Goal: Task Accomplishment & Management: Manage account settings

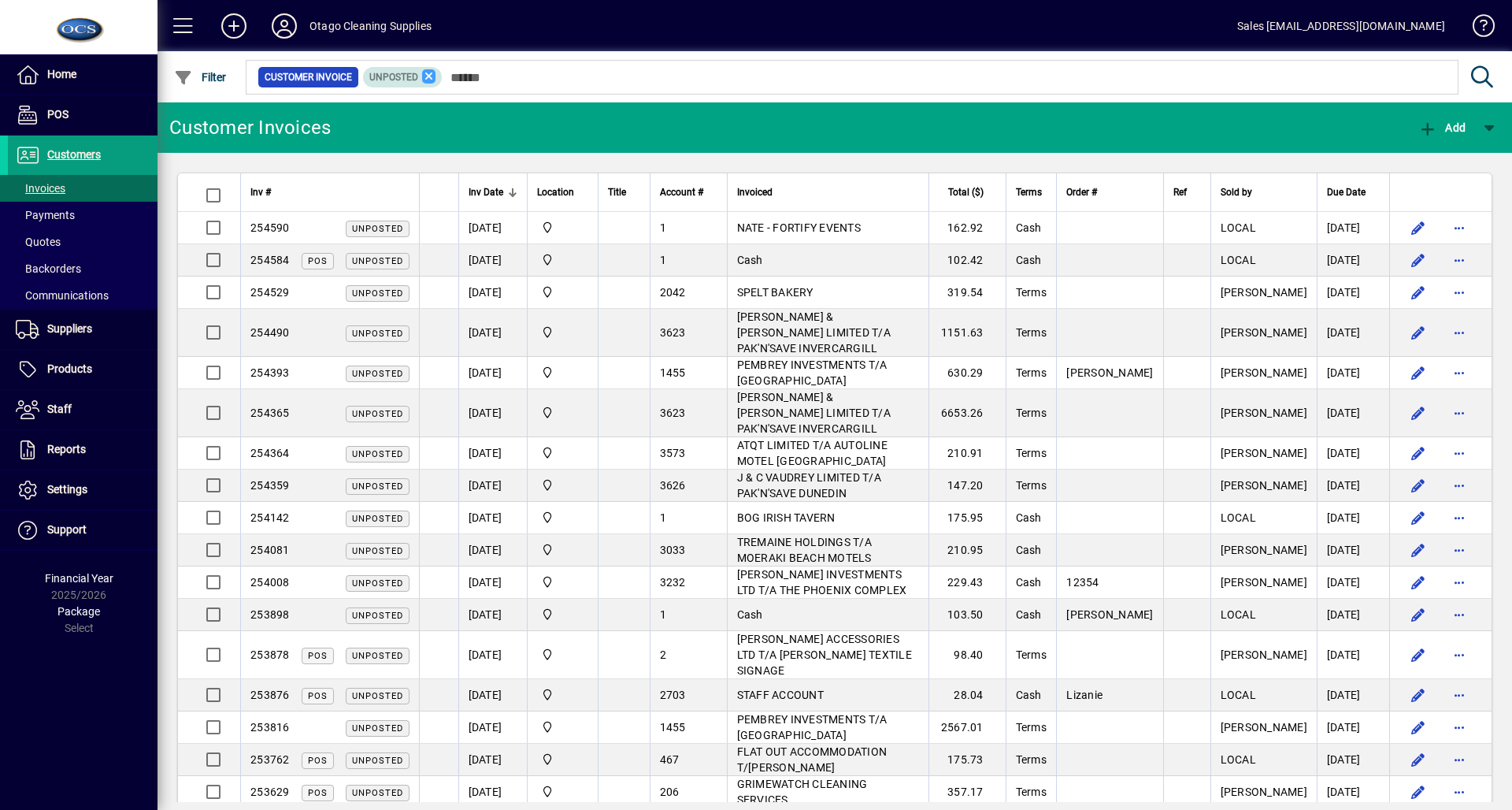
click at [426, 73] on icon at bounding box center [428, 76] width 14 height 14
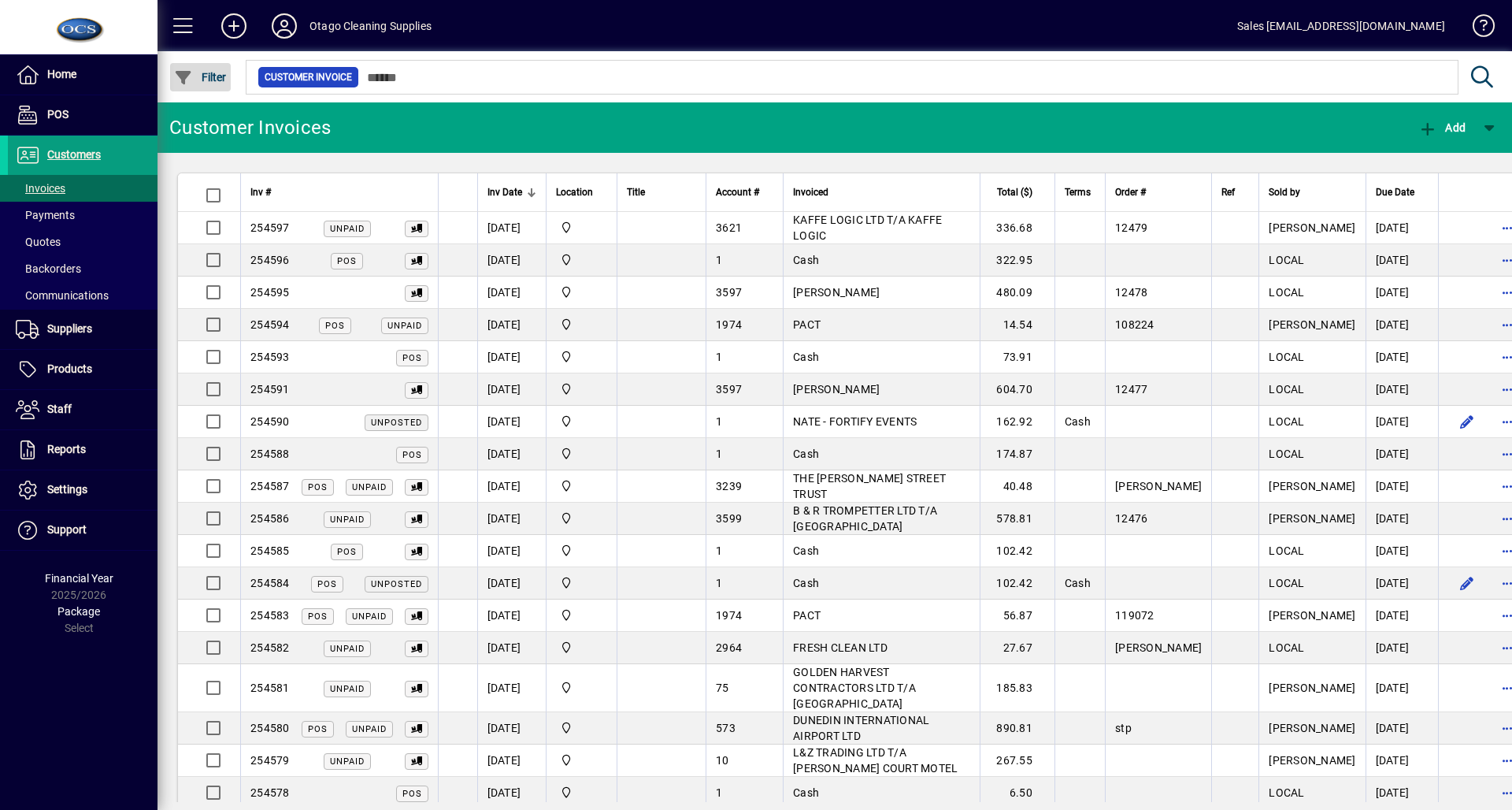
click at [213, 74] on span "Filter" at bounding box center [200, 77] width 53 height 12
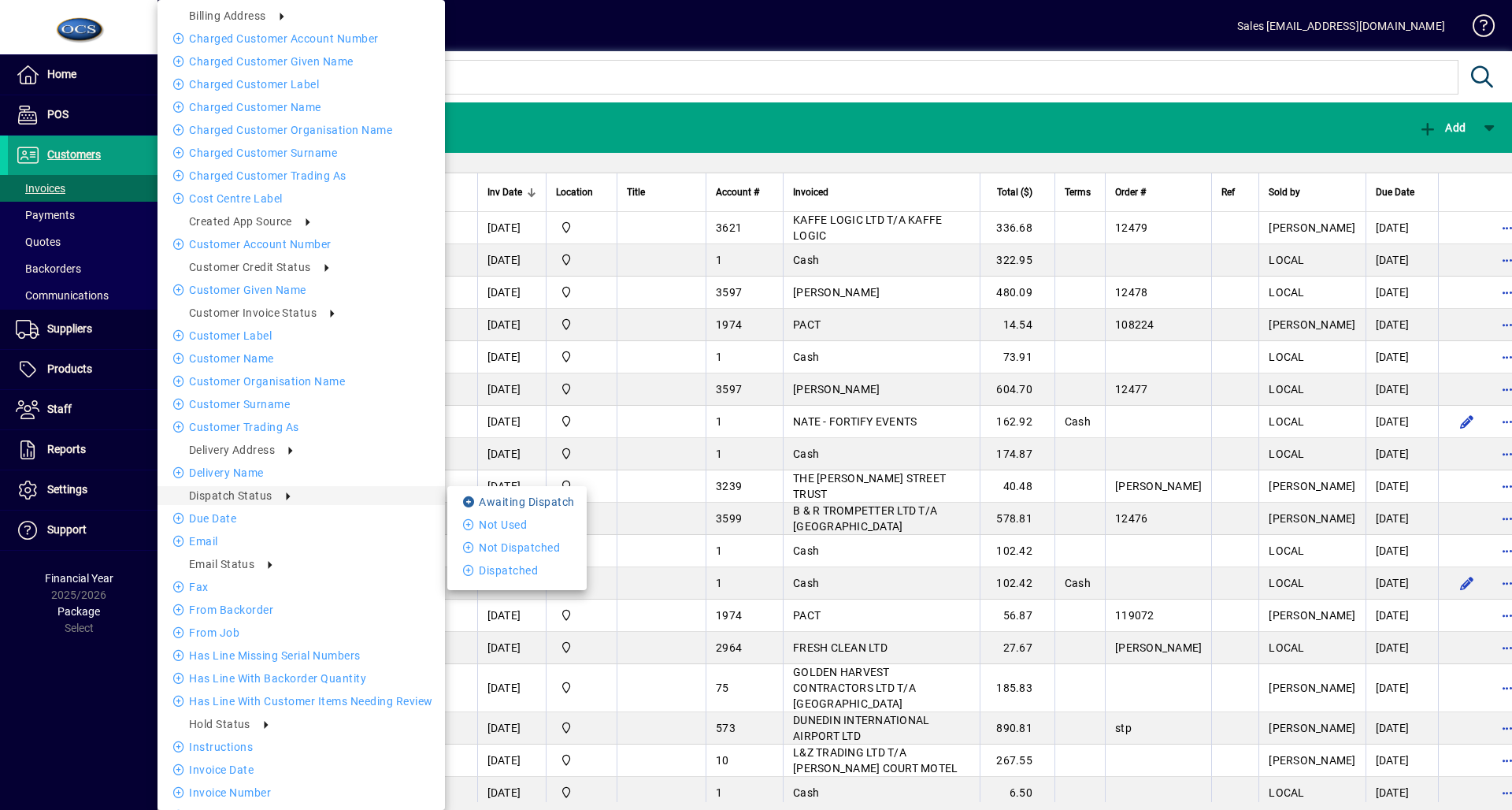
click at [475, 503] on icon at bounding box center [471, 501] width 16 height 11
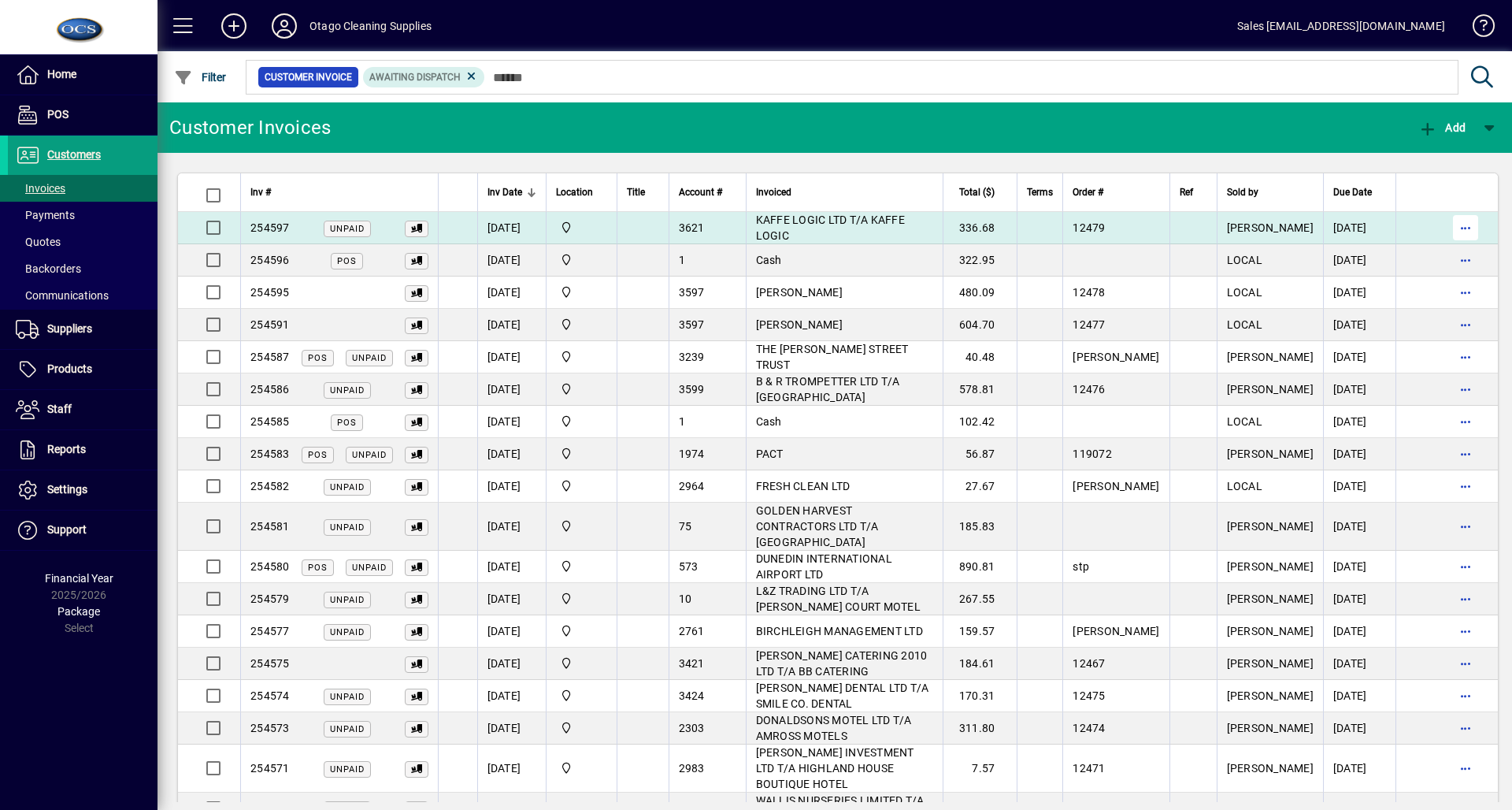
click at [1447, 223] on span "button" at bounding box center [1466, 228] width 38 height 38
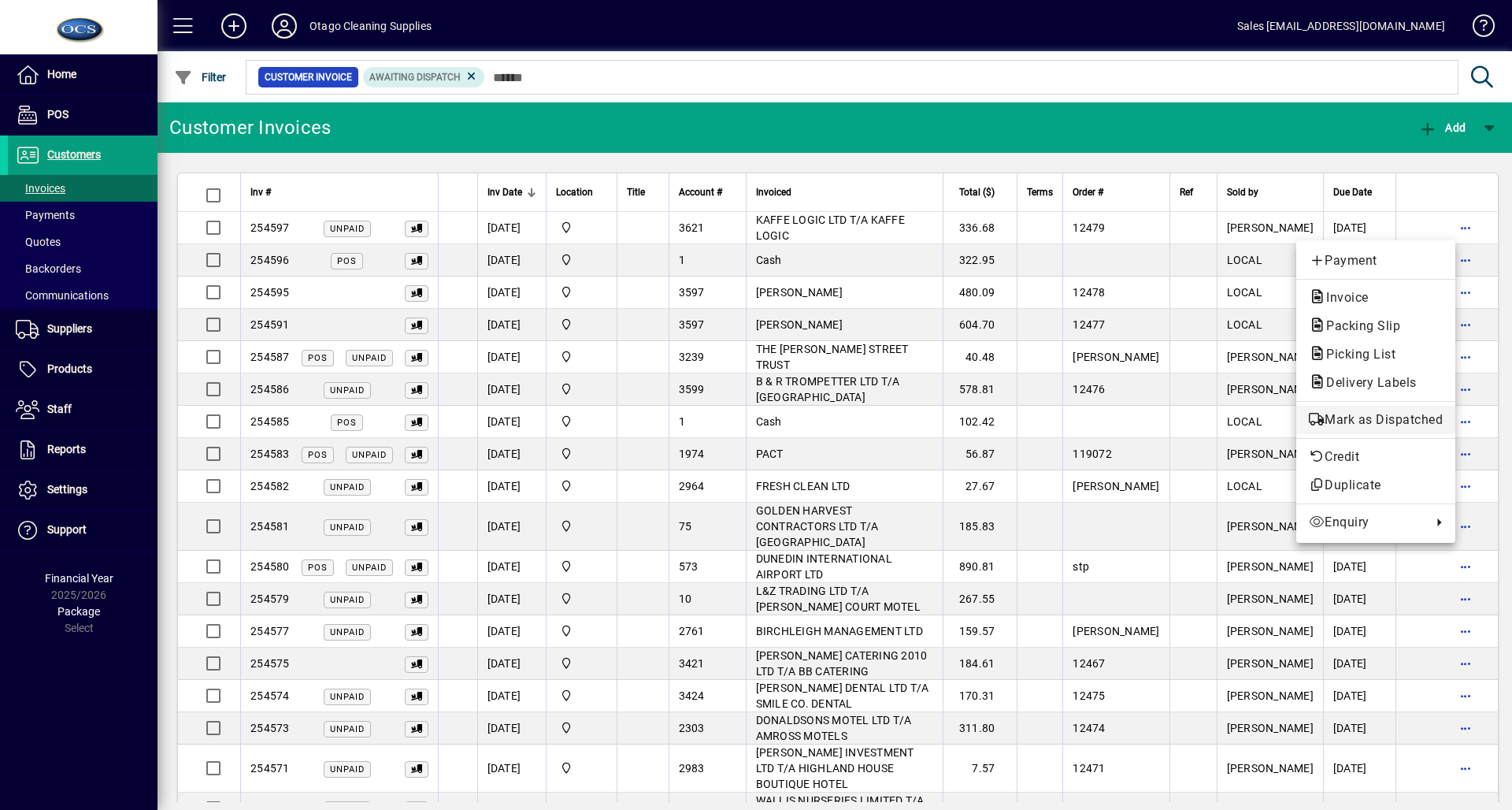
click at [1352, 424] on span "Mark as Dispatched" at bounding box center [1376, 419] width 134 height 19
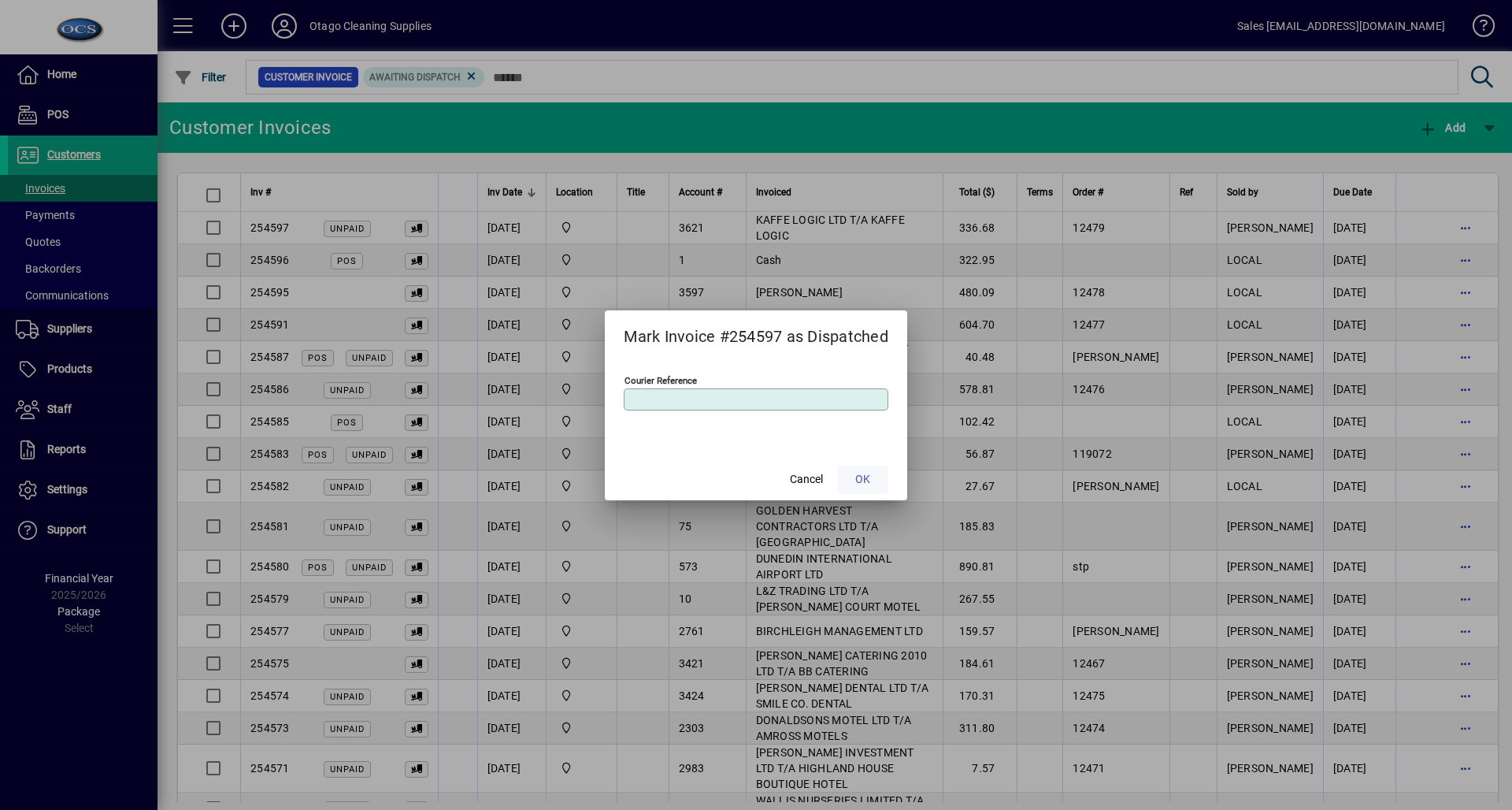
click at [872, 477] on button "OK" at bounding box center [863, 480] width 50 height 28
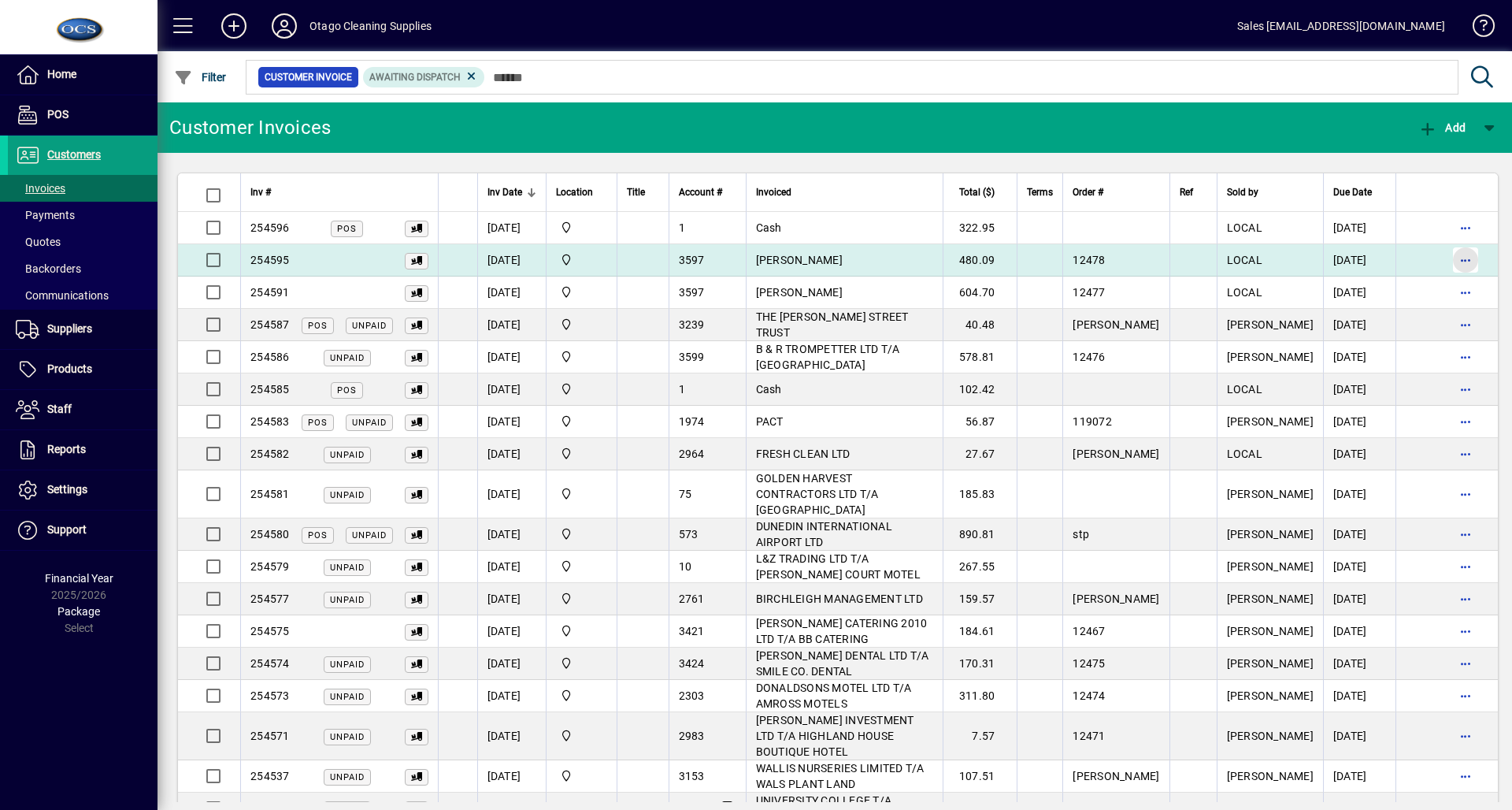
click at [1447, 263] on span "button" at bounding box center [1466, 260] width 38 height 38
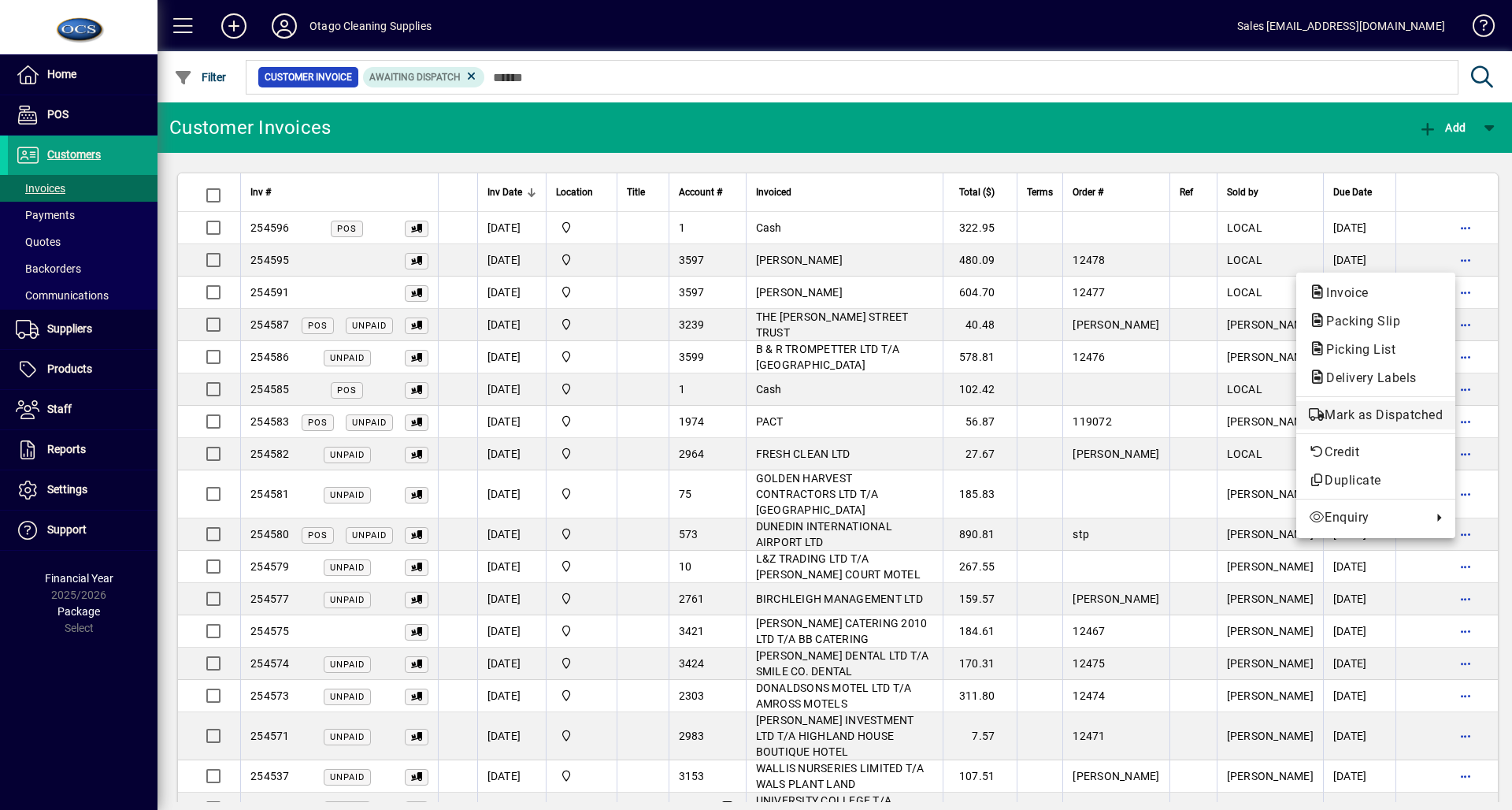
click at [1381, 419] on span "Mark as Dispatched" at bounding box center [1376, 415] width 134 height 19
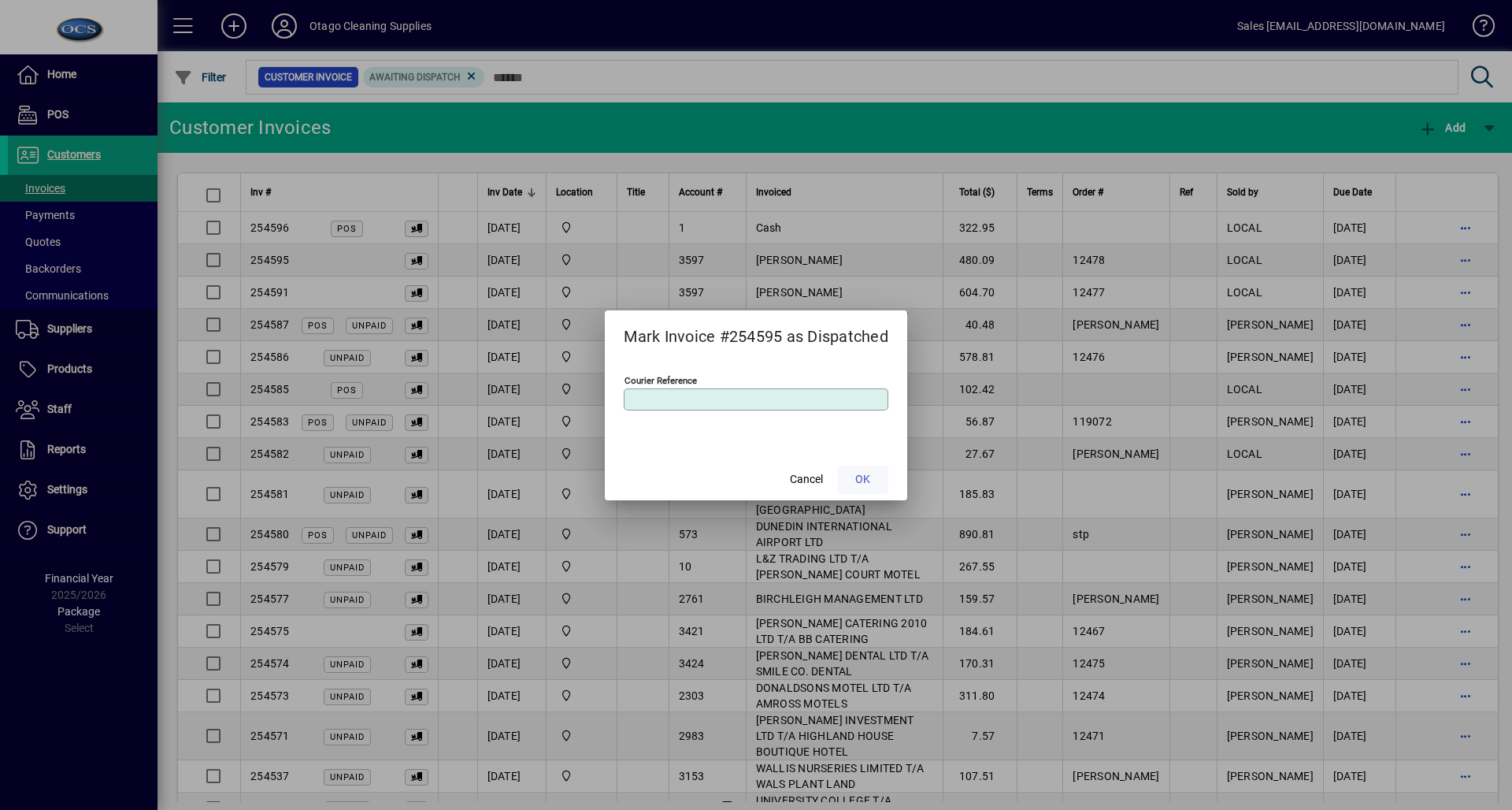
click at [866, 483] on span "OK" at bounding box center [863, 479] width 15 height 17
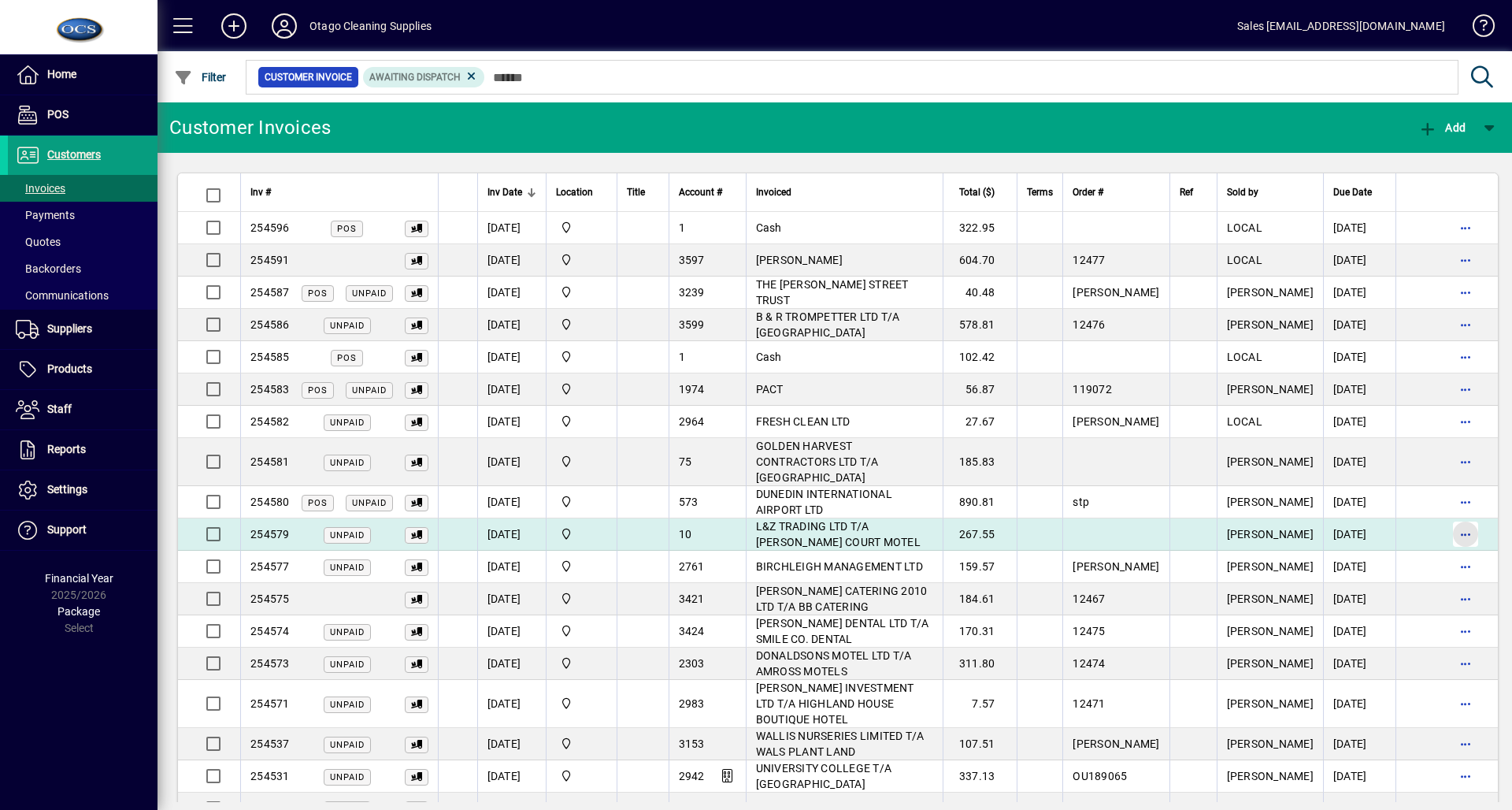
click at [1451, 525] on span "button" at bounding box center [1466, 534] width 38 height 38
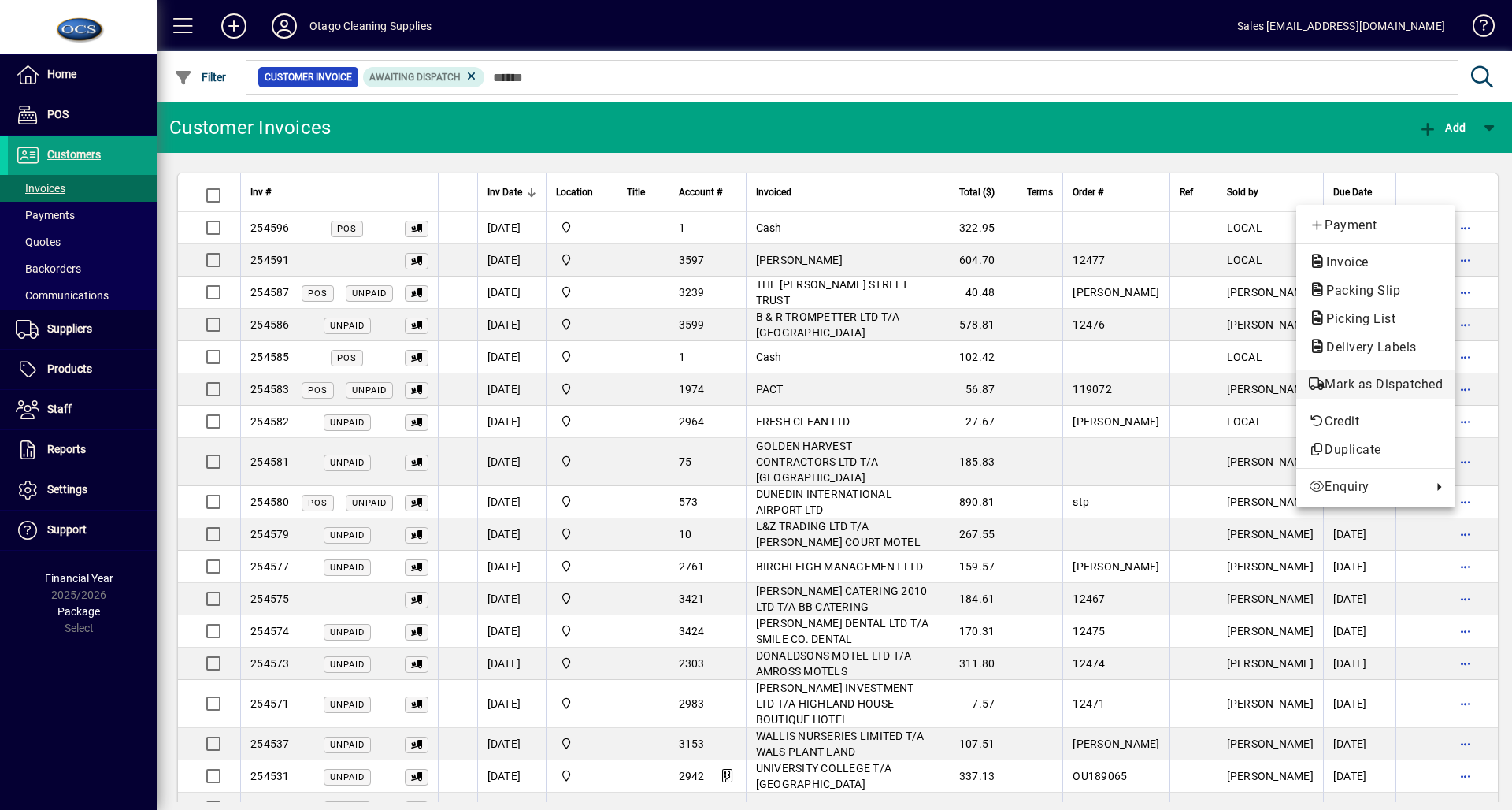
click at [1354, 376] on span "Mark as Dispatched" at bounding box center [1376, 384] width 134 height 19
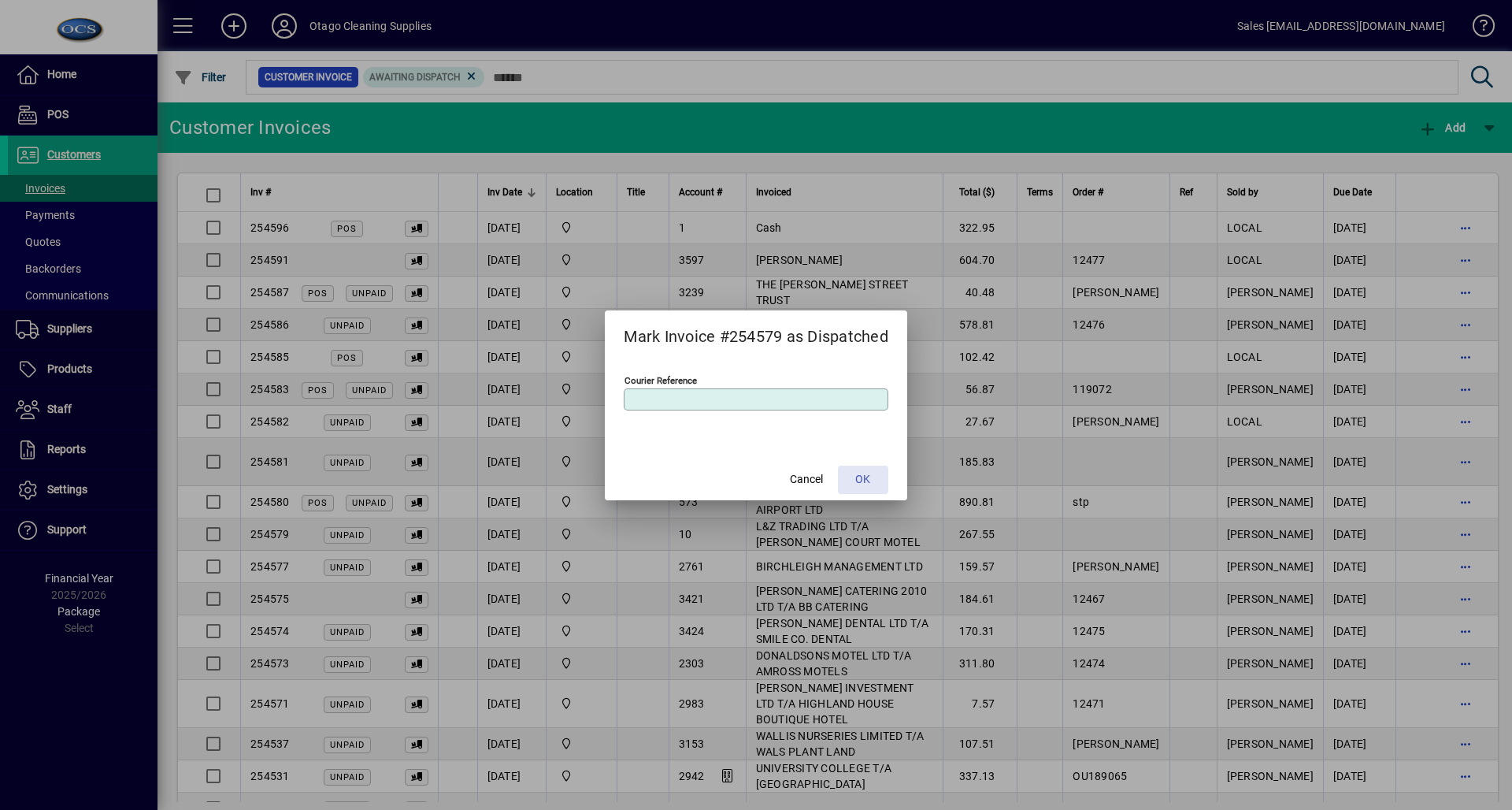
click at [874, 474] on span at bounding box center [863, 480] width 50 height 38
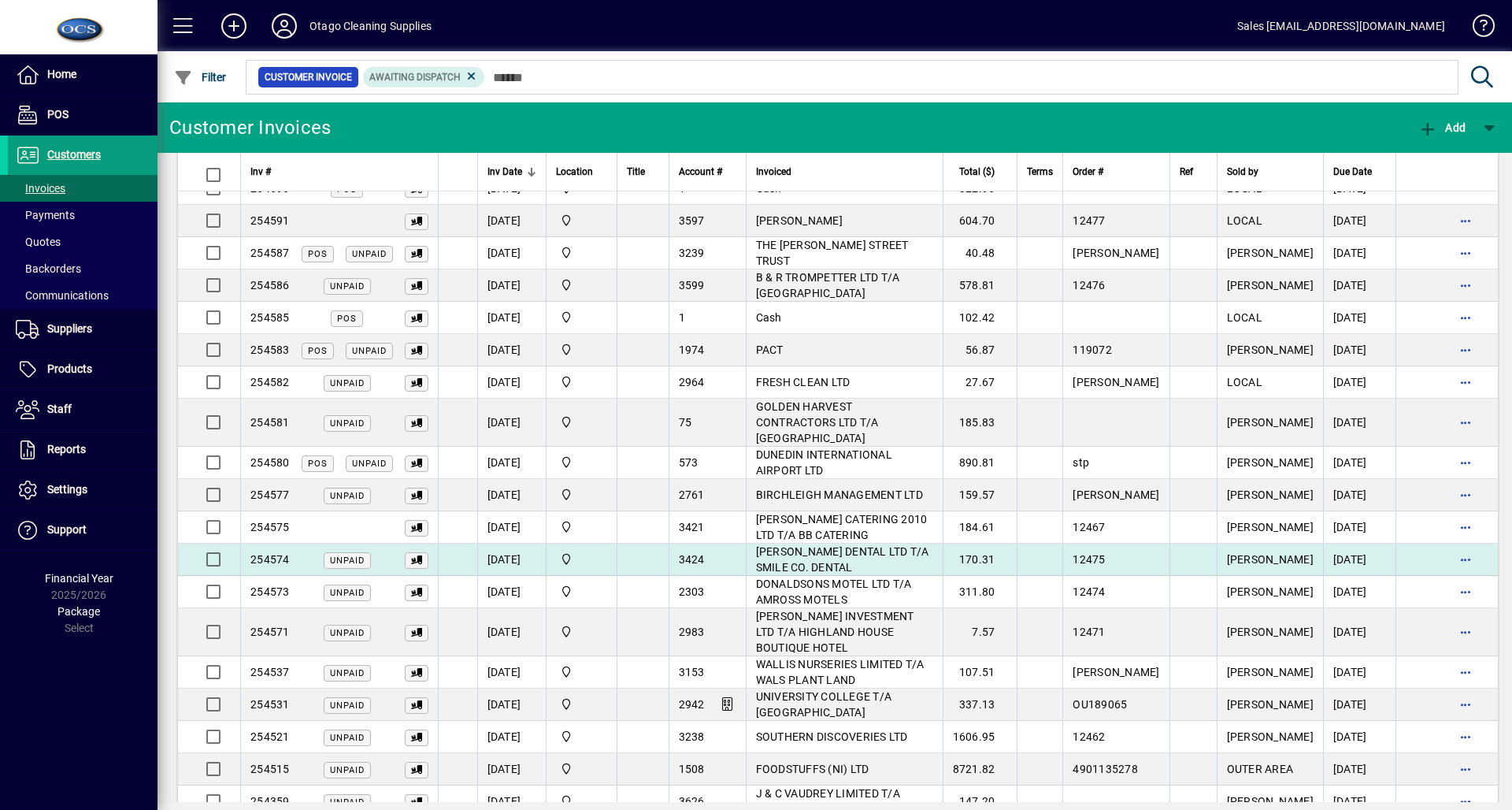
scroll to position [61, 0]
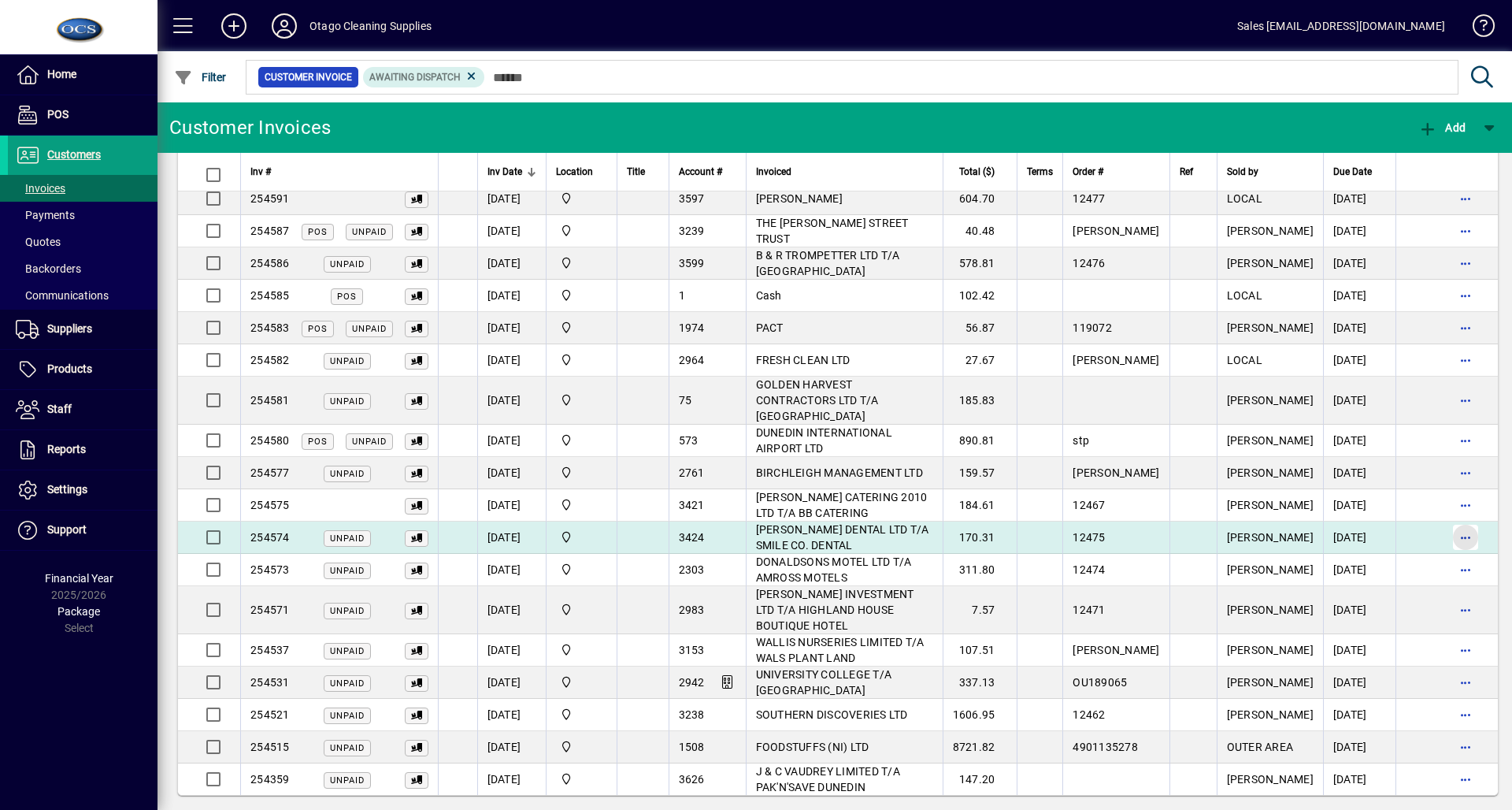
click at [1447, 527] on span "button" at bounding box center [1466, 538] width 38 height 38
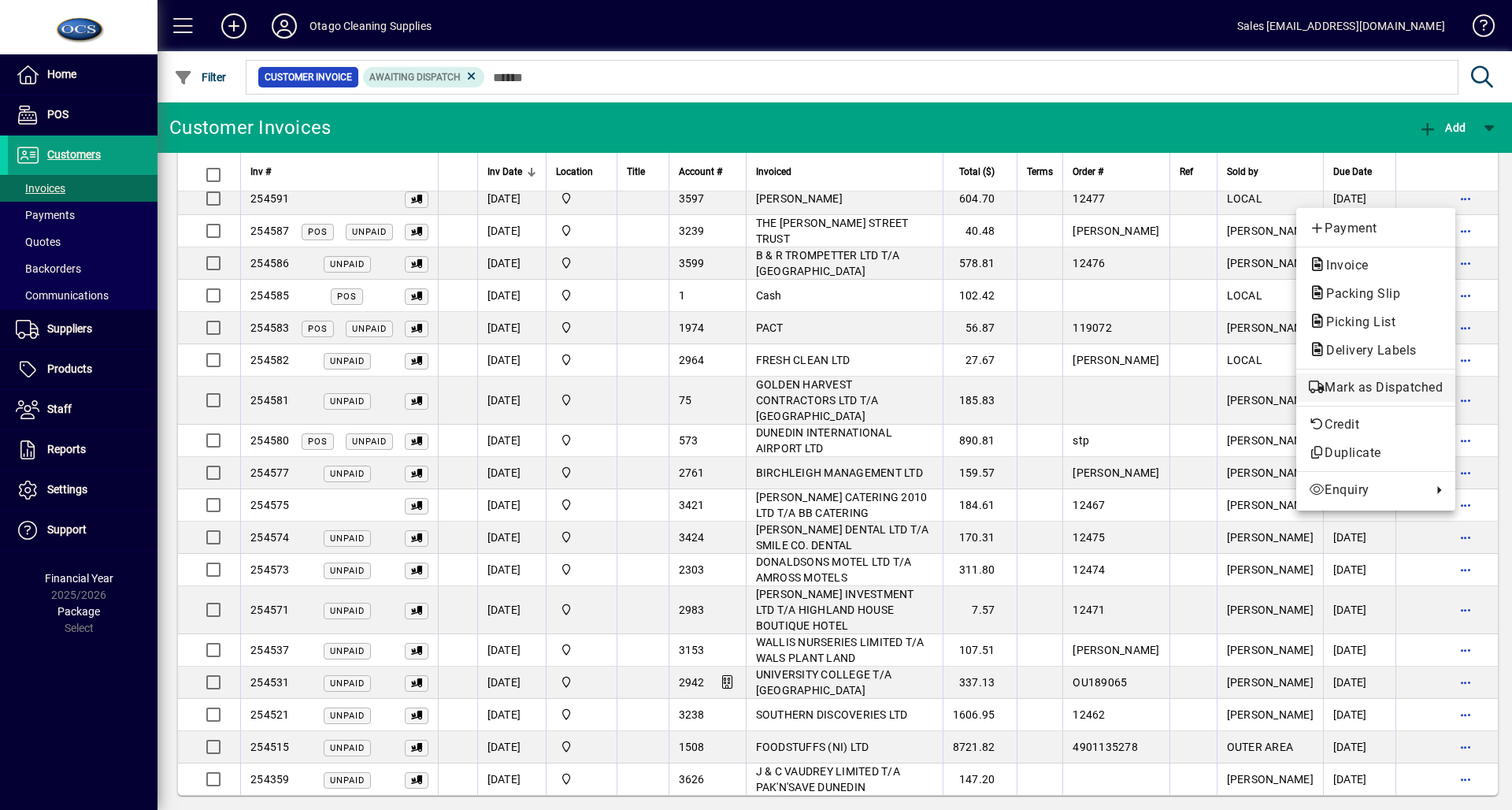
click at [1392, 380] on span "Mark as Dispatched" at bounding box center [1376, 387] width 134 height 19
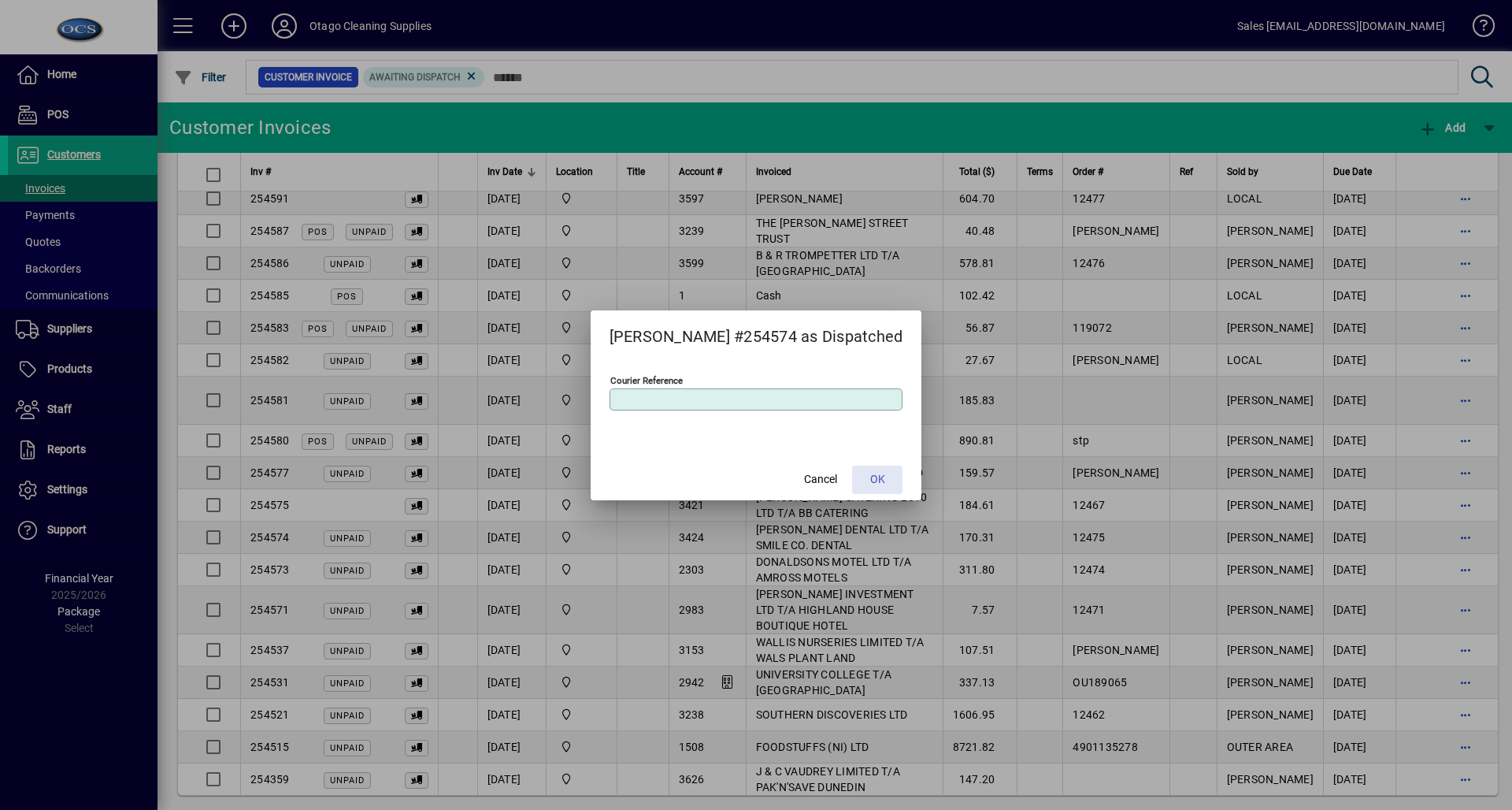
click at [883, 482] on span at bounding box center [877, 480] width 50 height 38
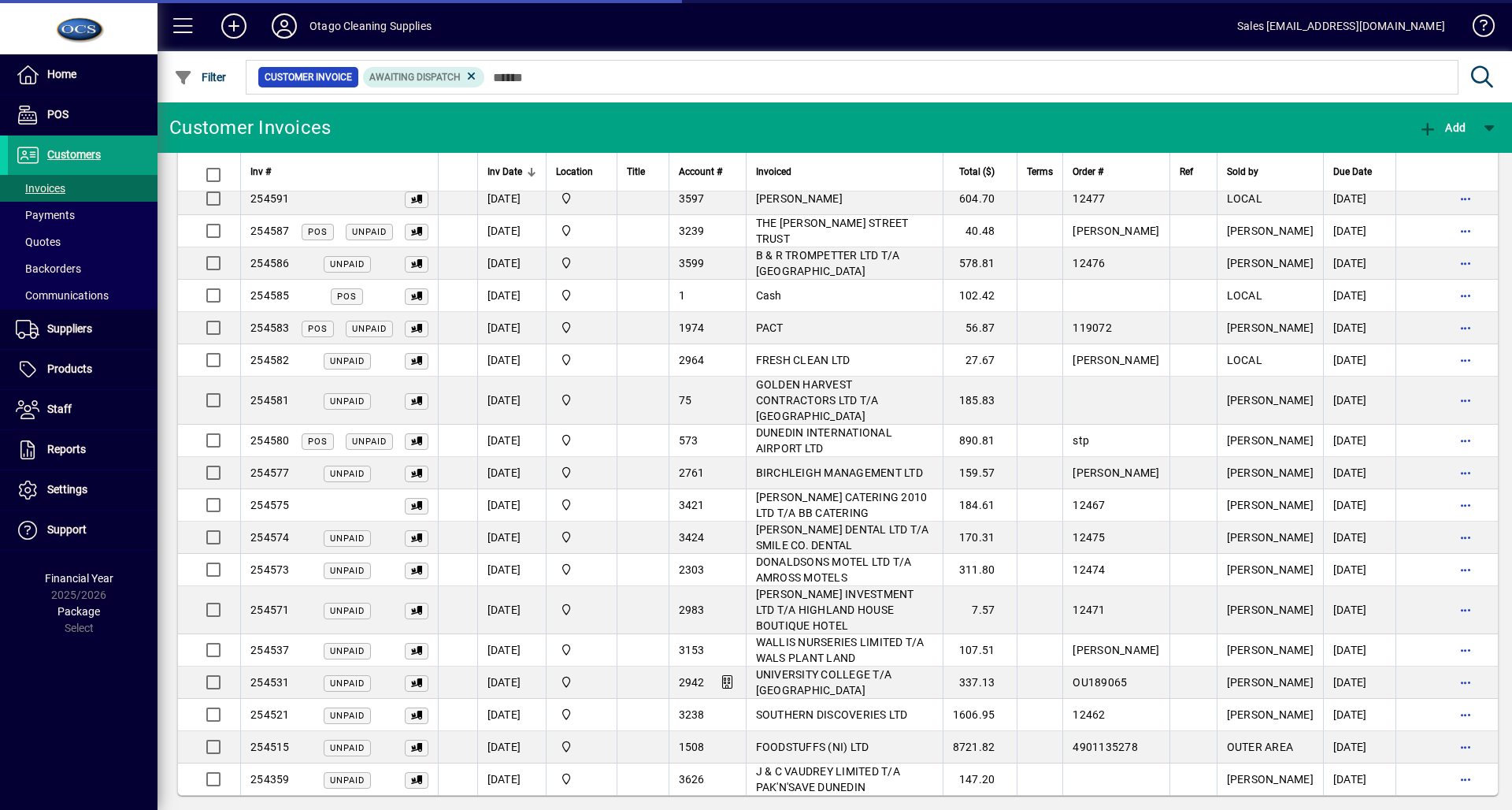
scroll to position [29, 0]
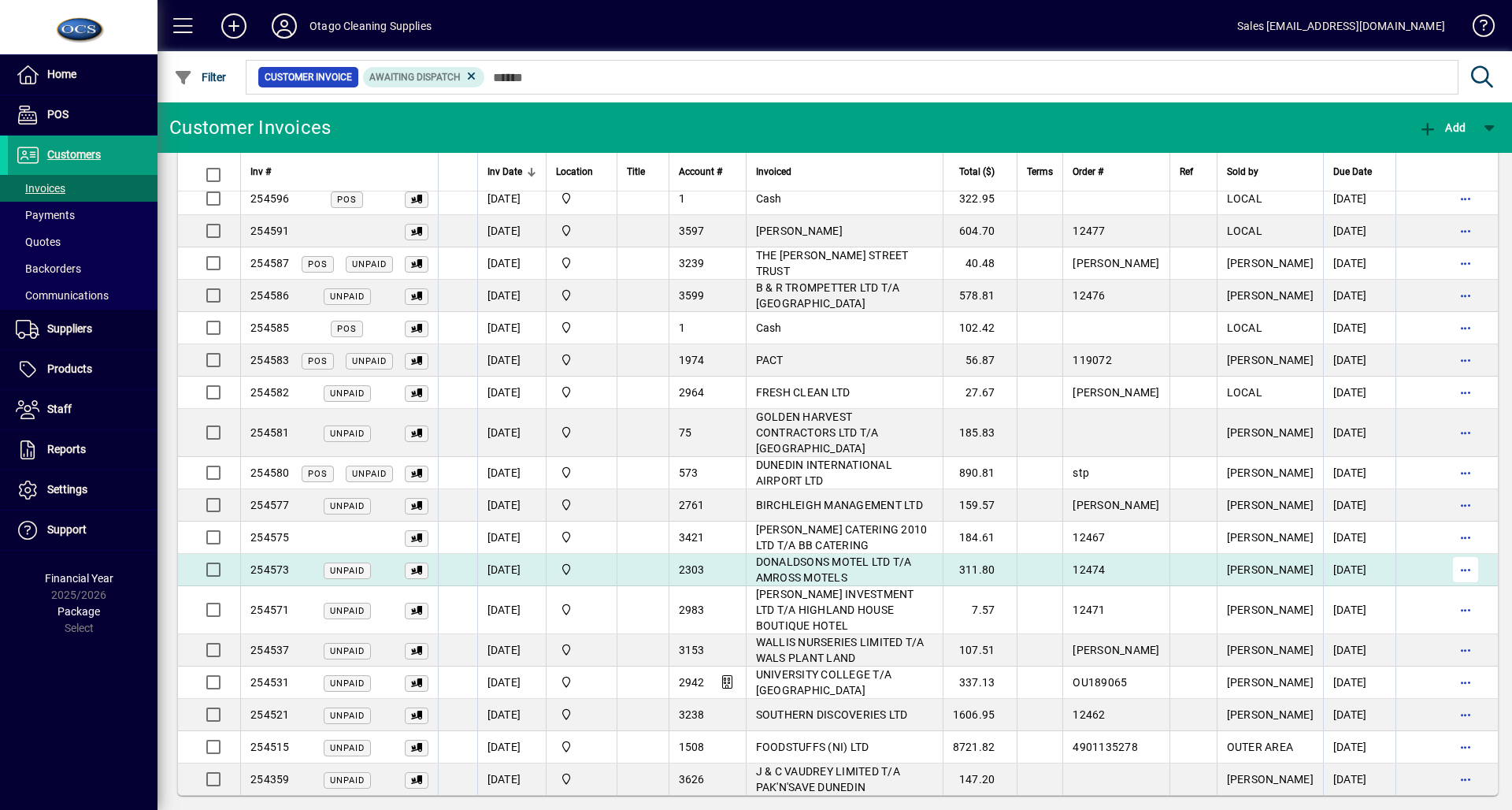
click at [1447, 563] on span "button" at bounding box center [1466, 570] width 38 height 38
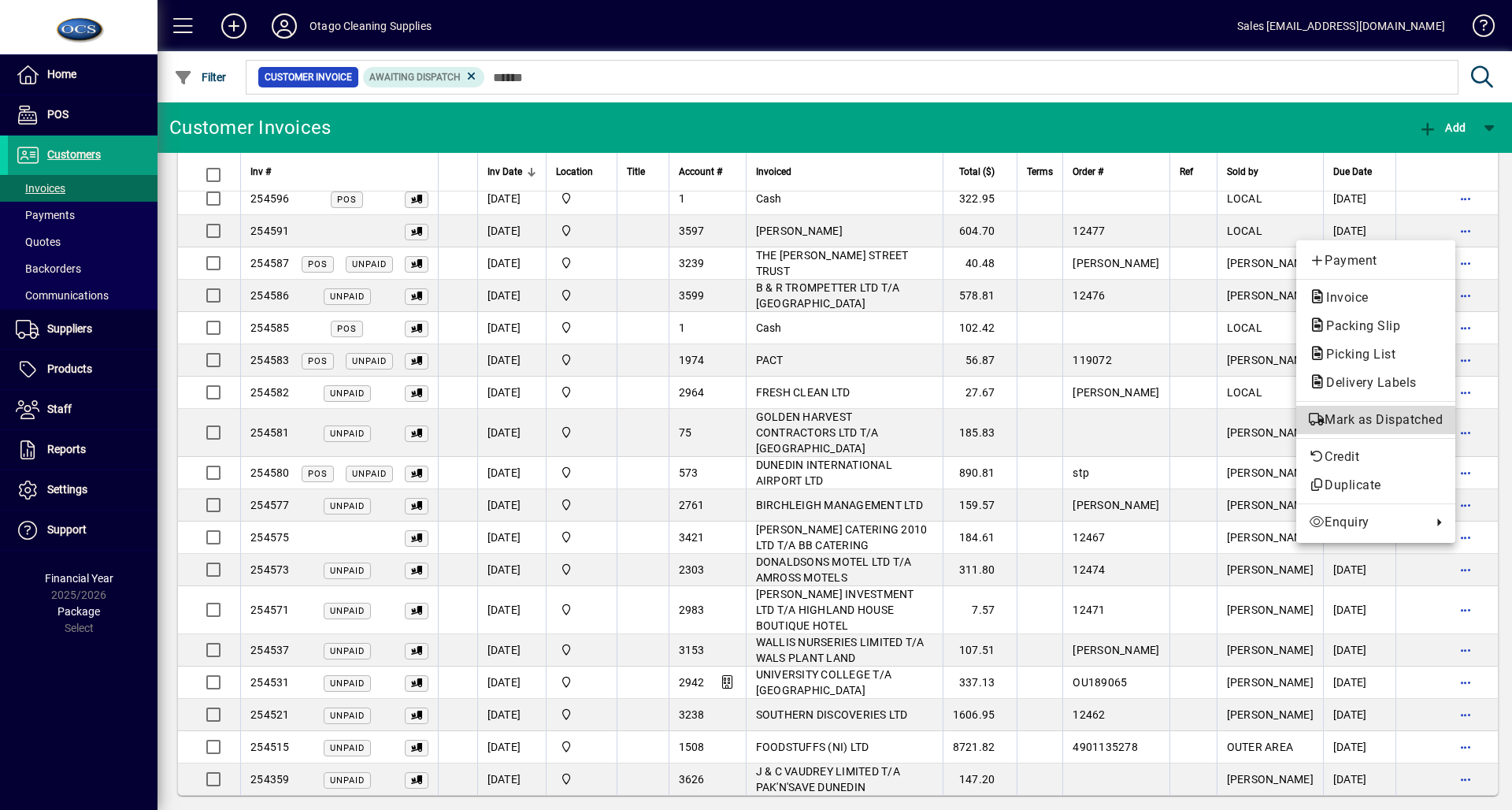
click at [1391, 419] on span "Mark as Dispatched" at bounding box center [1376, 419] width 134 height 19
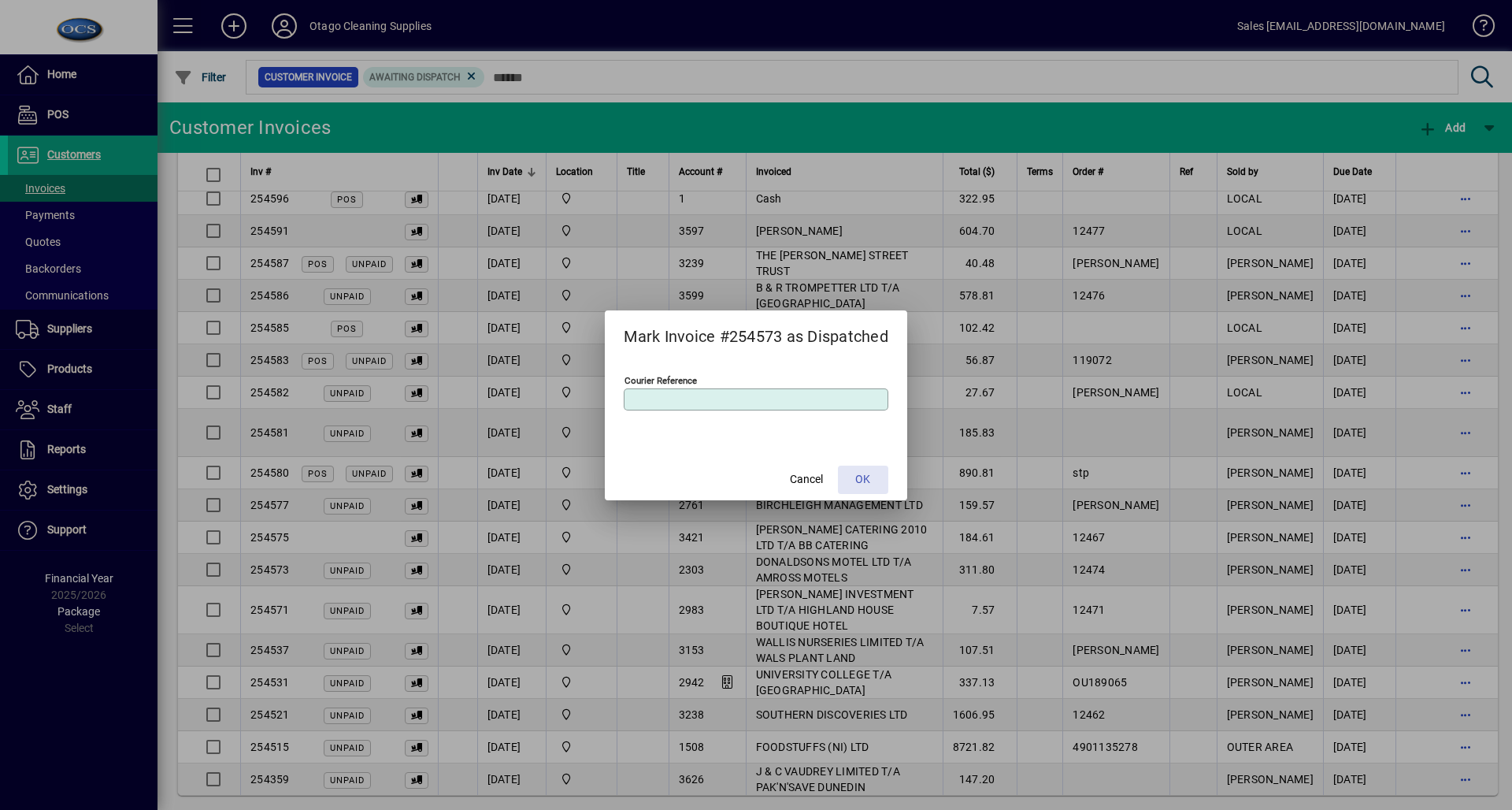
click at [884, 479] on span at bounding box center [863, 480] width 50 height 38
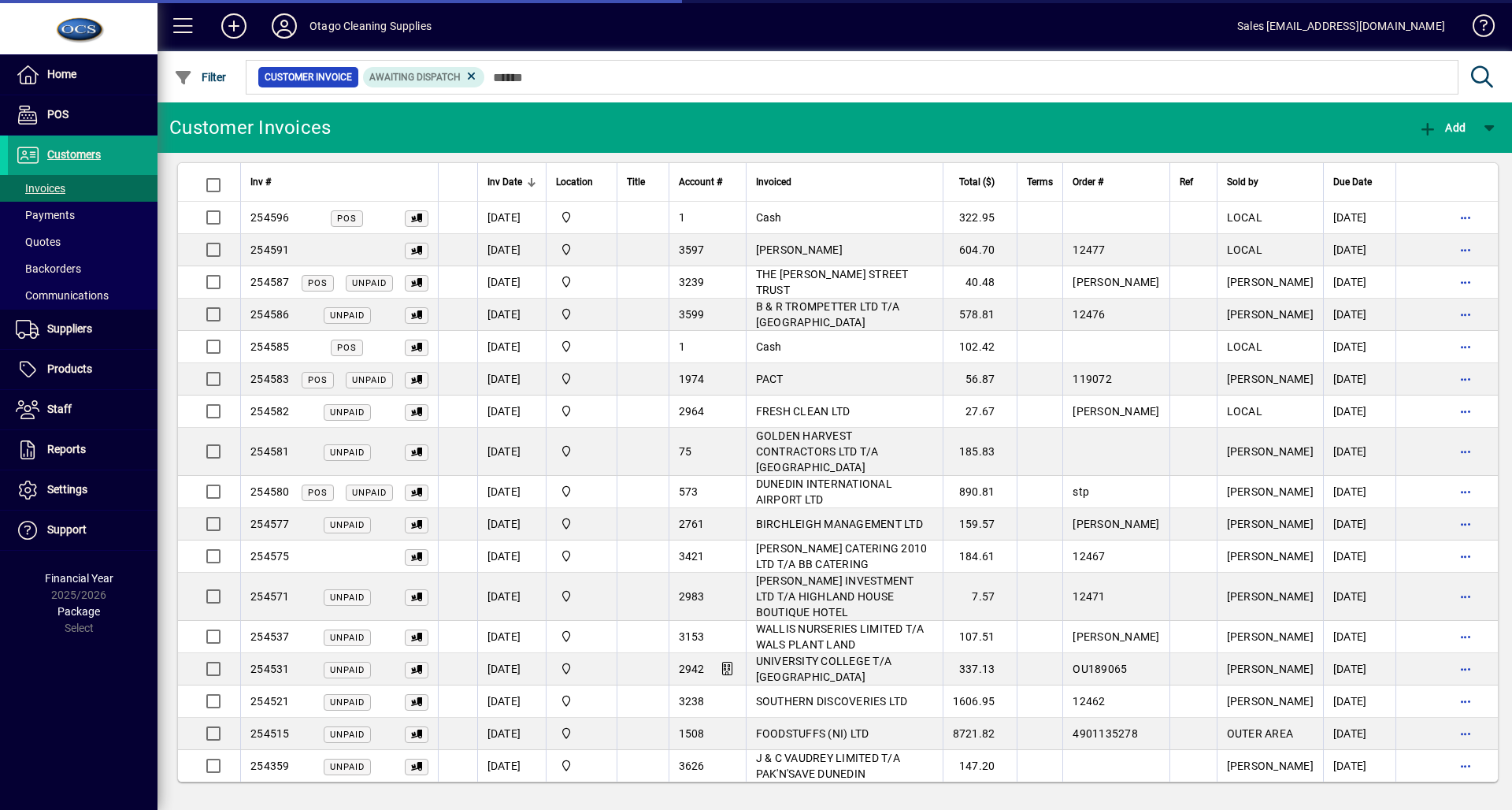
scroll to position [0, 0]
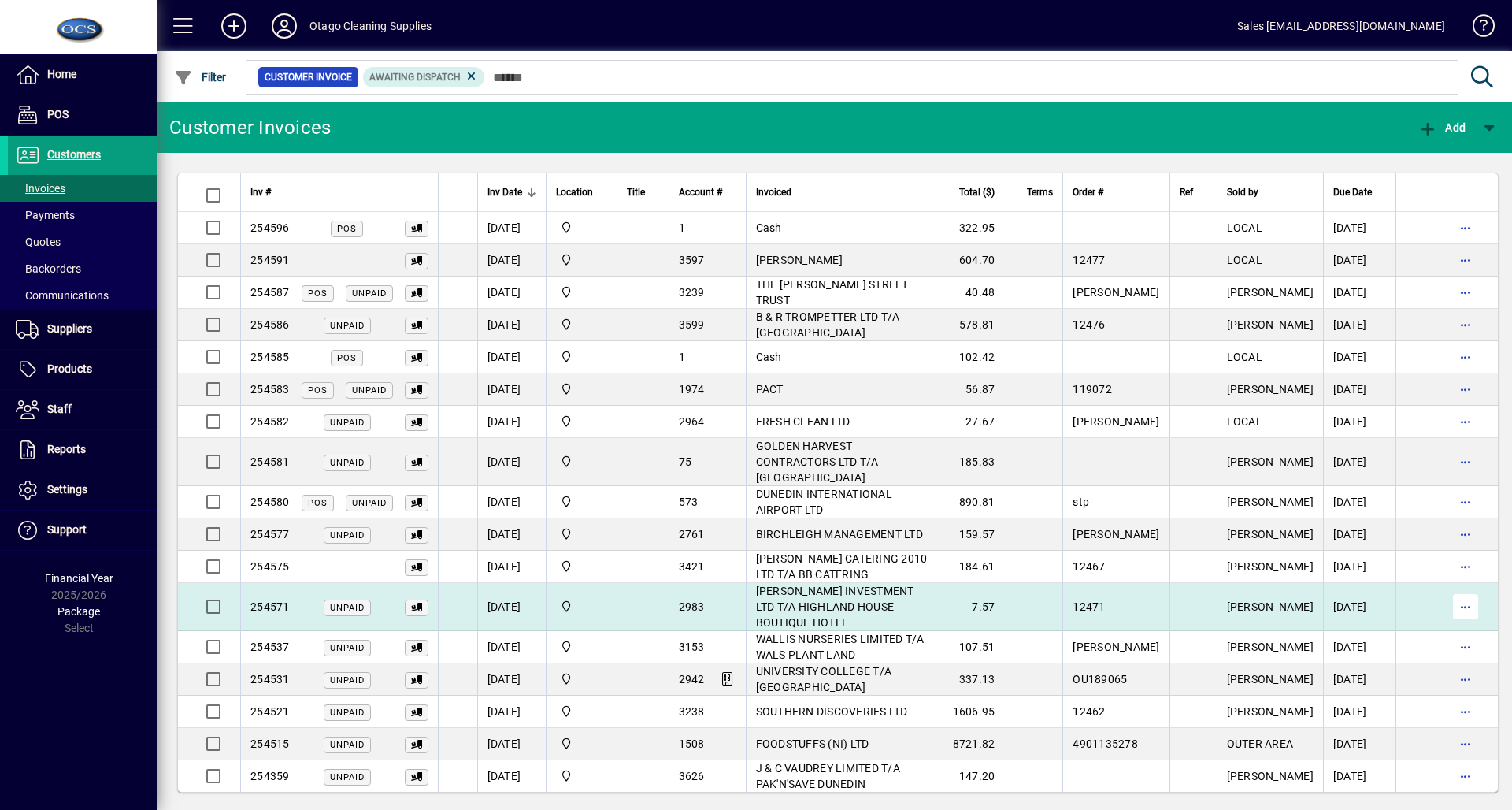
click at [1462, 587] on span "button" at bounding box center [1466, 606] width 38 height 38
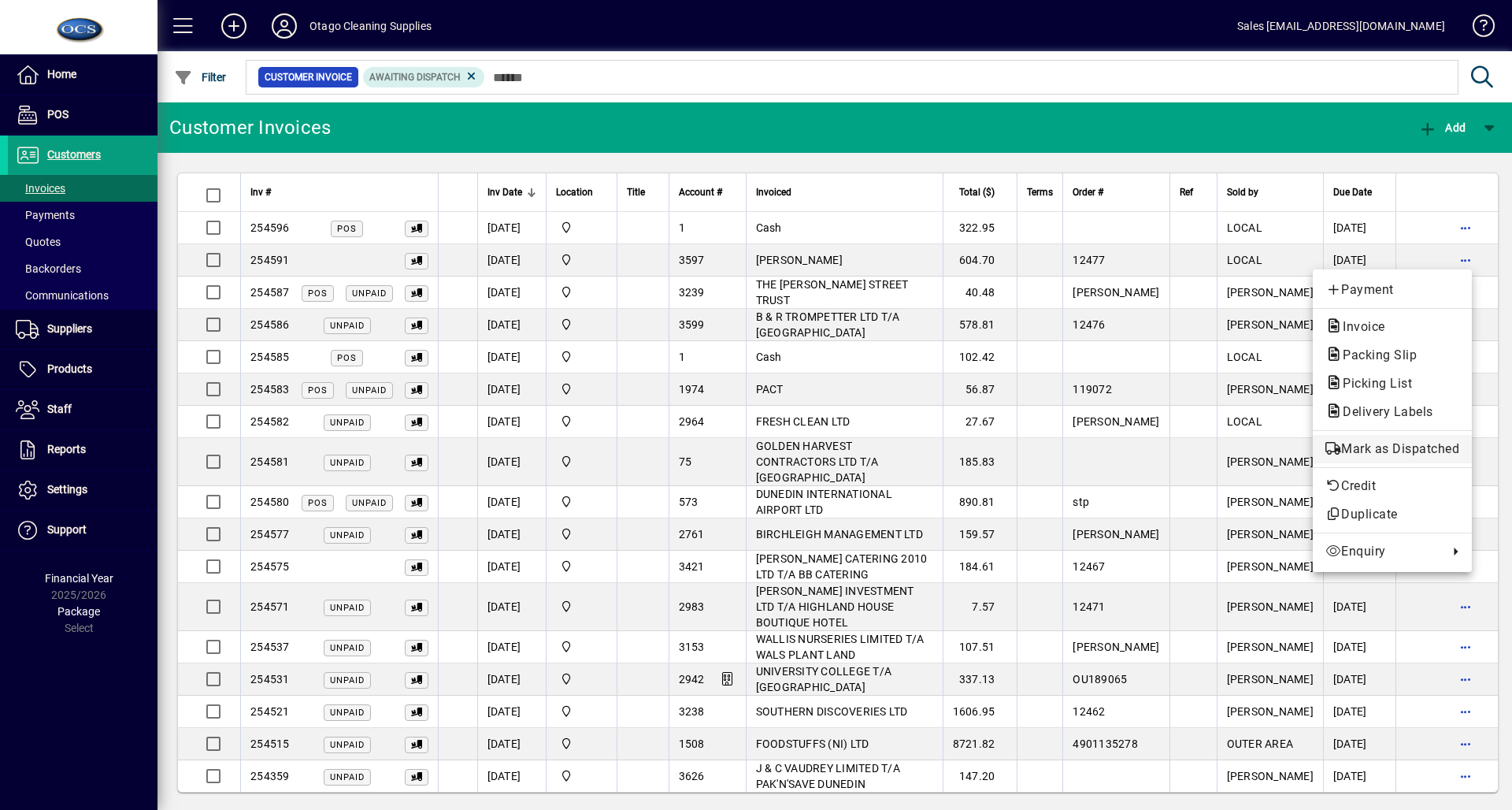
click at [1411, 448] on span "Mark as Dispatched" at bounding box center [1393, 448] width 134 height 19
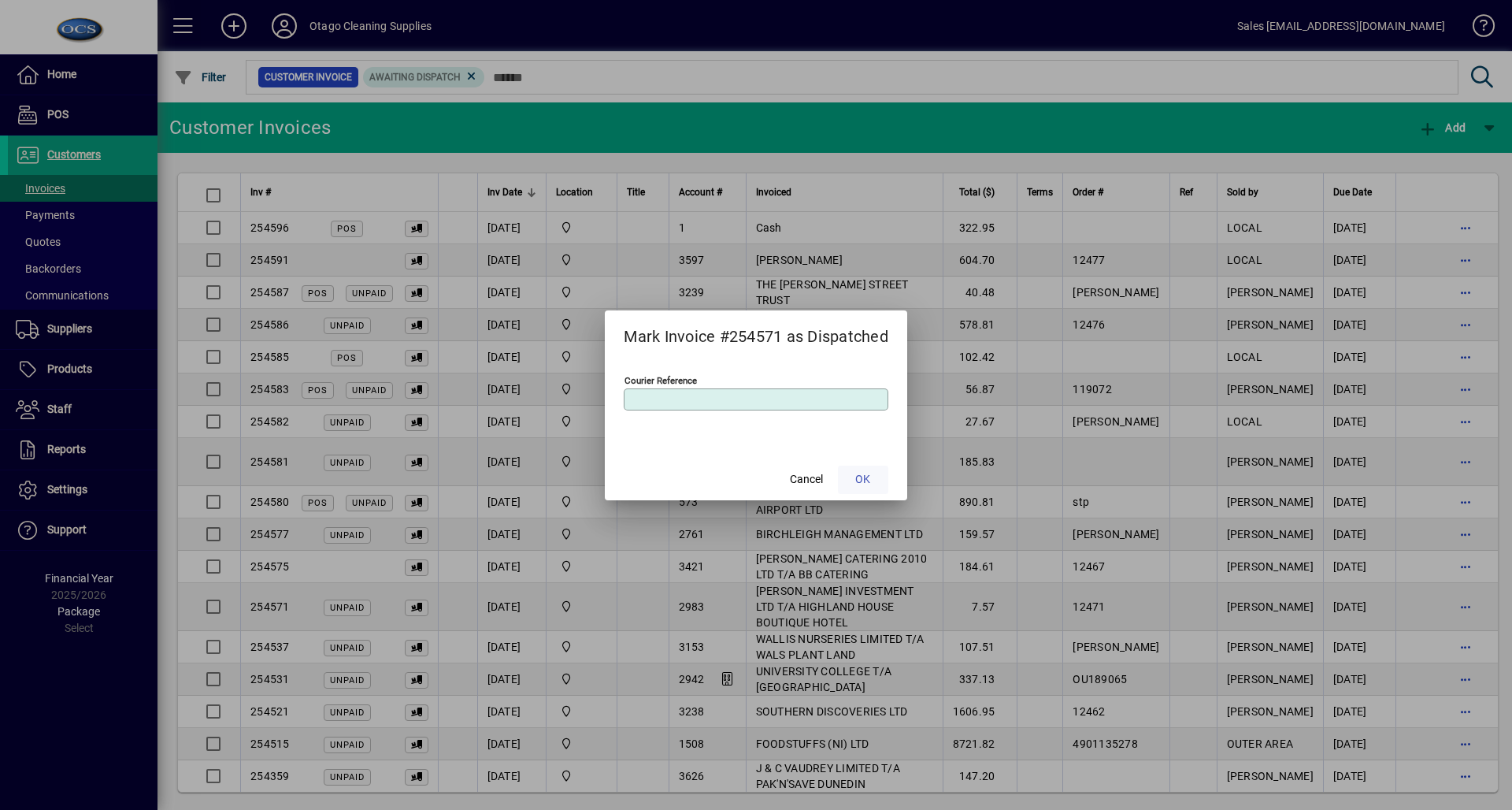
click at [866, 486] on span "OK" at bounding box center [863, 479] width 15 height 17
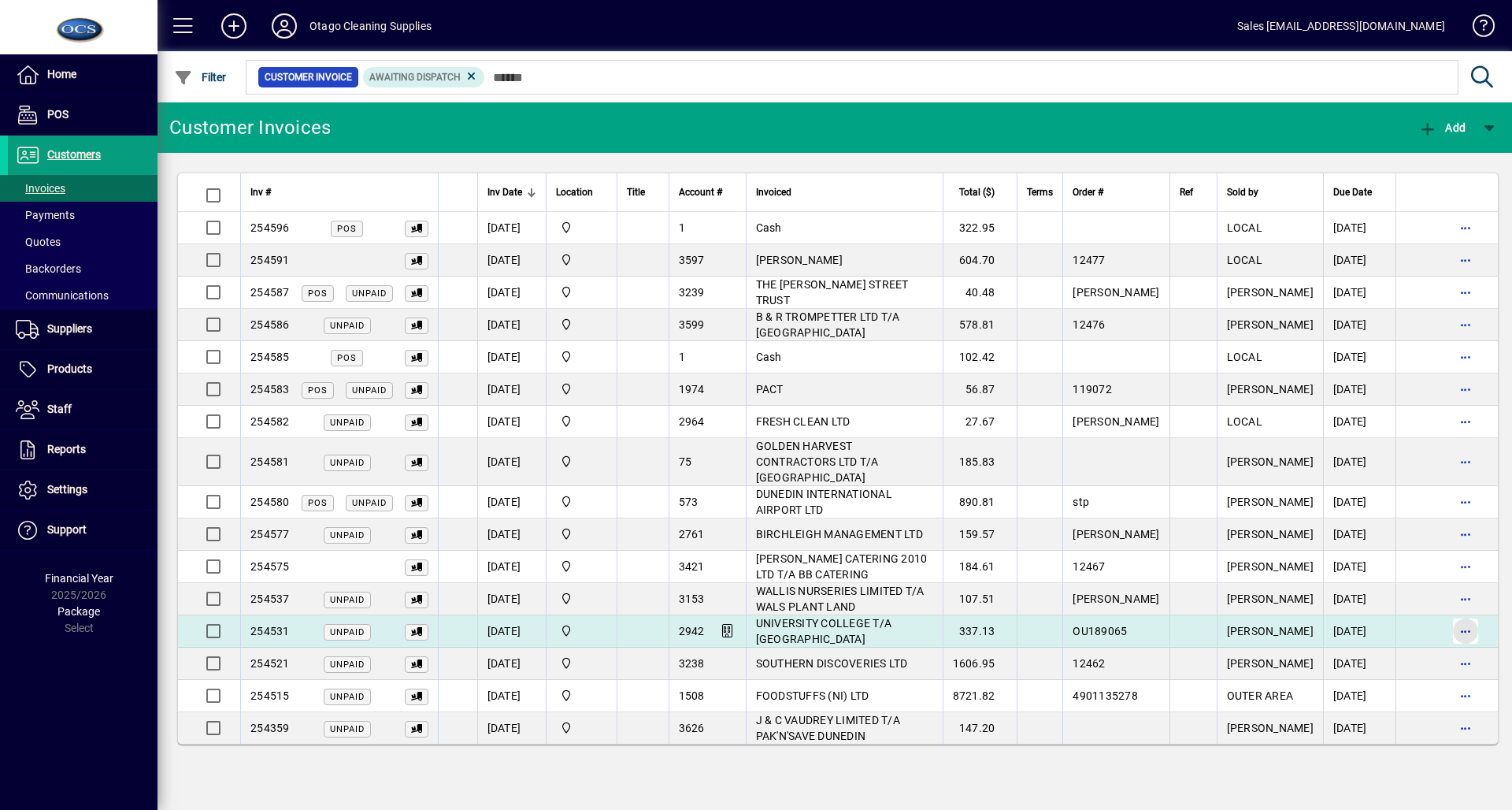
click at [1447, 619] on span "button" at bounding box center [1466, 631] width 38 height 38
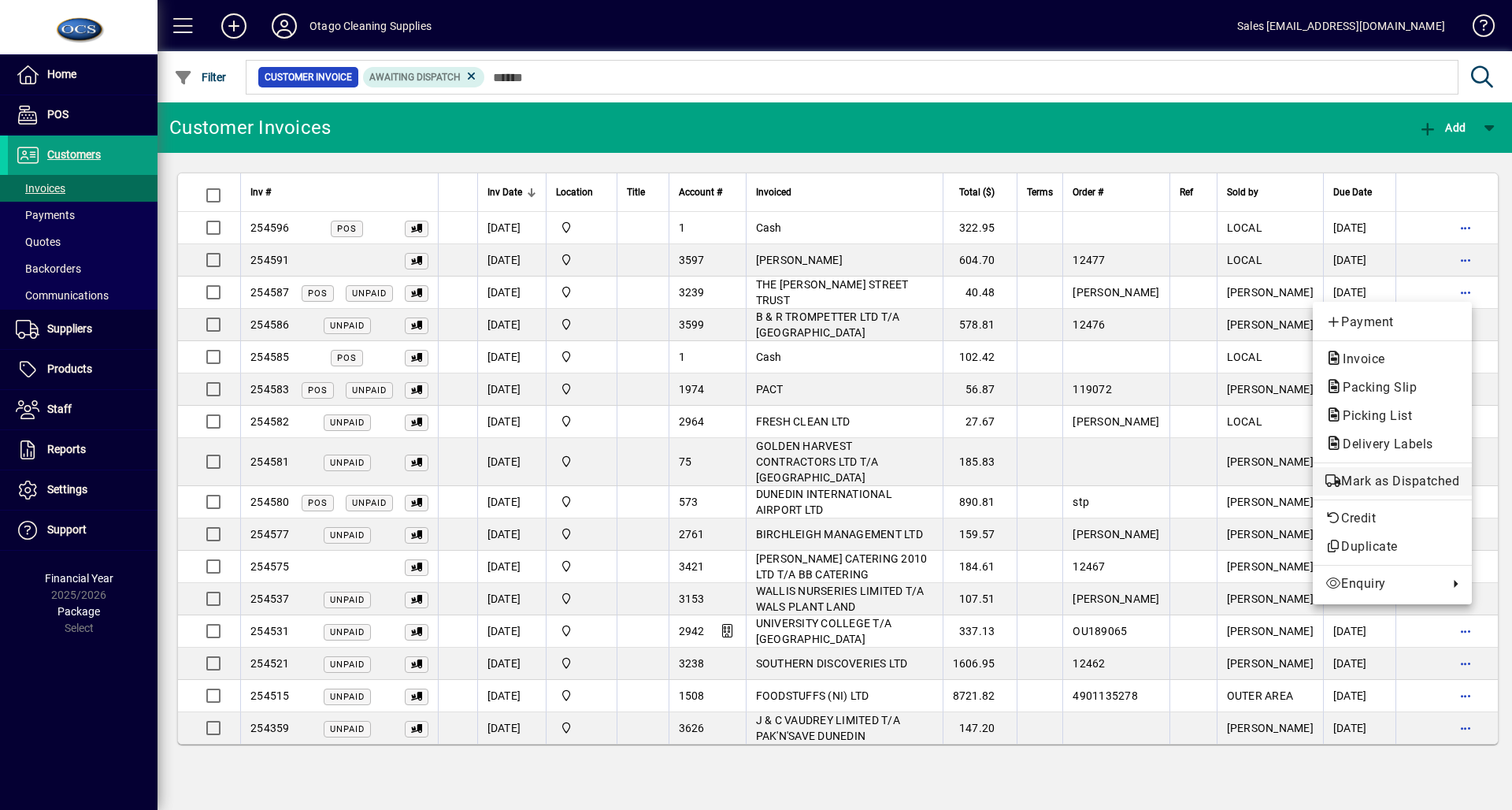
click at [1404, 475] on span "Mark as Dispatched" at bounding box center [1393, 481] width 134 height 19
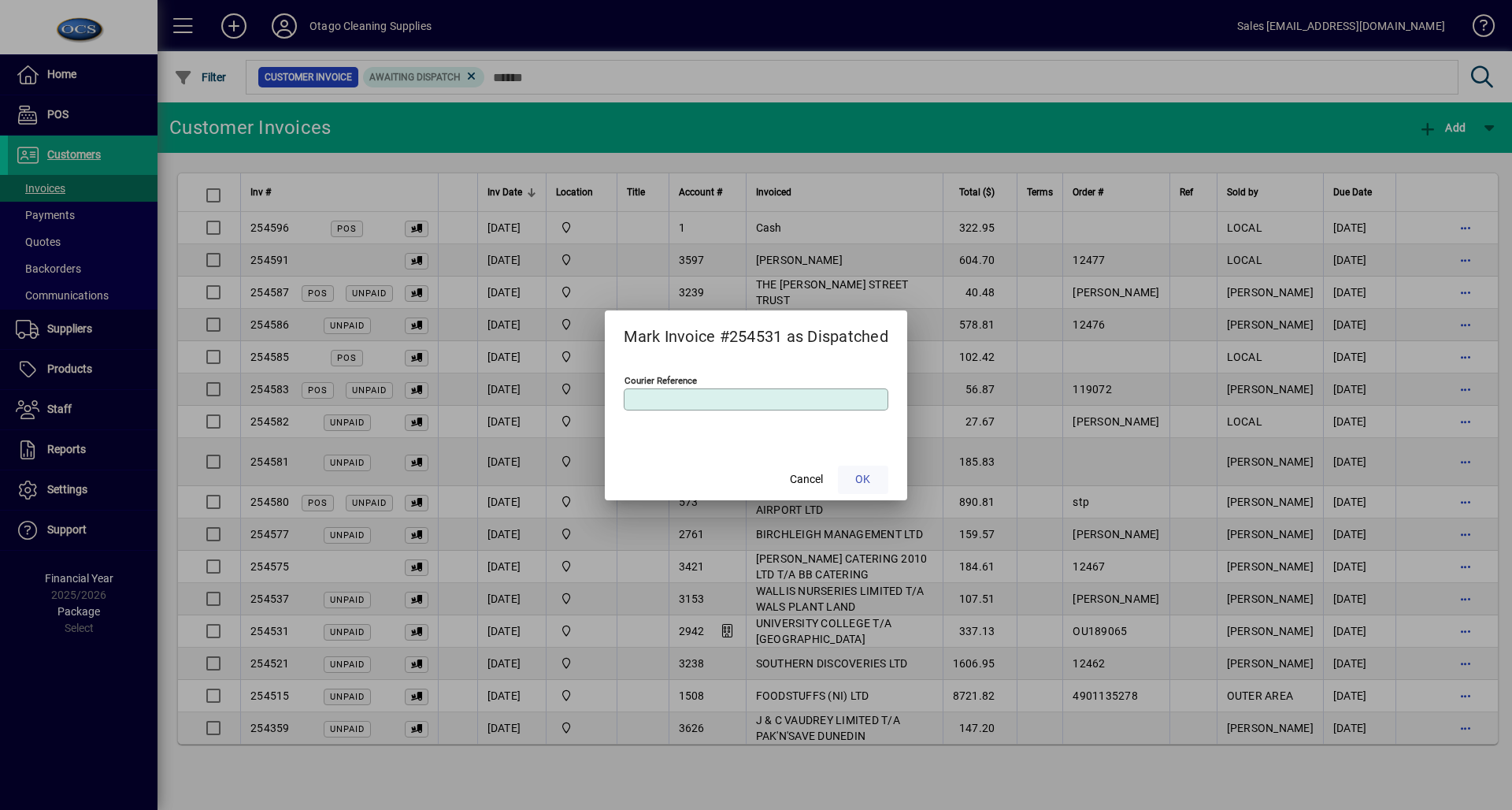
click at [864, 488] on span at bounding box center [863, 480] width 50 height 38
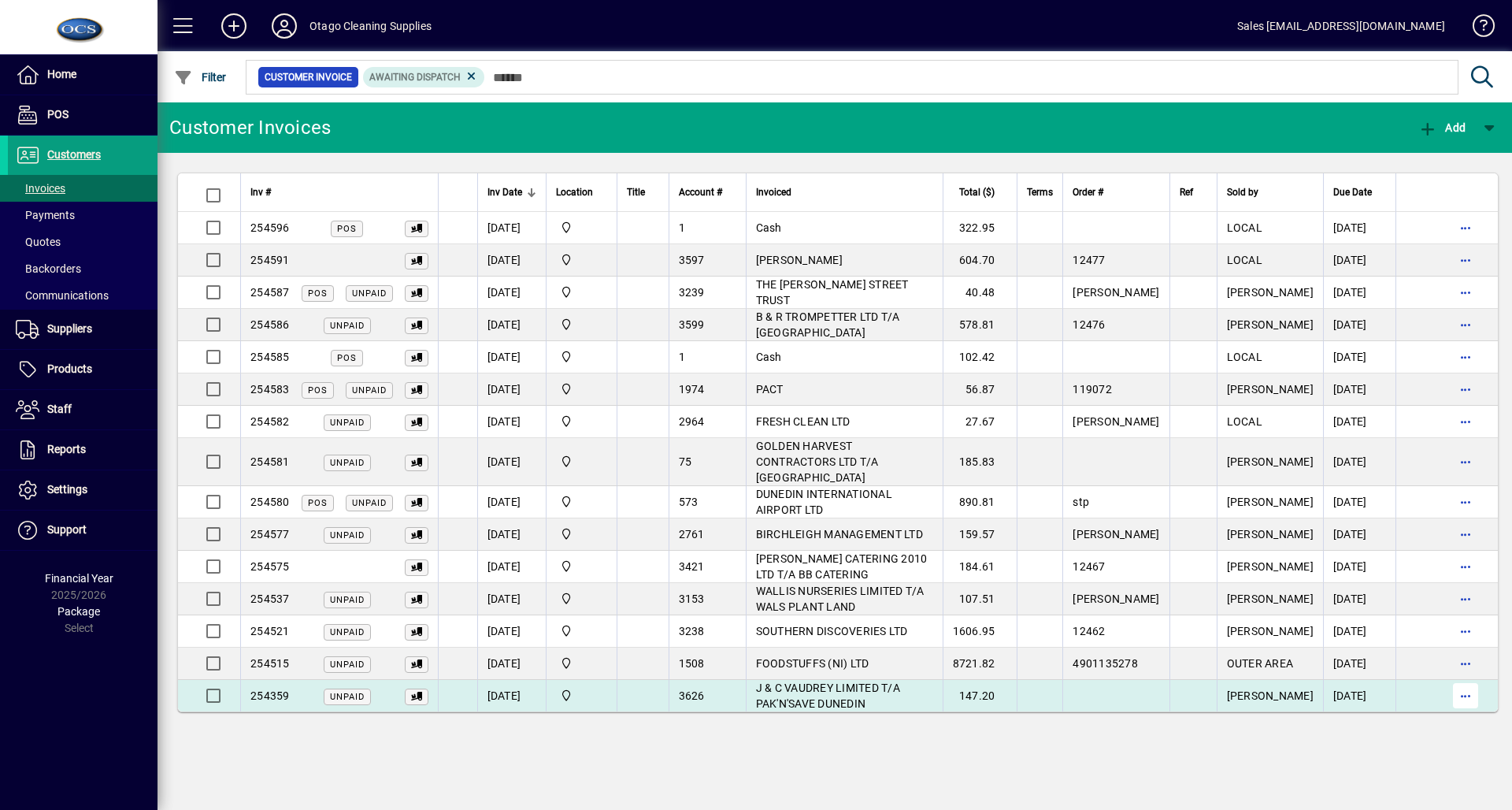
click at [1467, 678] on span "button" at bounding box center [1466, 696] width 38 height 38
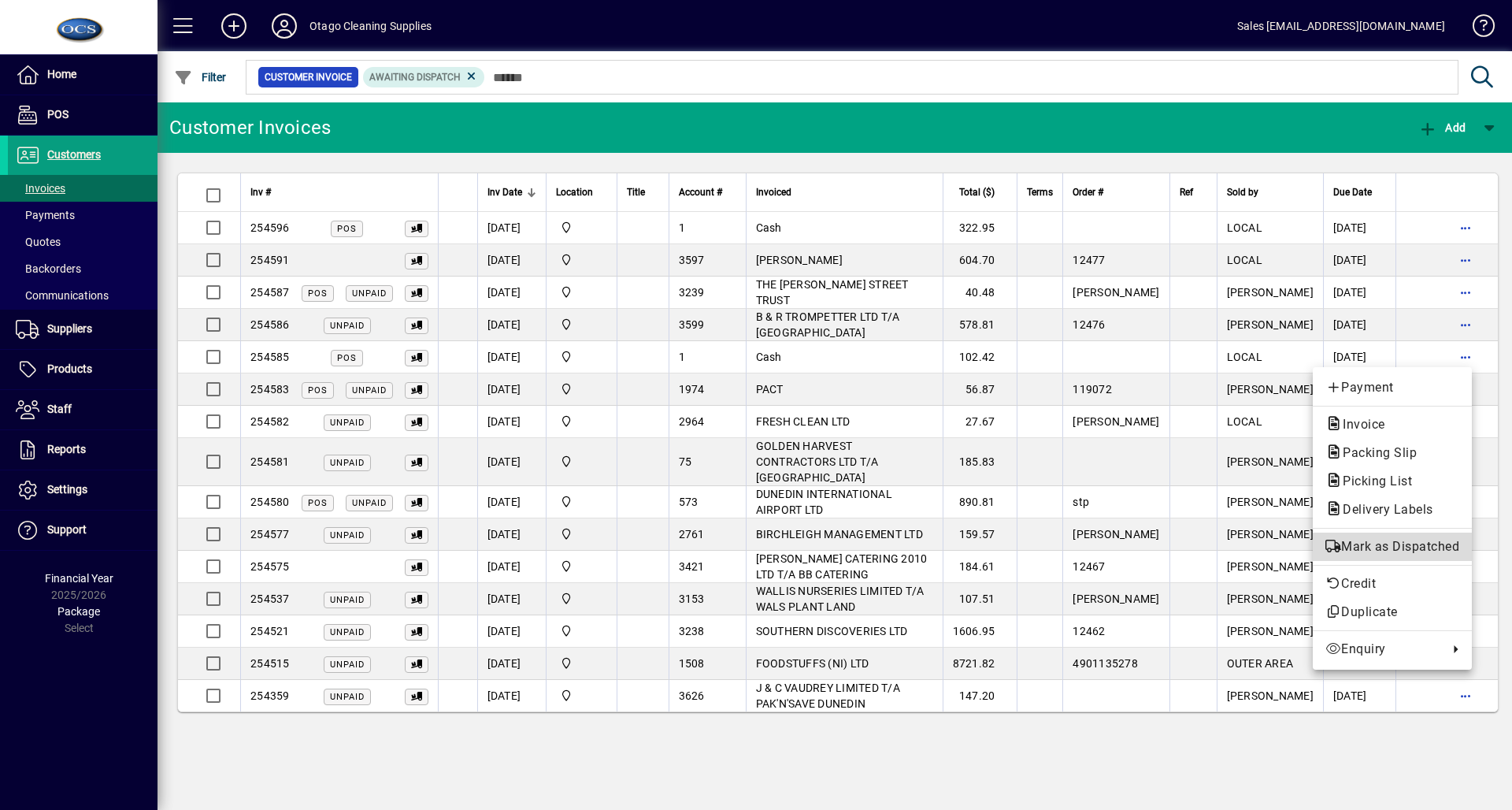
click at [1406, 554] on span "Mark as Dispatched" at bounding box center [1393, 546] width 134 height 19
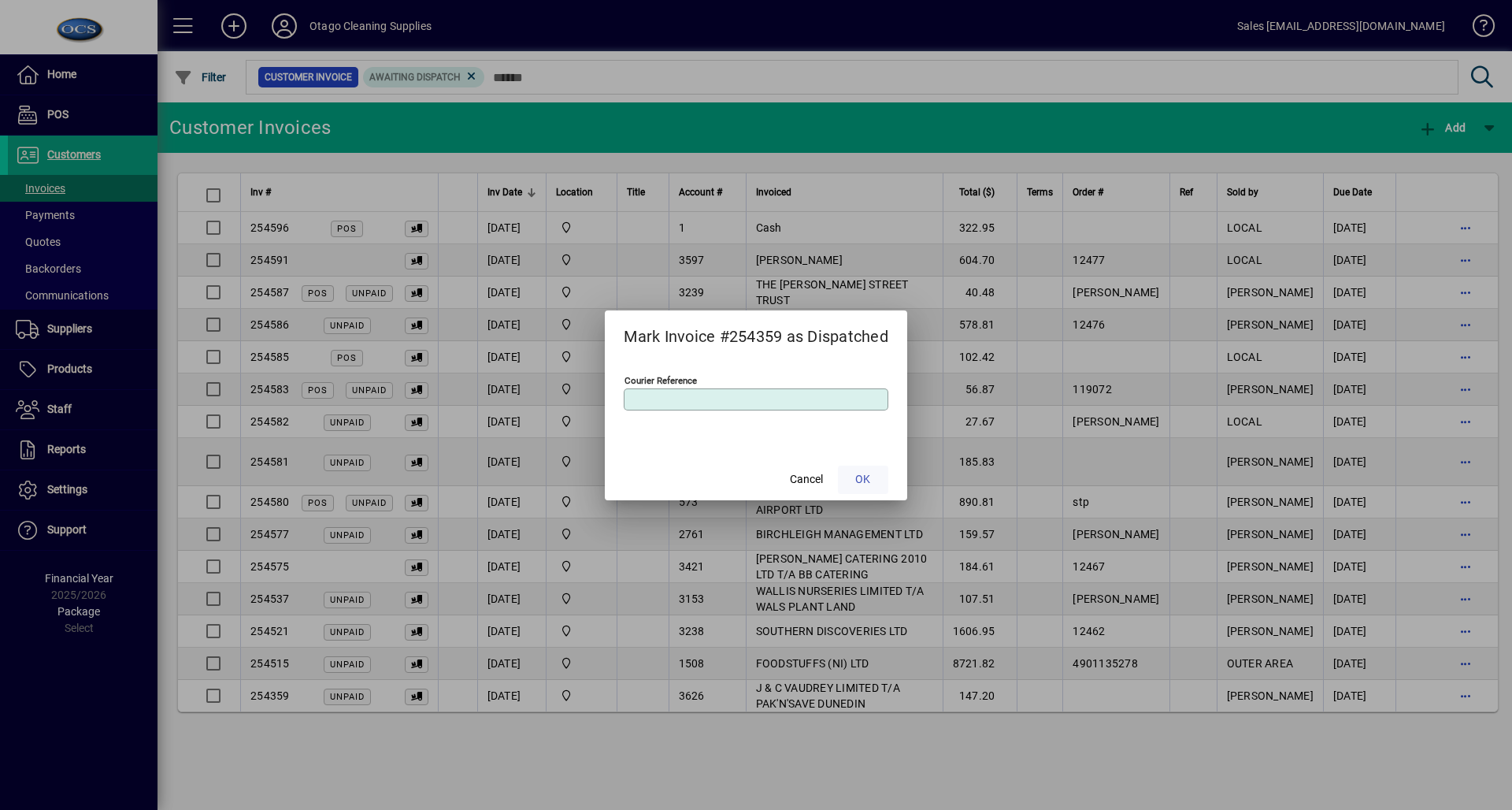
click at [864, 481] on span "OK" at bounding box center [863, 479] width 15 height 17
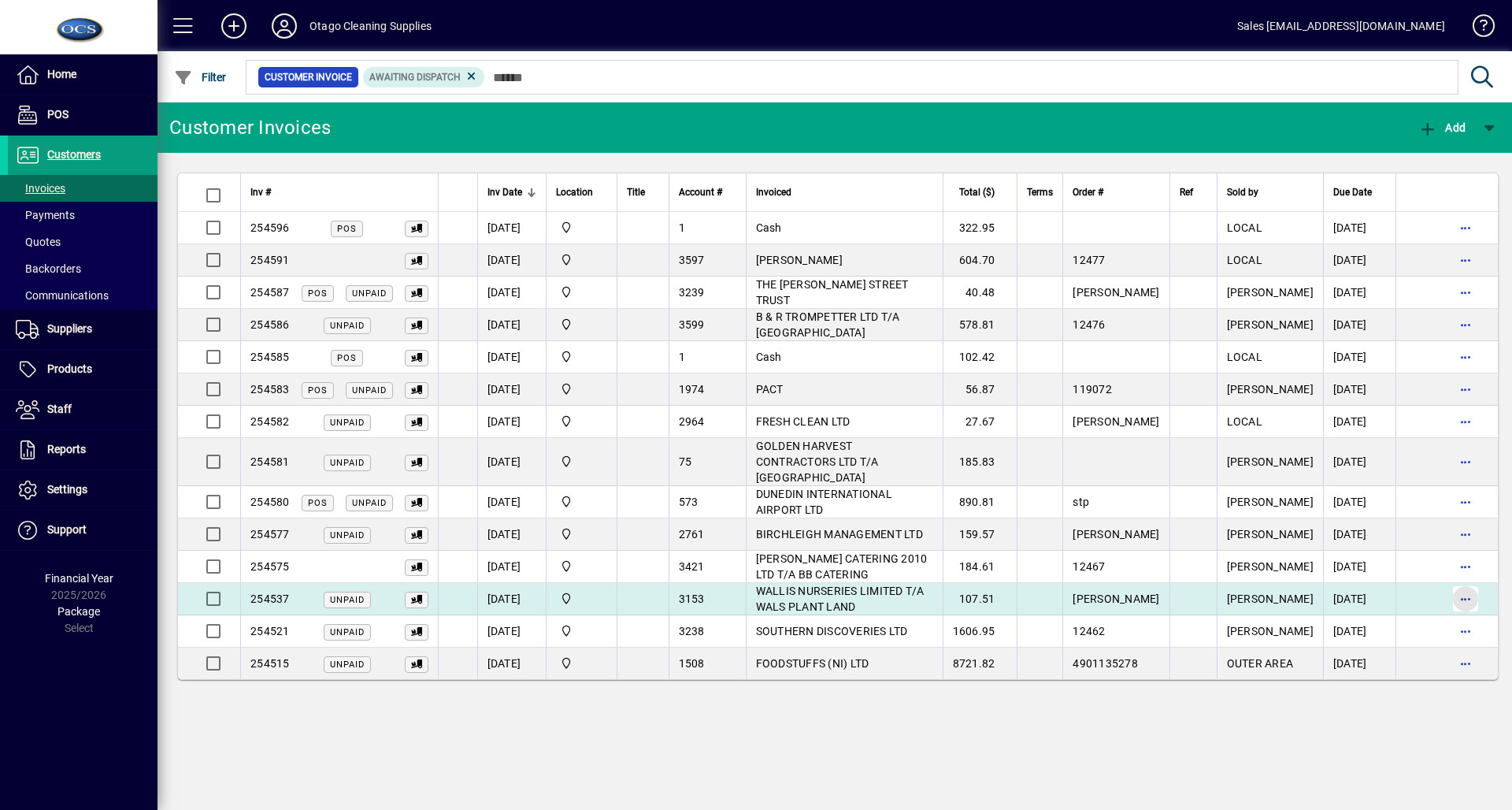
click at [1451, 584] on span "button" at bounding box center [1466, 599] width 38 height 38
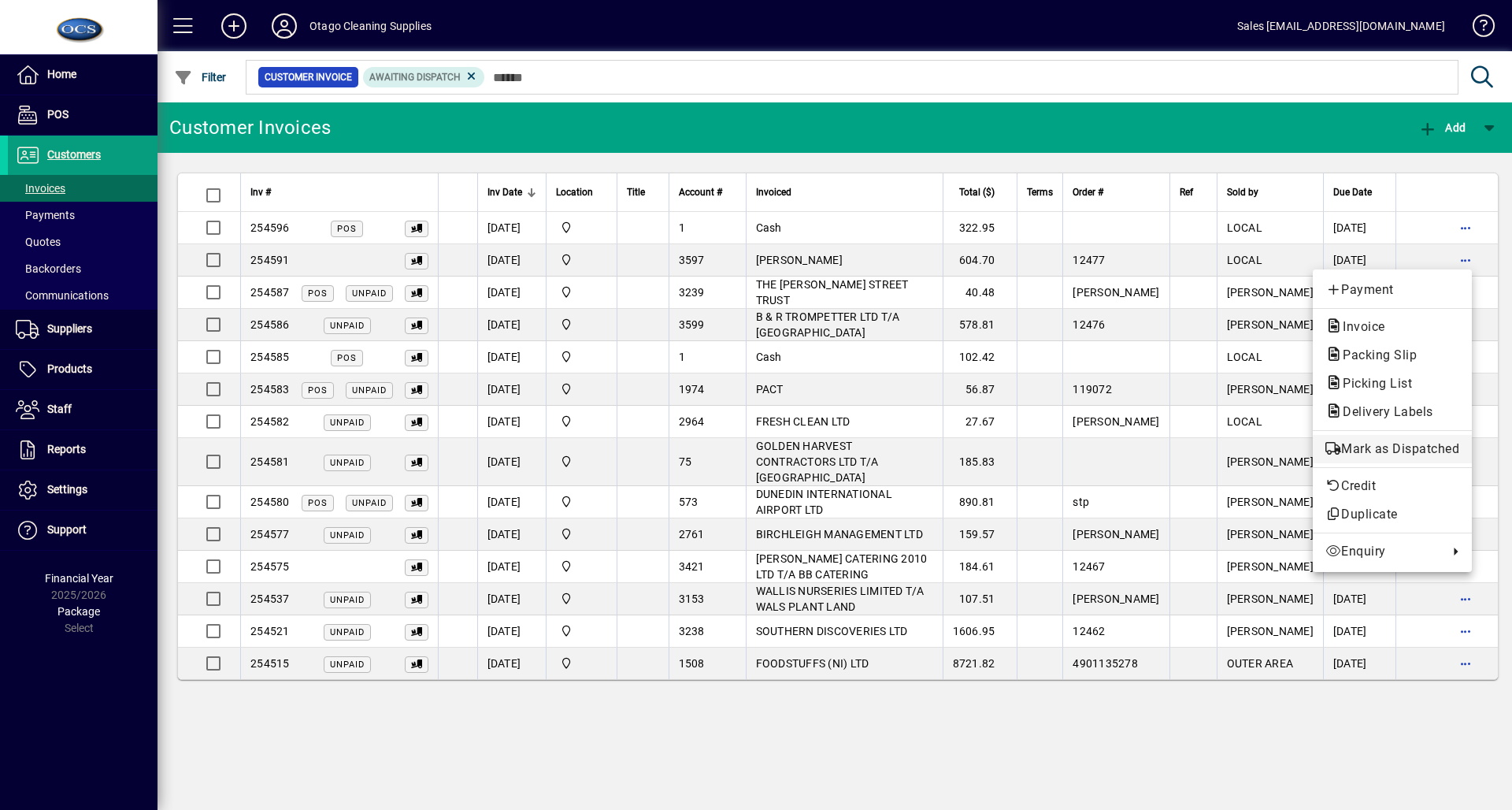
click at [1402, 453] on span "Mark as Dispatched" at bounding box center [1393, 448] width 134 height 19
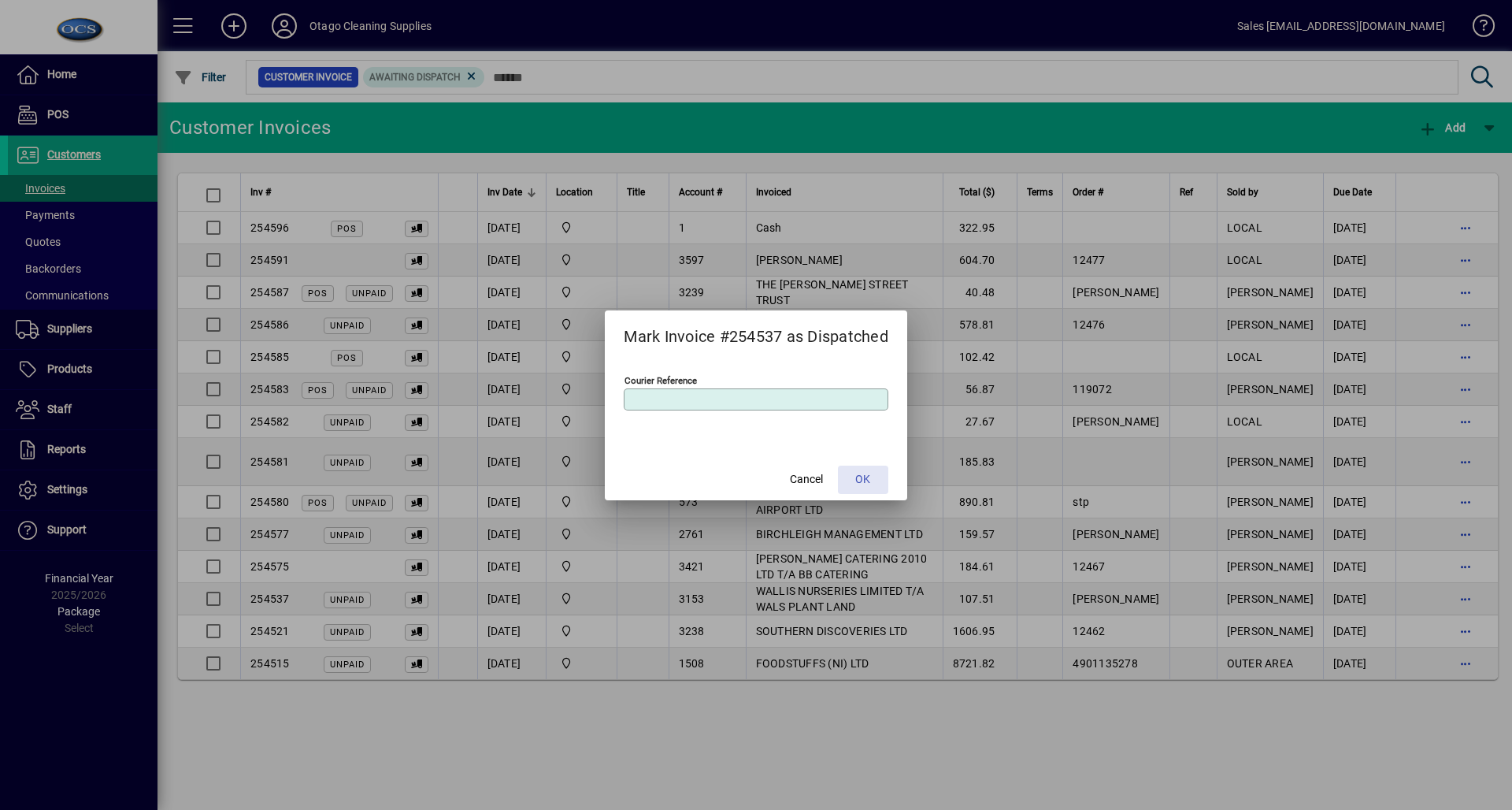
click at [886, 480] on span at bounding box center [863, 480] width 50 height 38
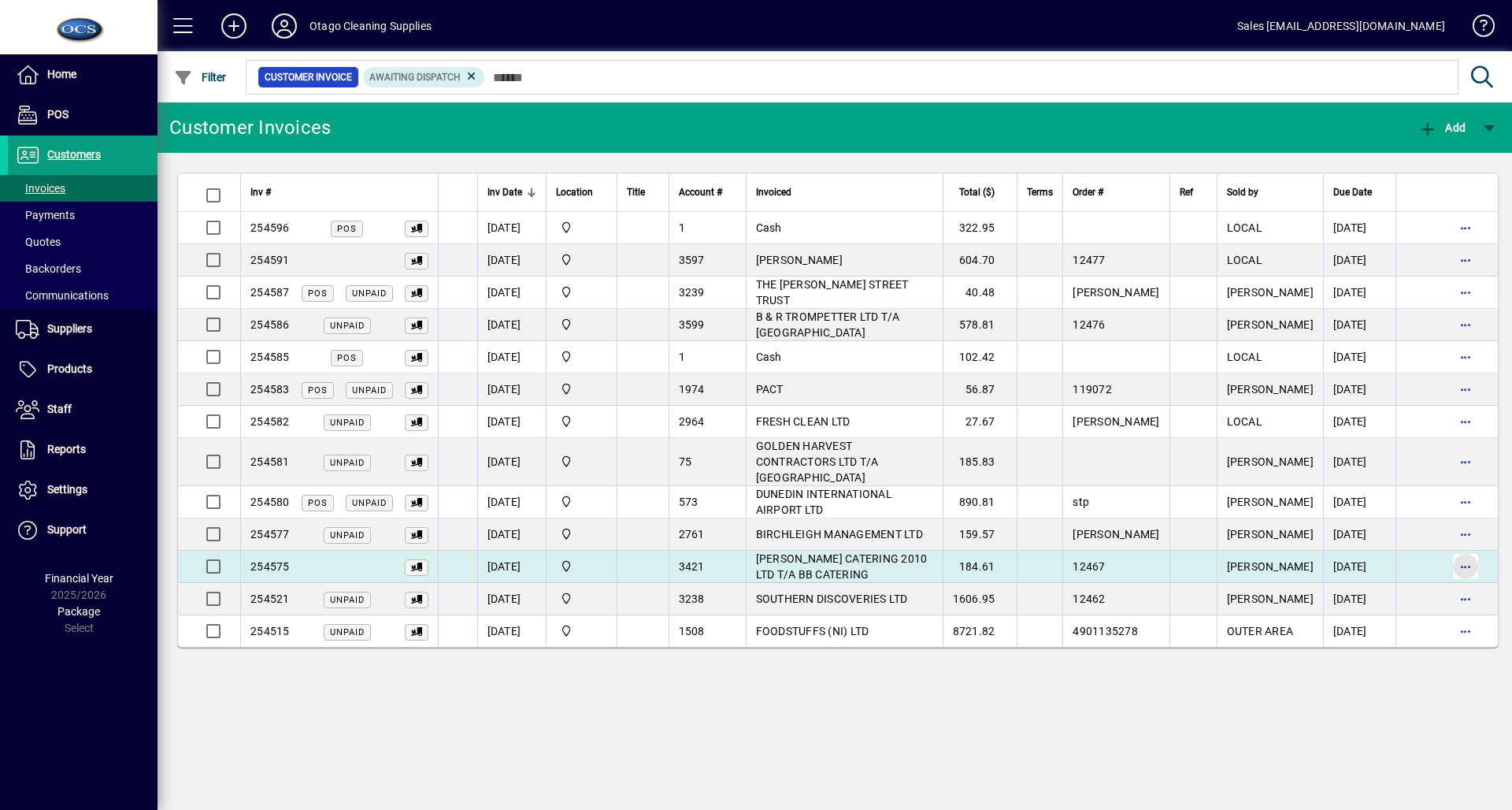
click at [1453, 554] on span "button" at bounding box center [1466, 567] width 38 height 38
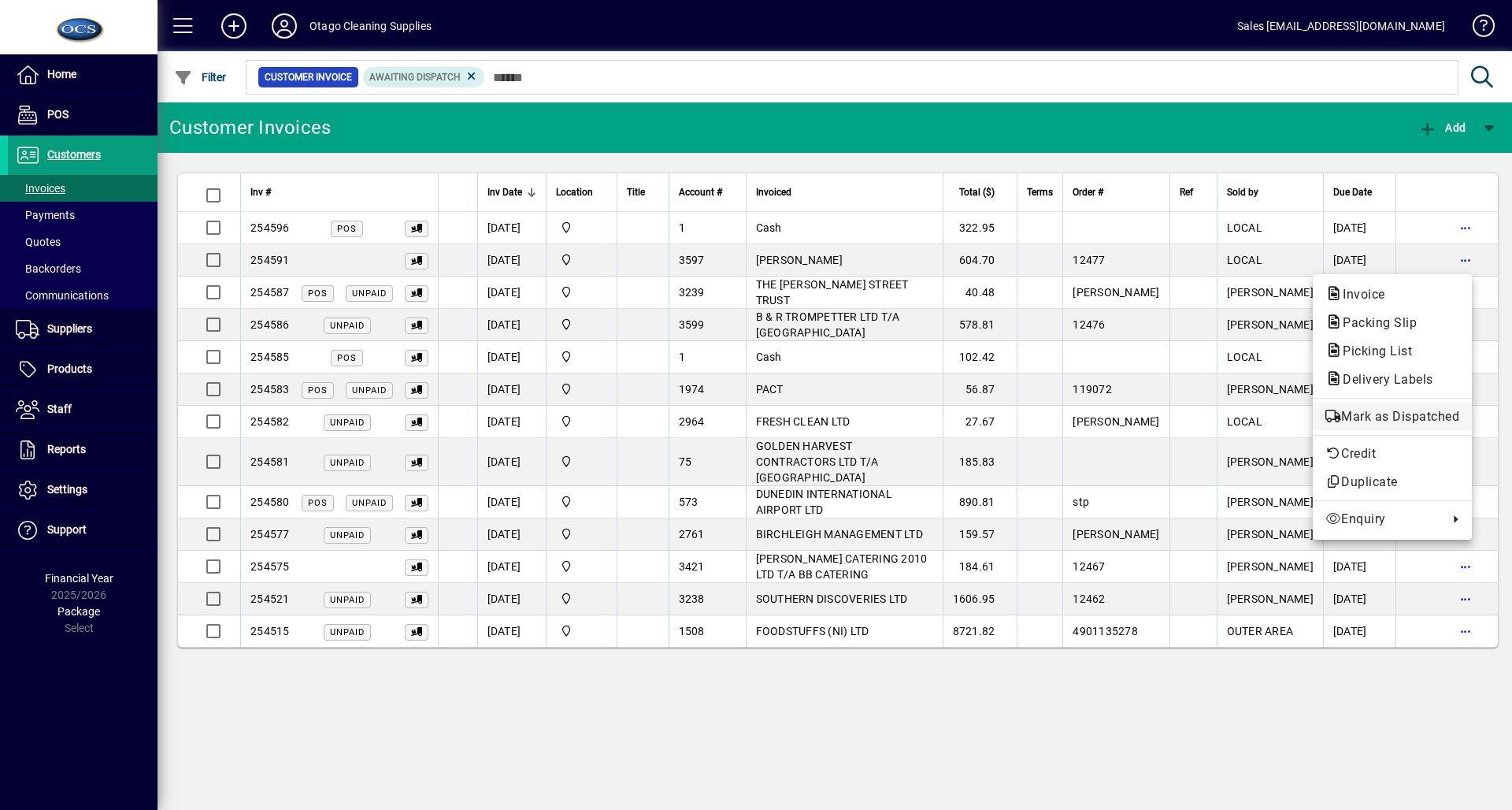
click at [1416, 421] on span "Mark as Dispatched" at bounding box center [1393, 416] width 134 height 19
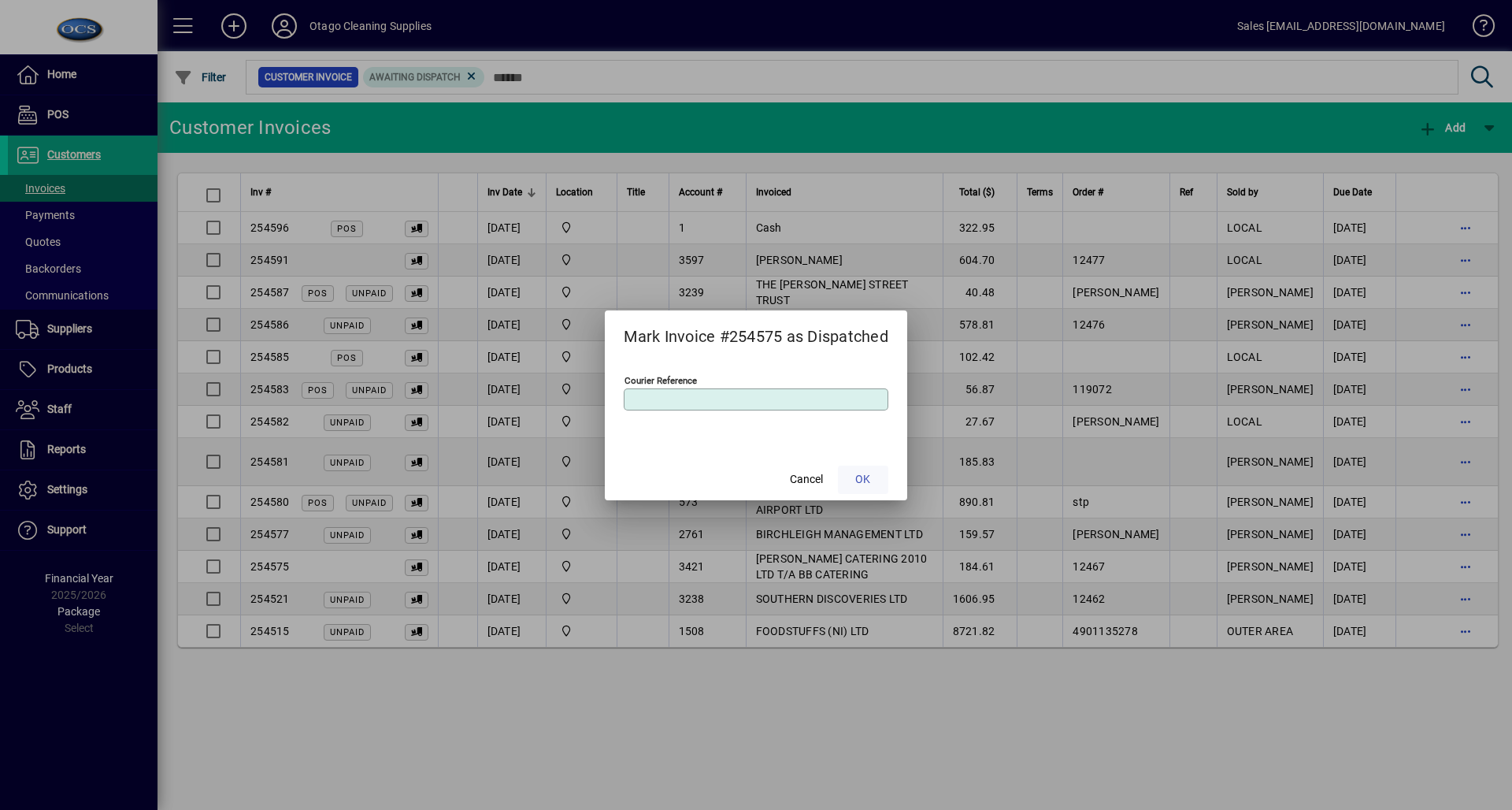
click at [878, 472] on span at bounding box center [863, 480] width 50 height 38
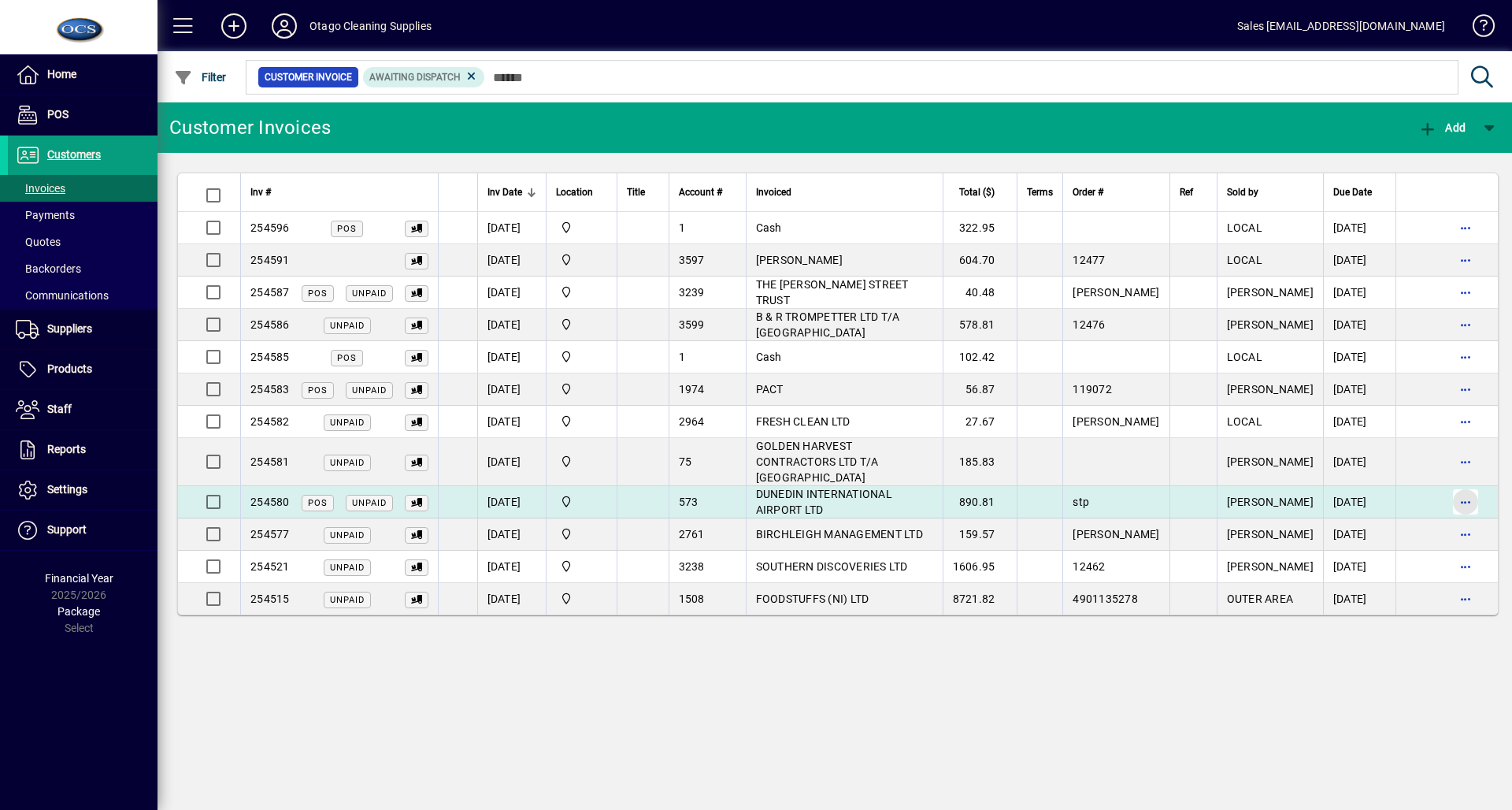
click at [1475, 489] on span "button" at bounding box center [1466, 502] width 38 height 38
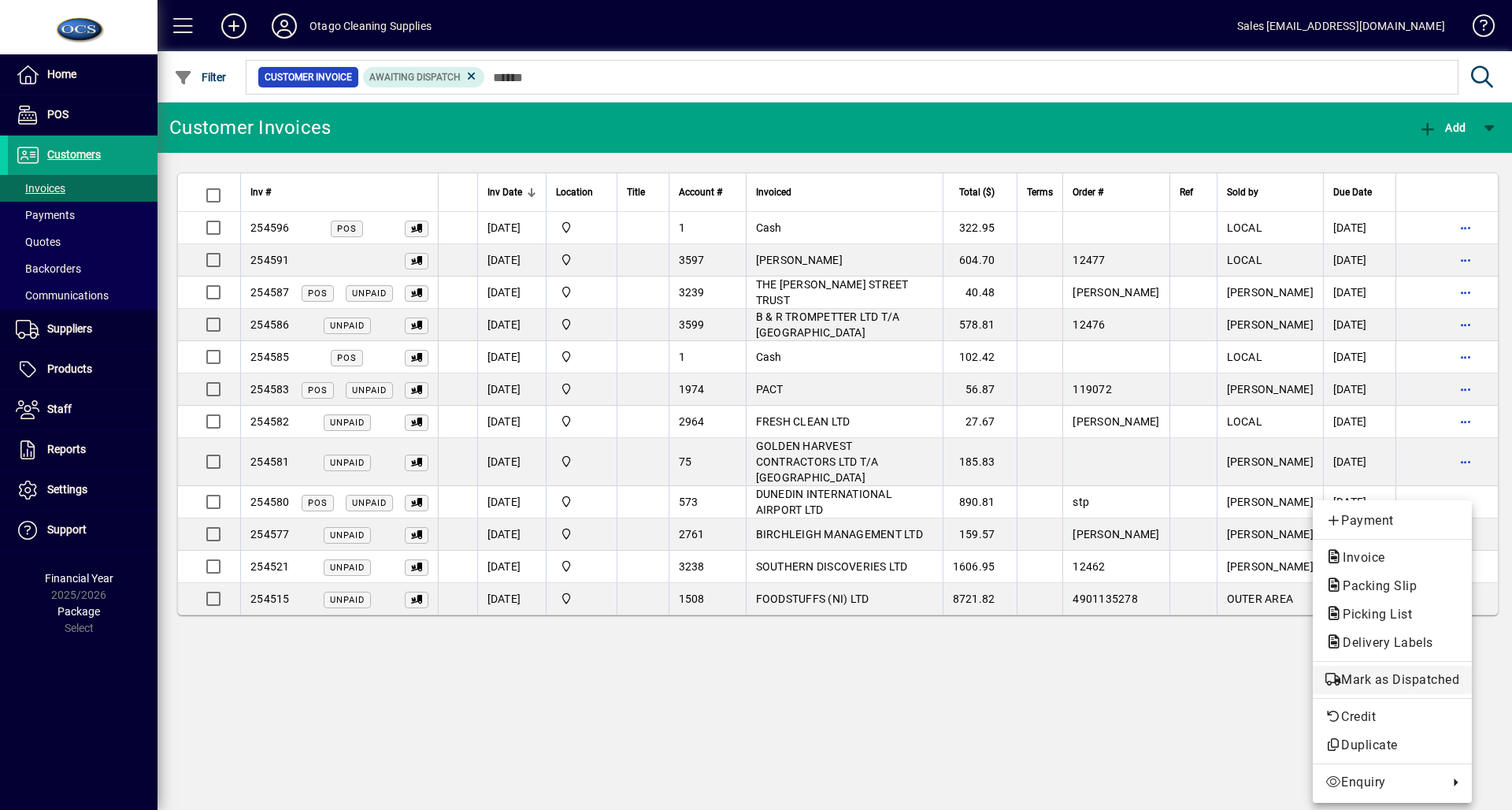
click at [1400, 679] on span "Mark as Dispatched" at bounding box center [1393, 679] width 134 height 19
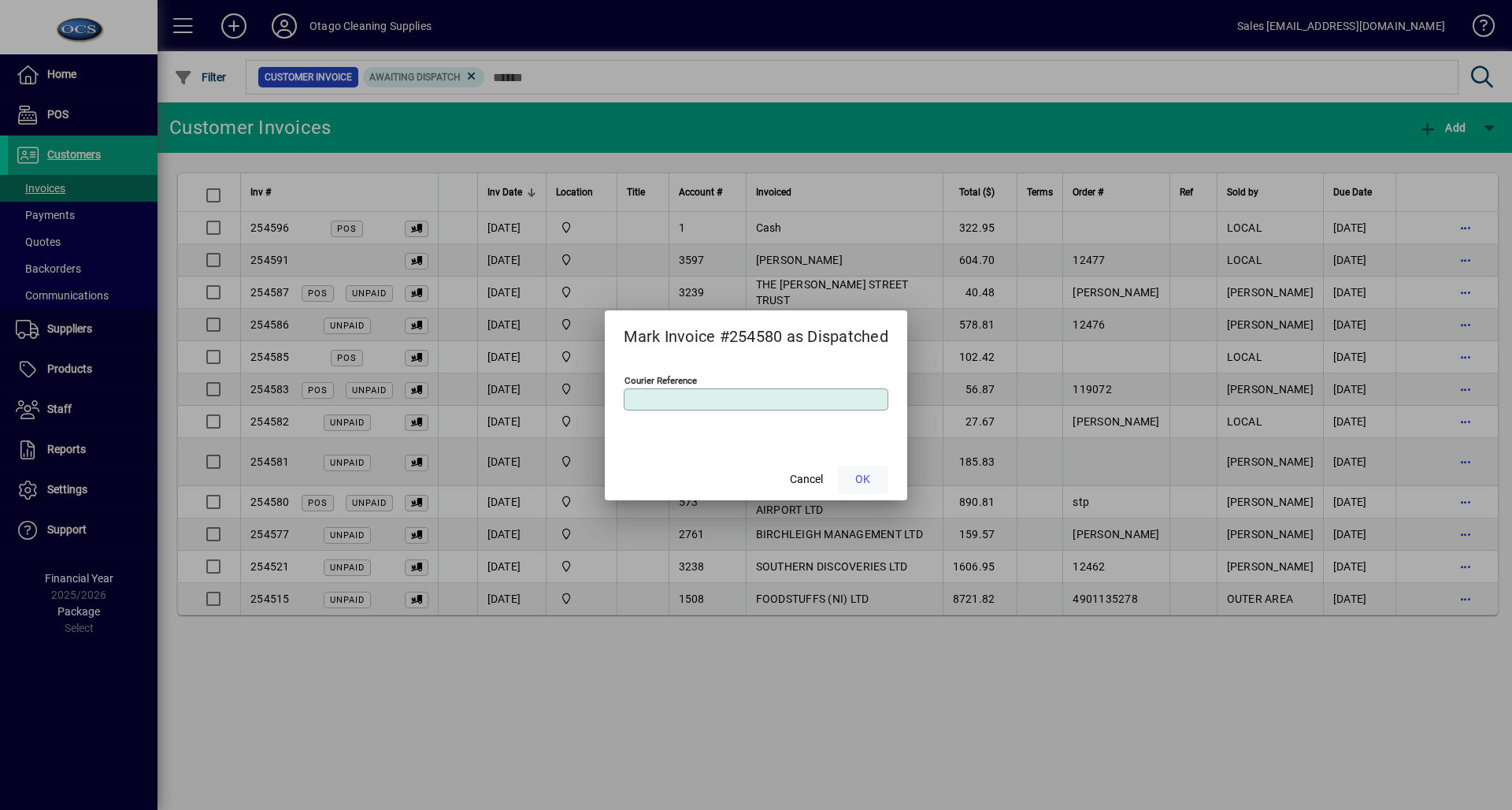
click at [881, 478] on span at bounding box center [863, 480] width 50 height 38
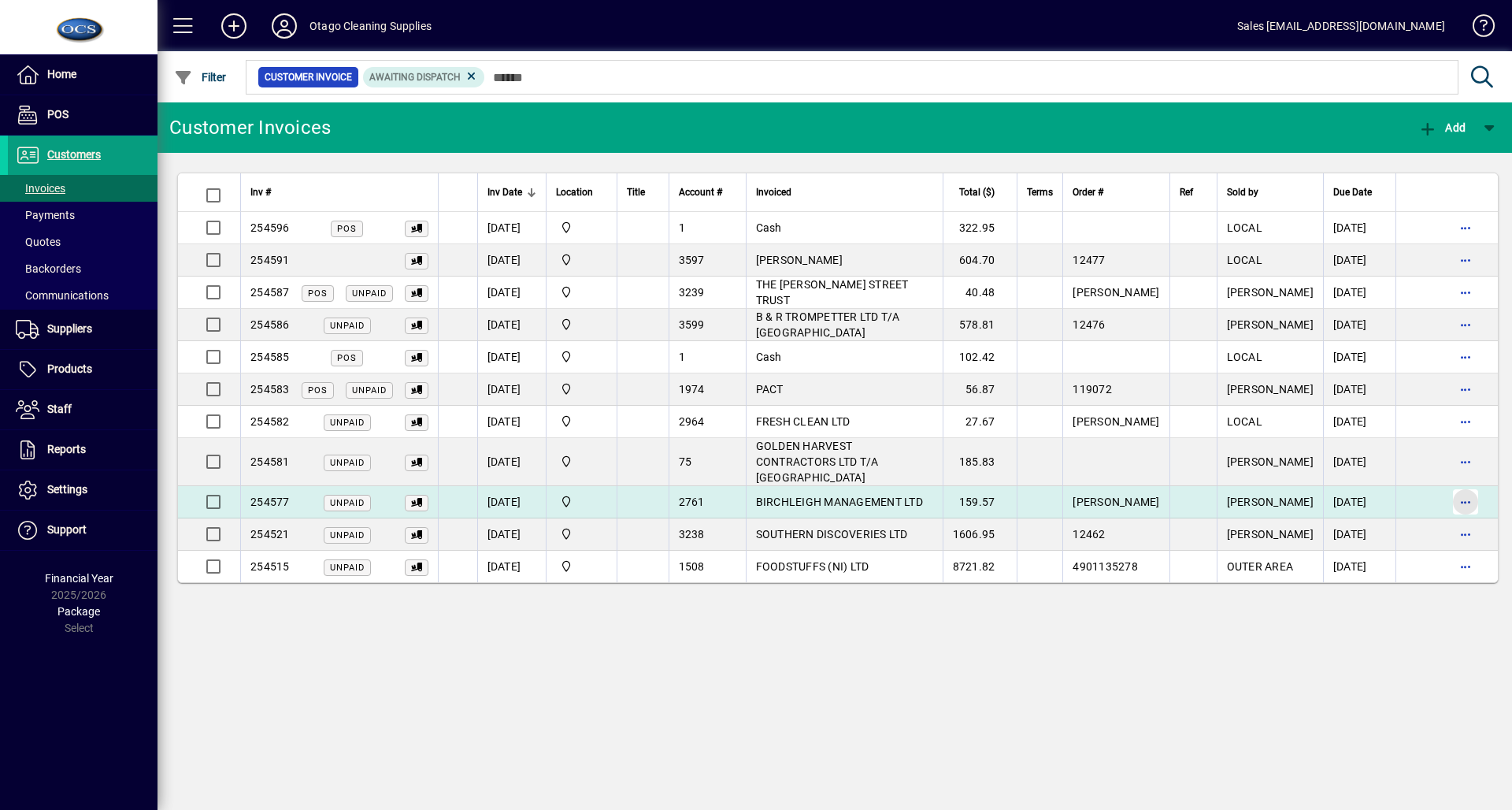
click at [1475, 483] on span "button" at bounding box center [1466, 502] width 38 height 38
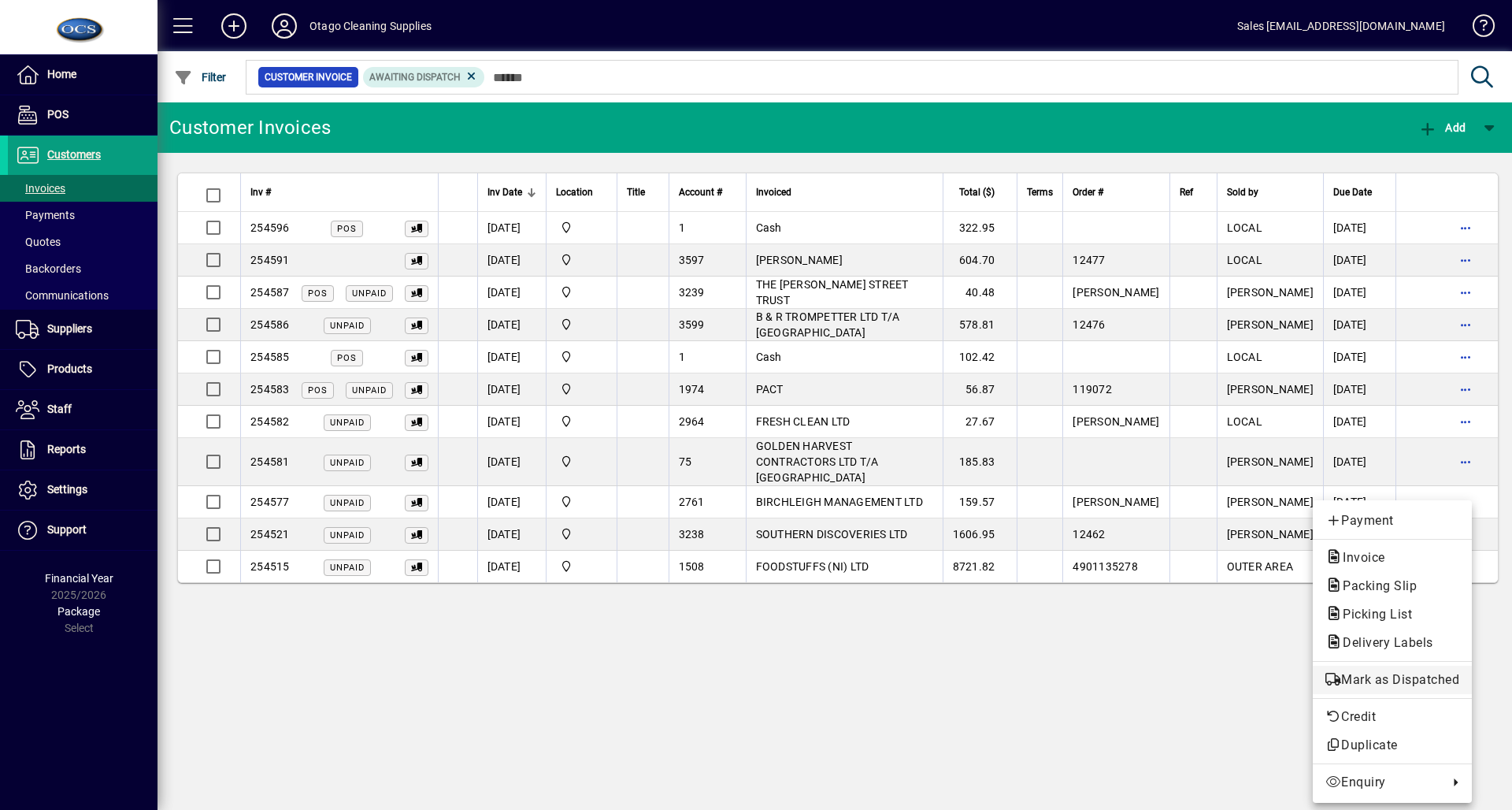
click at [1399, 670] on span "Mark as Dispatched" at bounding box center [1393, 679] width 134 height 19
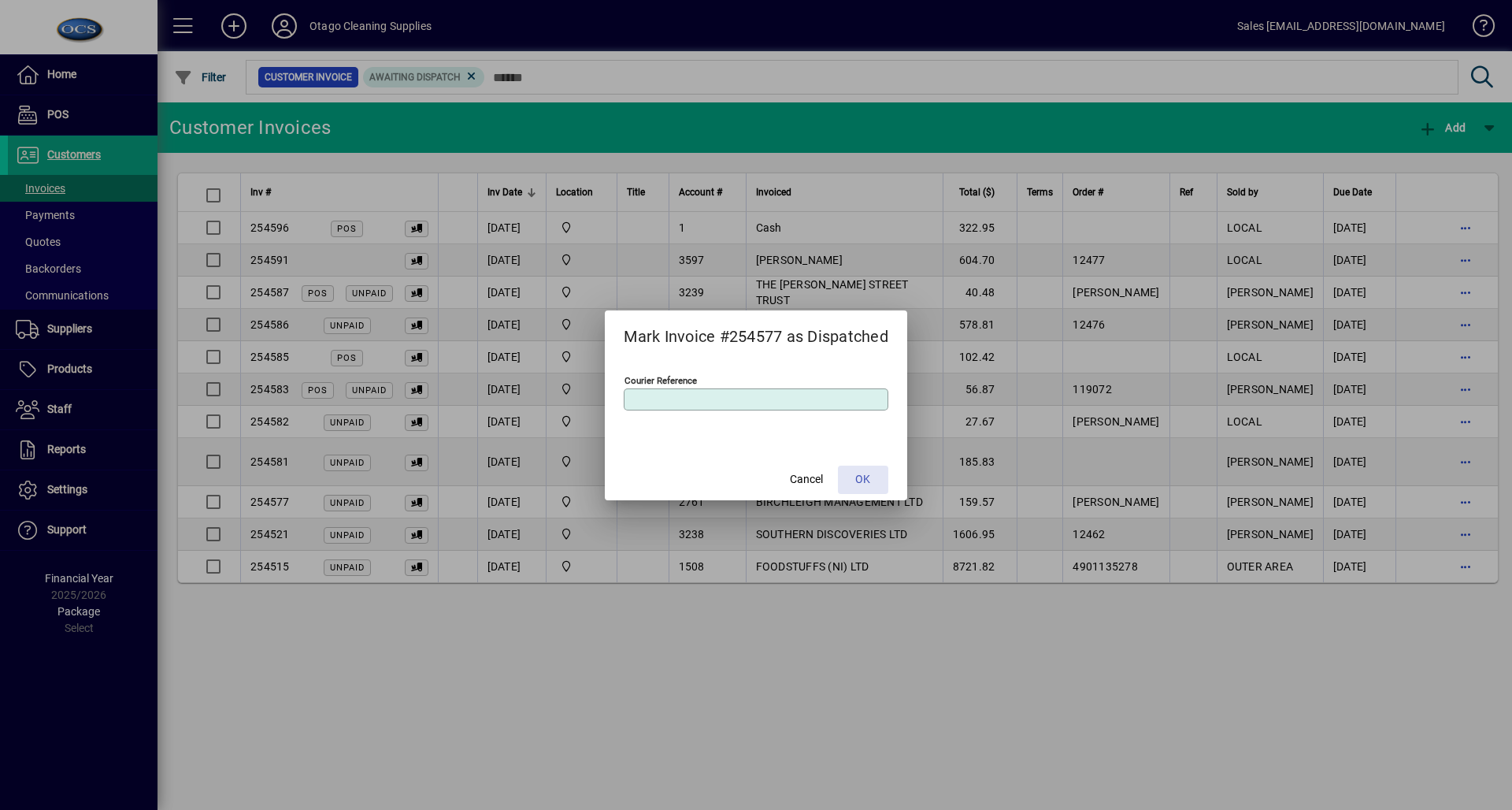
click at [870, 470] on span at bounding box center [863, 480] width 50 height 38
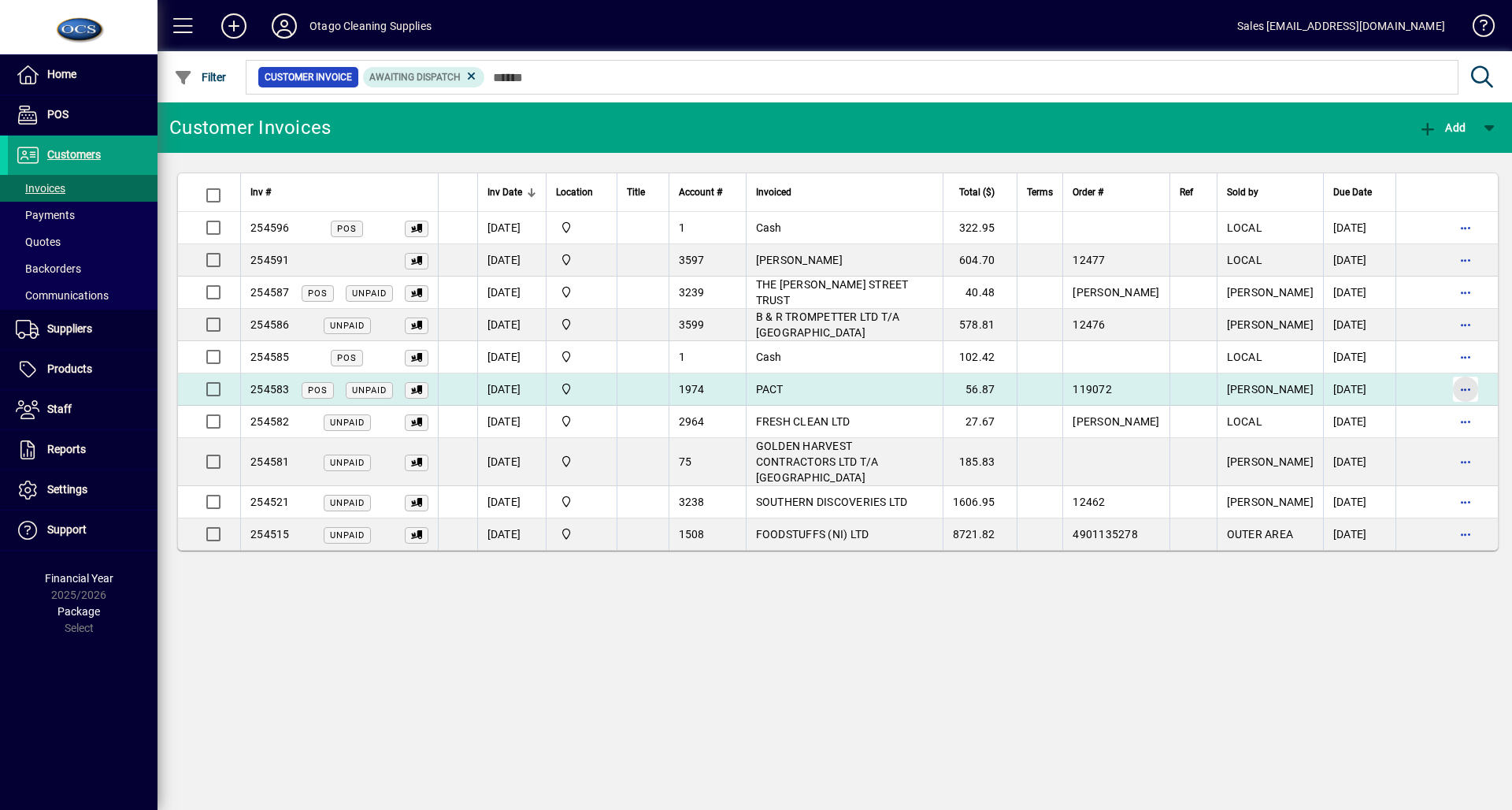
click at [1453, 380] on span "button" at bounding box center [1466, 390] width 38 height 38
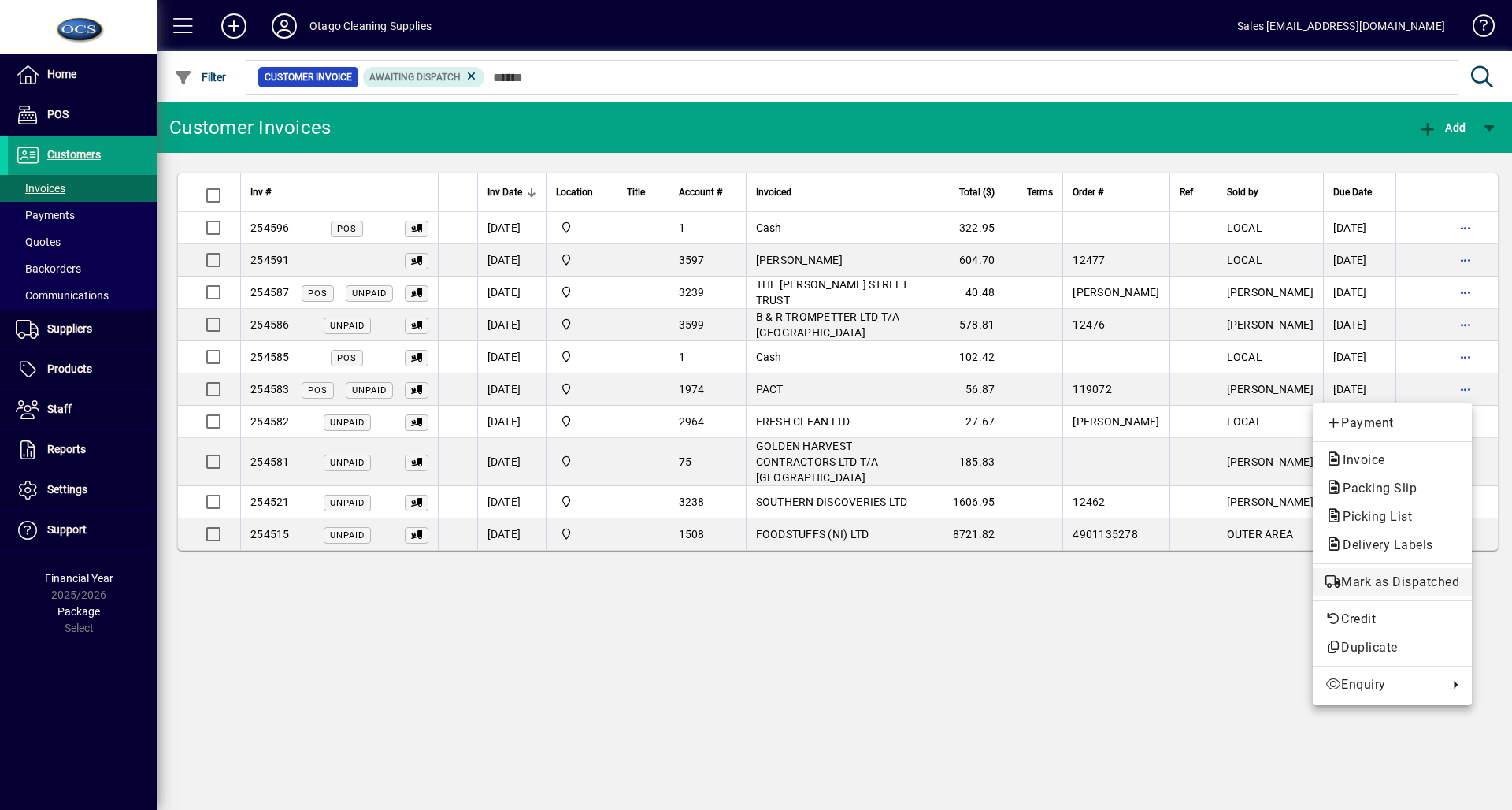
click at [1383, 591] on span "Mark as Dispatched" at bounding box center [1393, 582] width 134 height 19
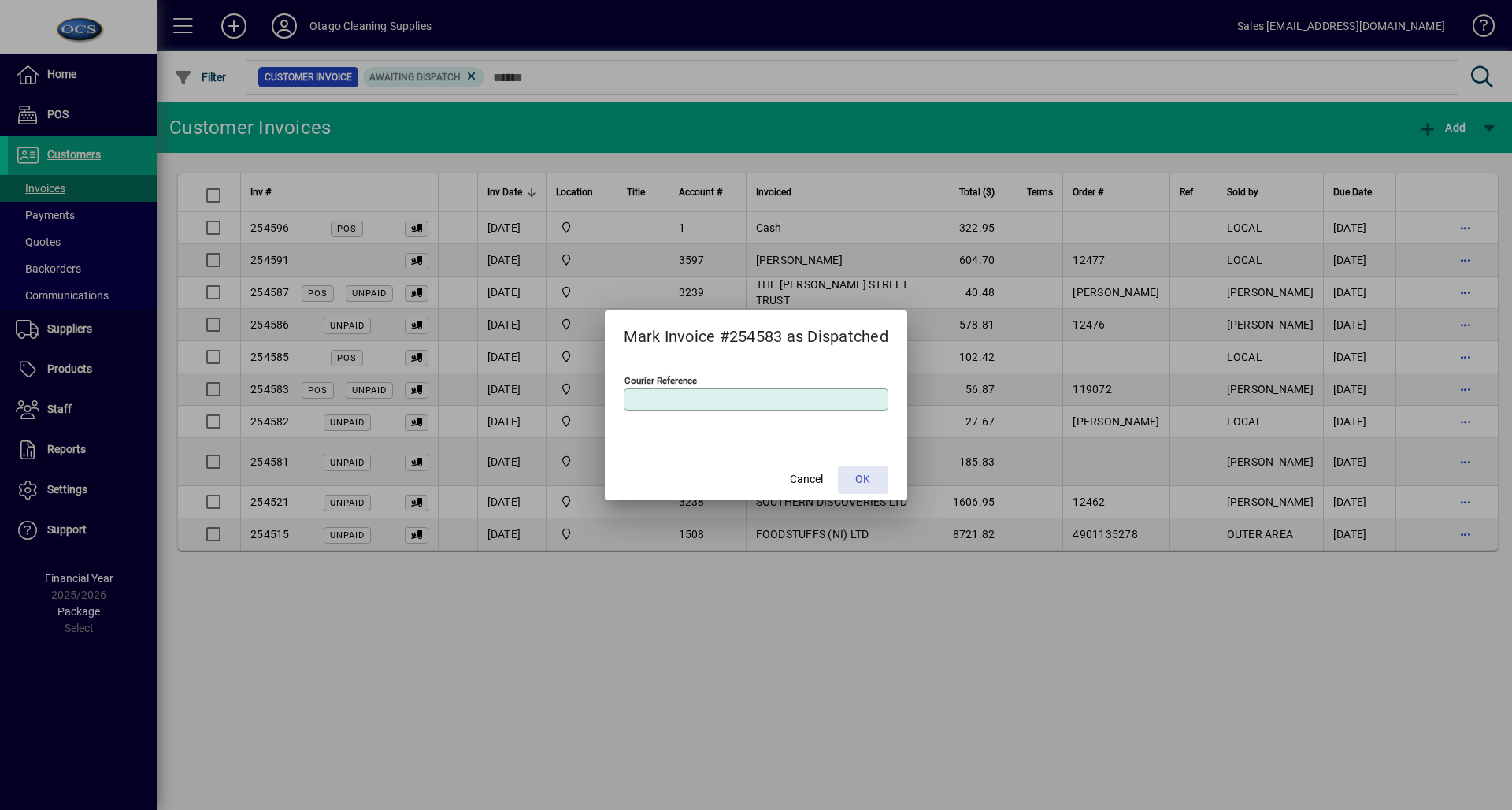
click at [860, 470] on span at bounding box center [863, 480] width 50 height 38
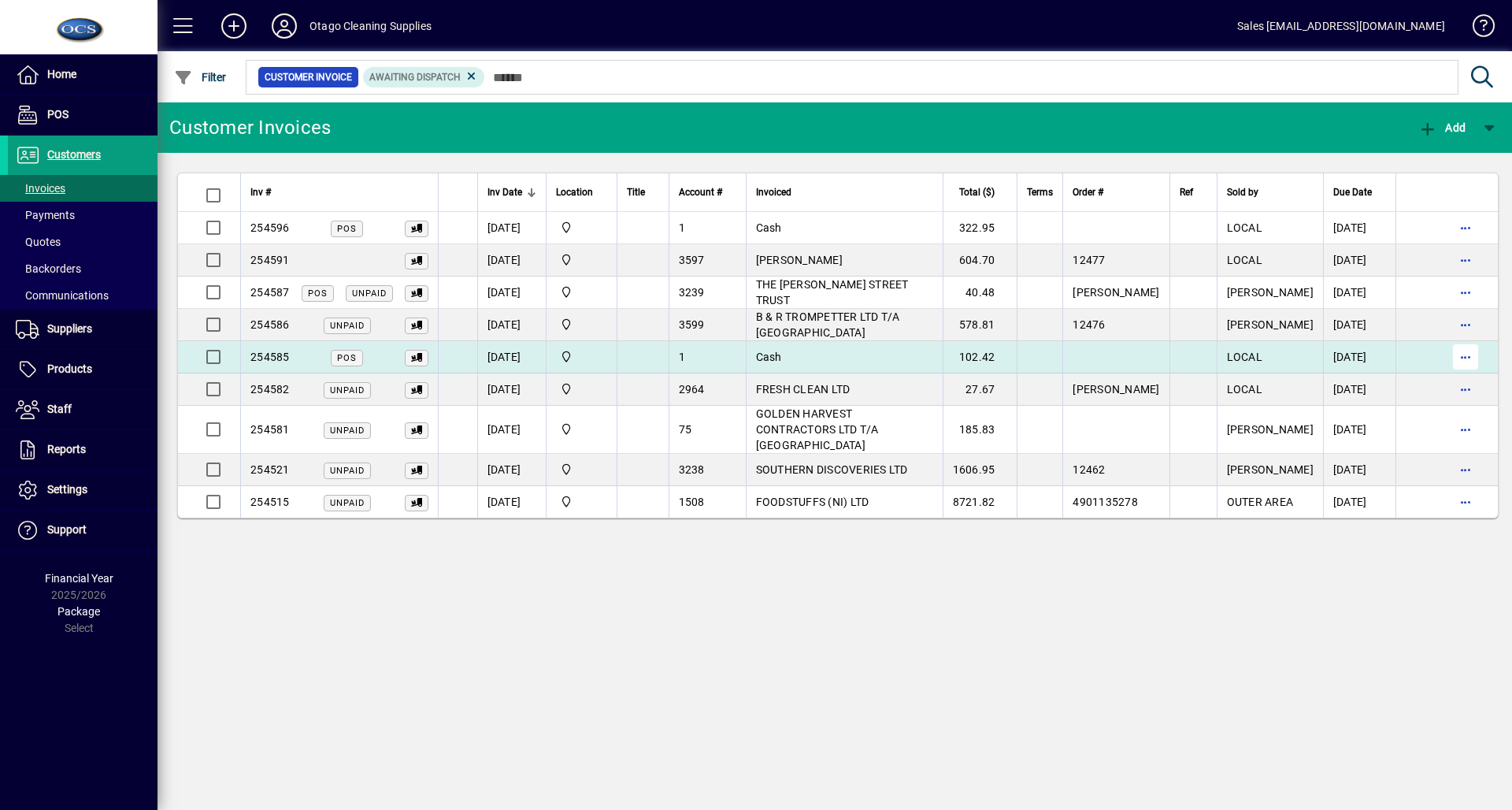
click at [1457, 352] on span "button" at bounding box center [1466, 357] width 38 height 38
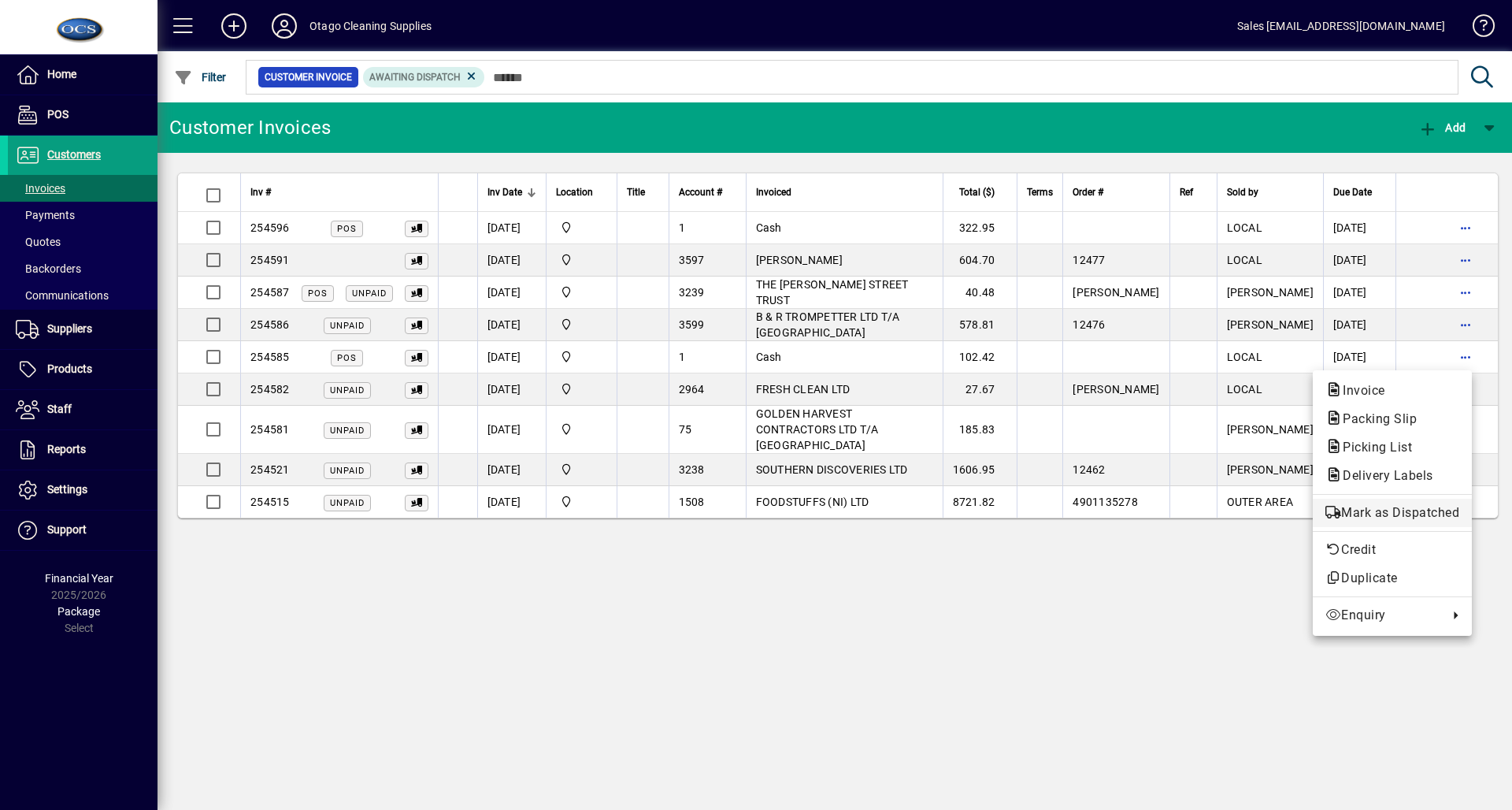
click at [1428, 513] on span "Mark as Dispatched" at bounding box center [1393, 512] width 134 height 19
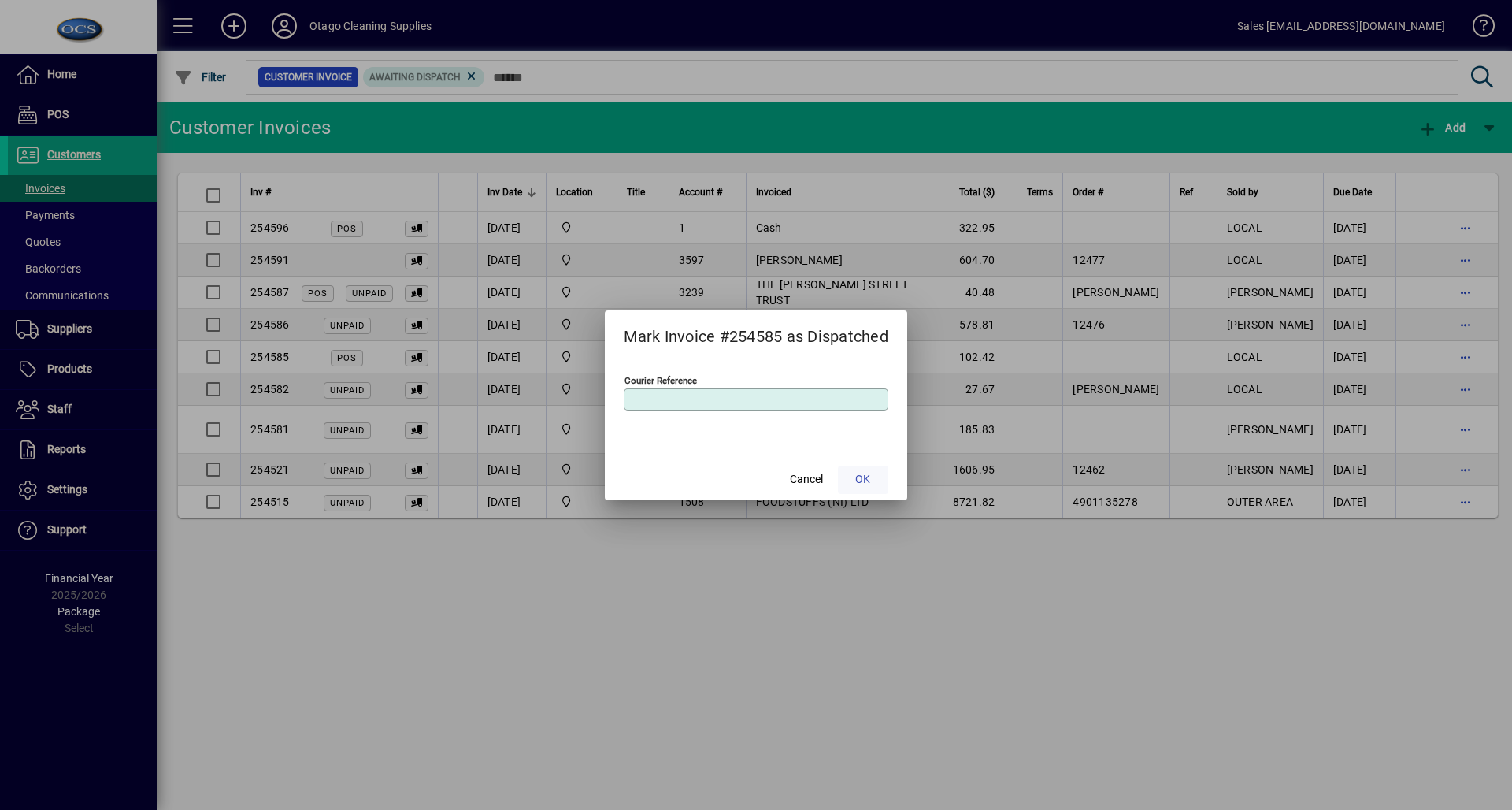
click at [872, 470] on span at bounding box center [863, 480] width 50 height 38
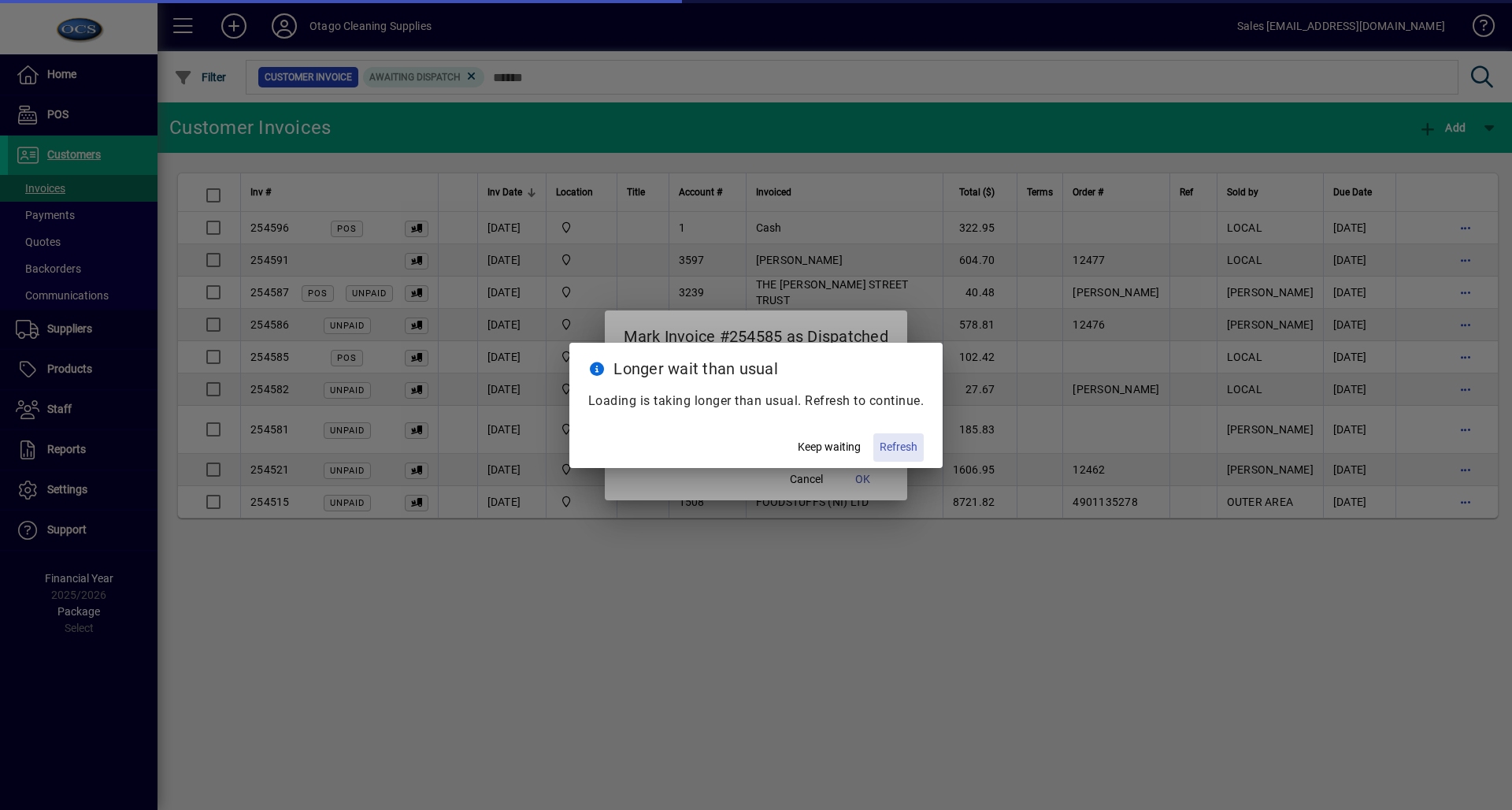
click at [889, 450] on span "Refresh" at bounding box center [899, 447] width 38 height 17
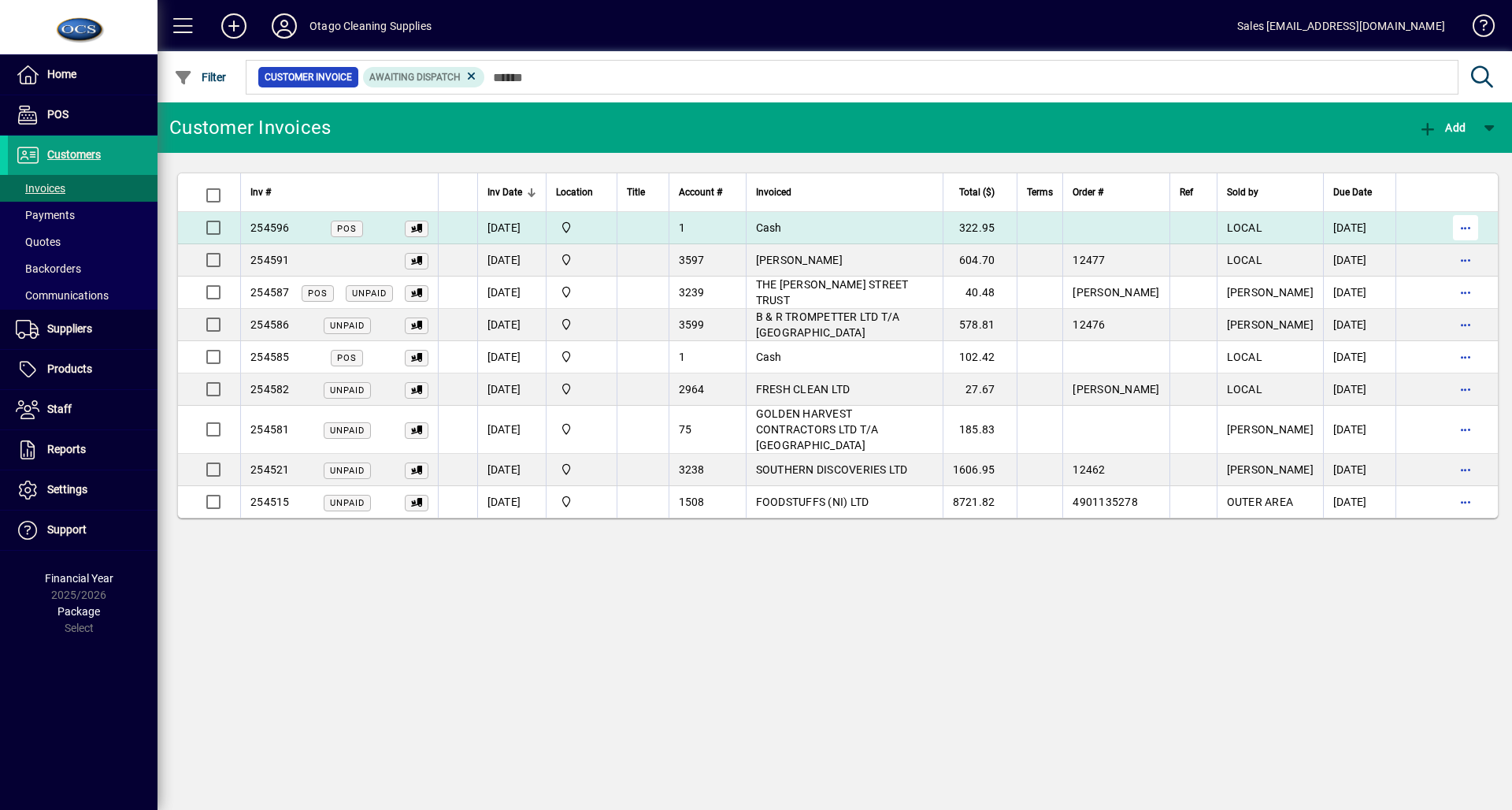
click at [1453, 228] on span "button" at bounding box center [1466, 228] width 38 height 38
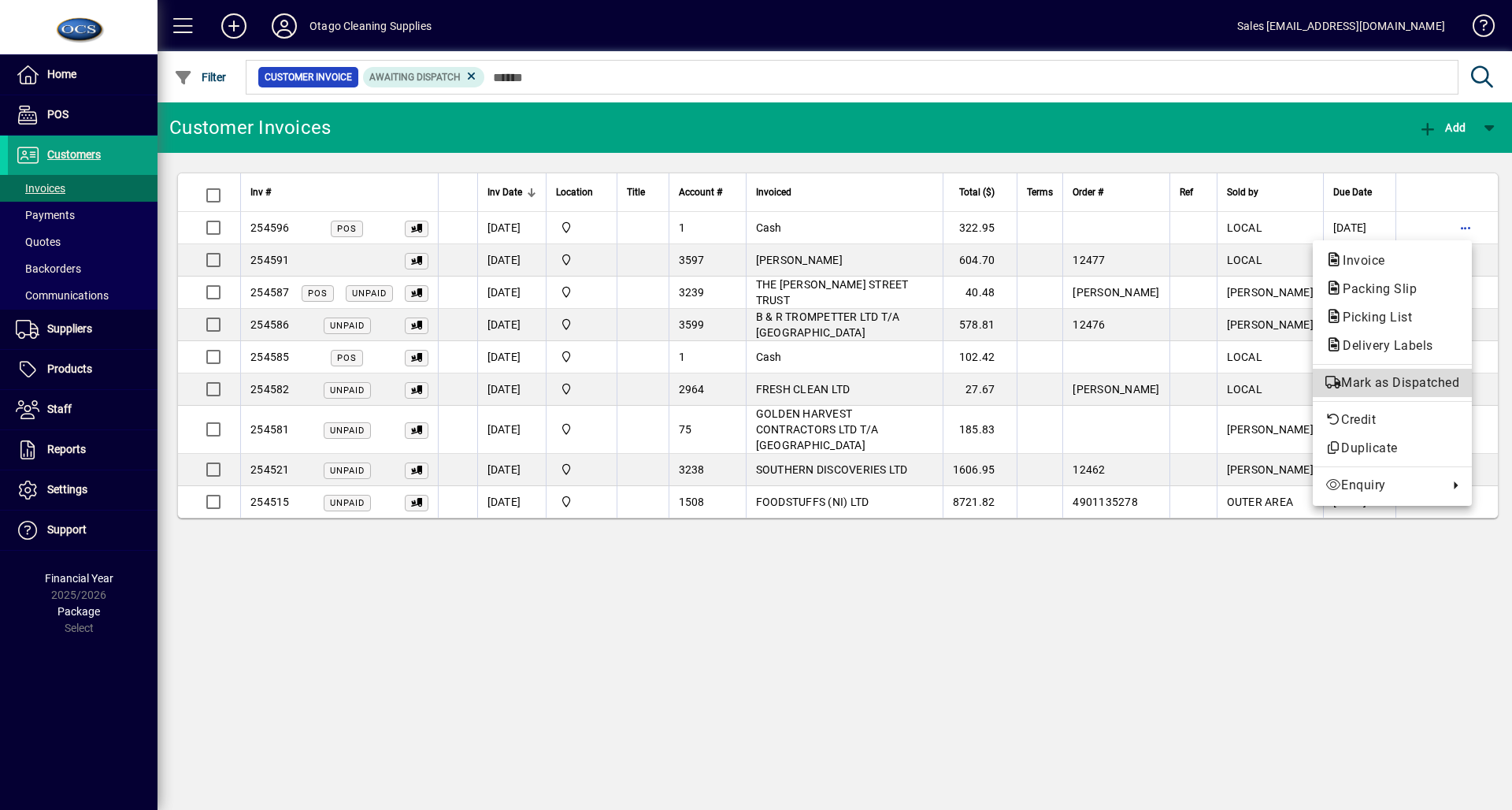
click at [1400, 389] on span "Mark as Dispatched" at bounding box center [1393, 382] width 134 height 19
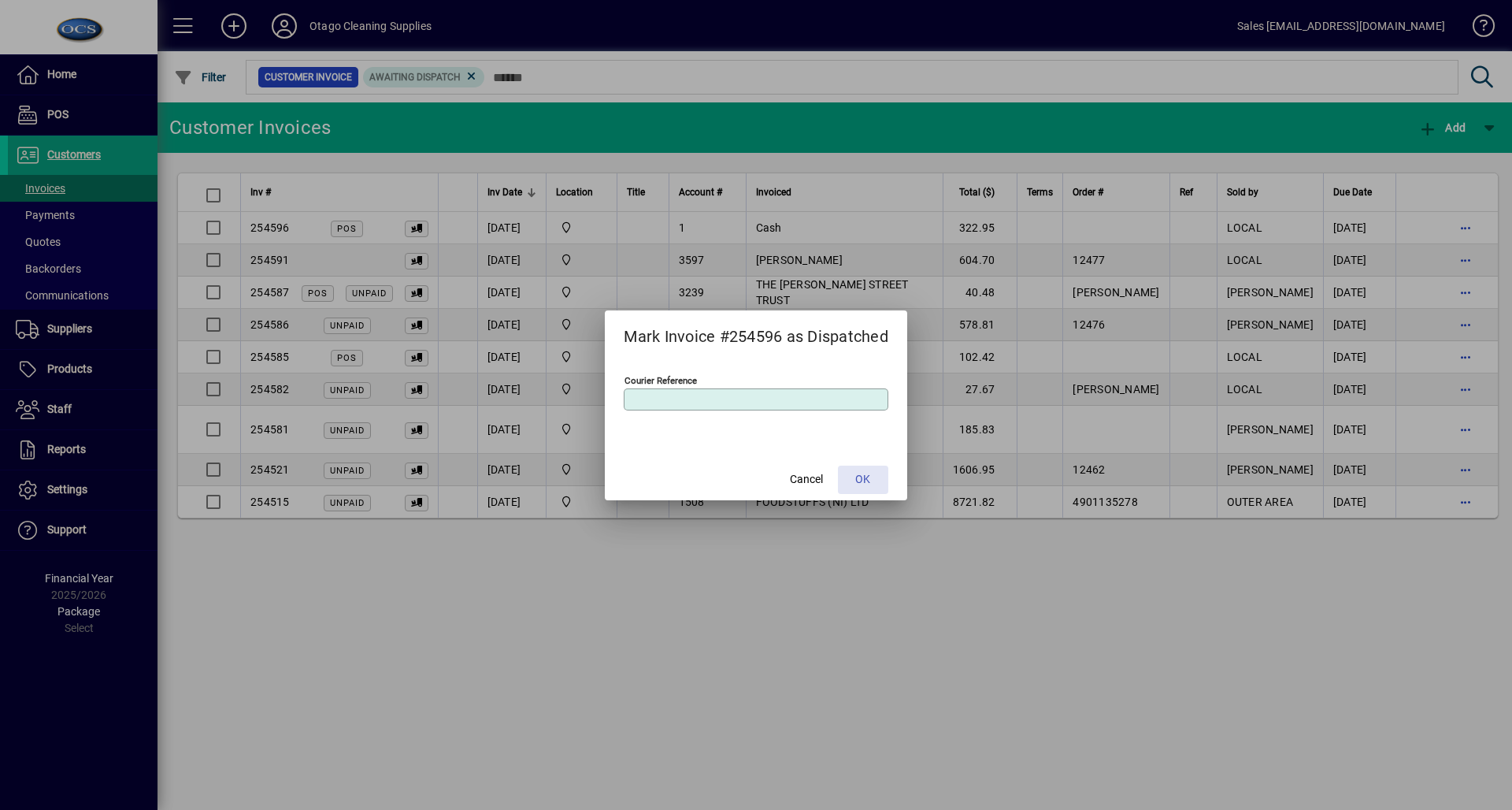
click at [870, 489] on span at bounding box center [863, 480] width 50 height 38
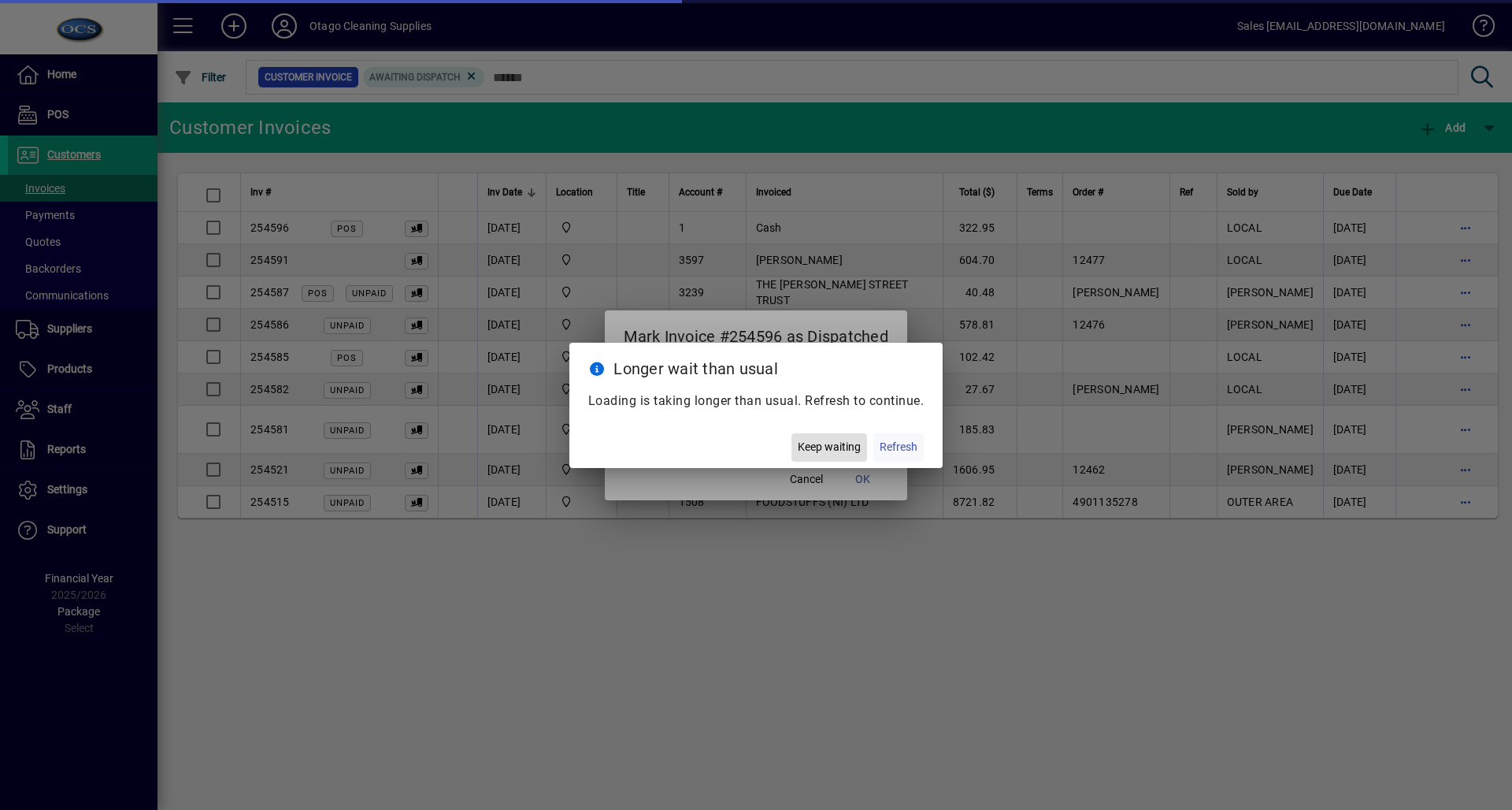
click at [901, 446] on span "Refresh" at bounding box center [899, 447] width 38 height 17
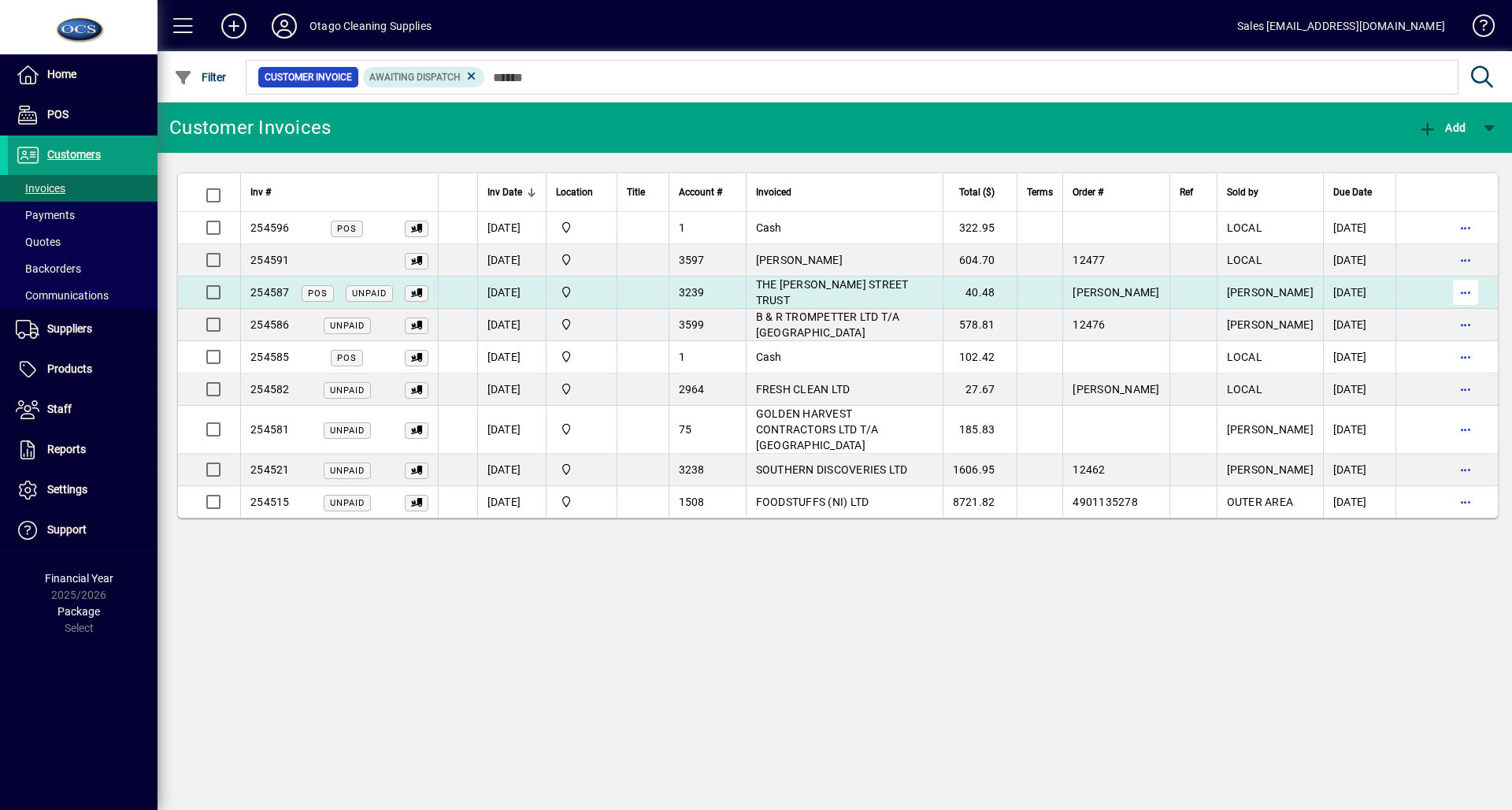
click at [1466, 296] on span "button" at bounding box center [1466, 292] width 38 height 38
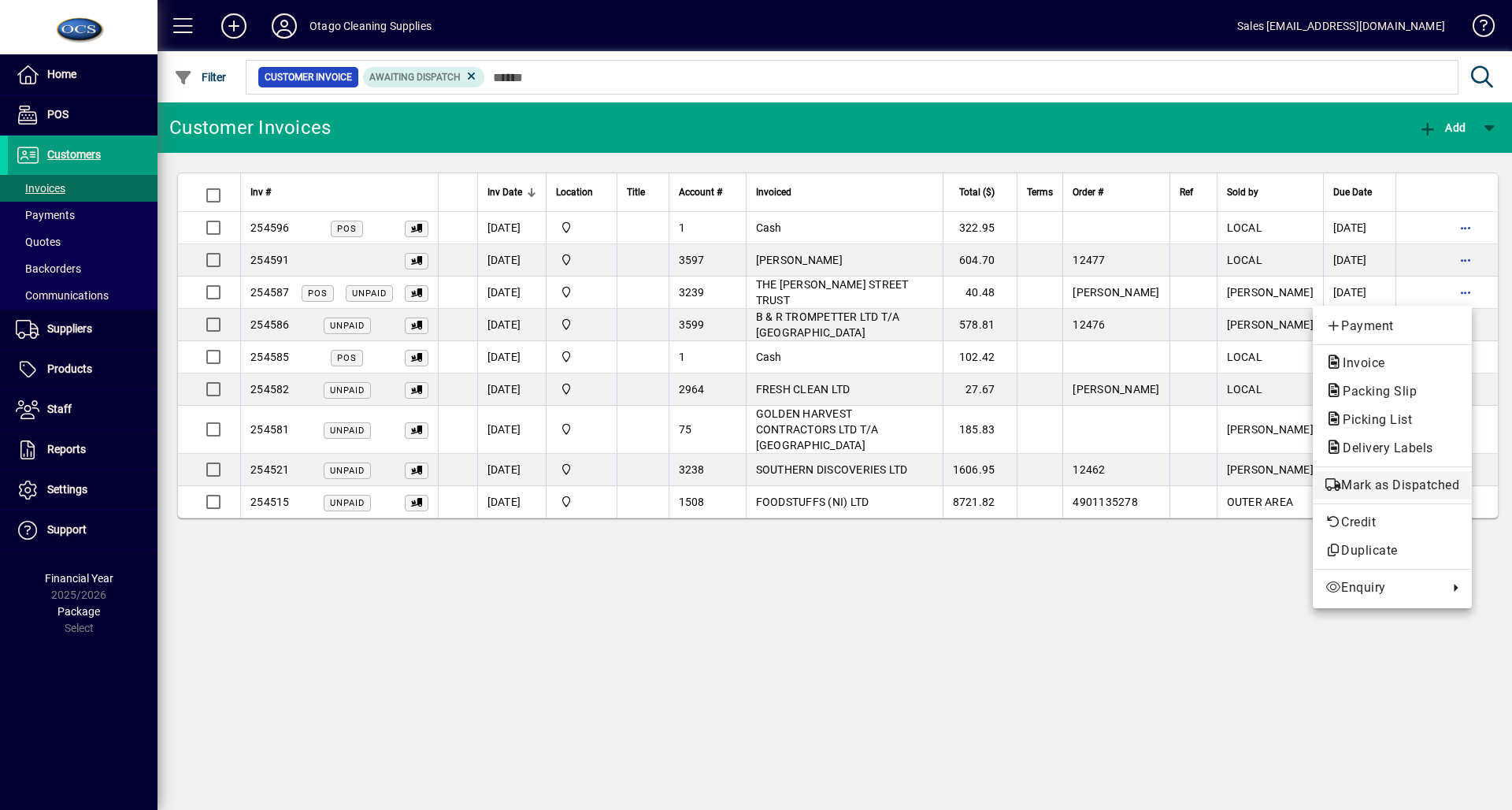
click at [1414, 482] on span "Mark as Dispatched" at bounding box center [1393, 485] width 134 height 19
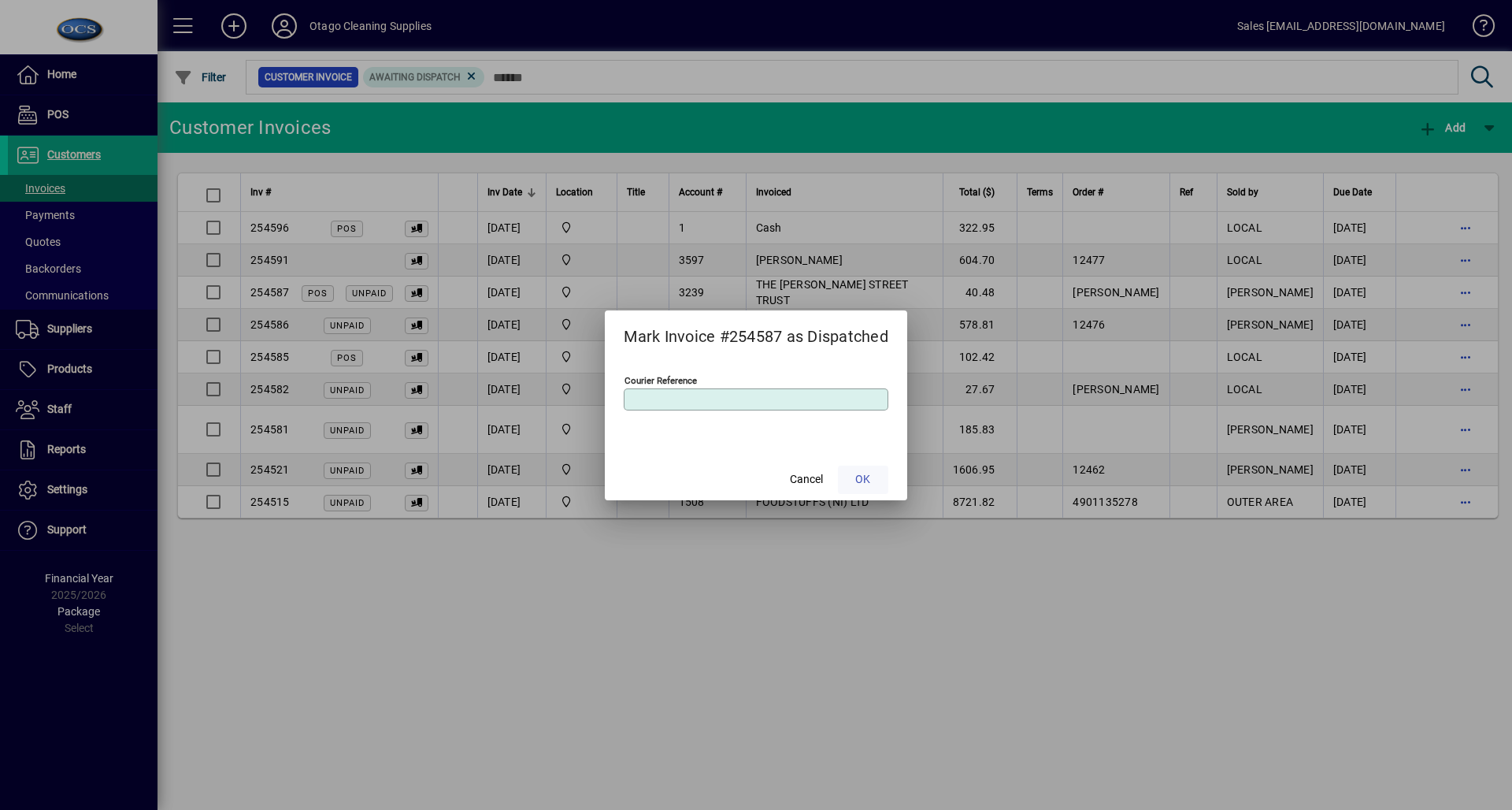
click at [866, 468] on span at bounding box center [863, 480] width 50 height 38
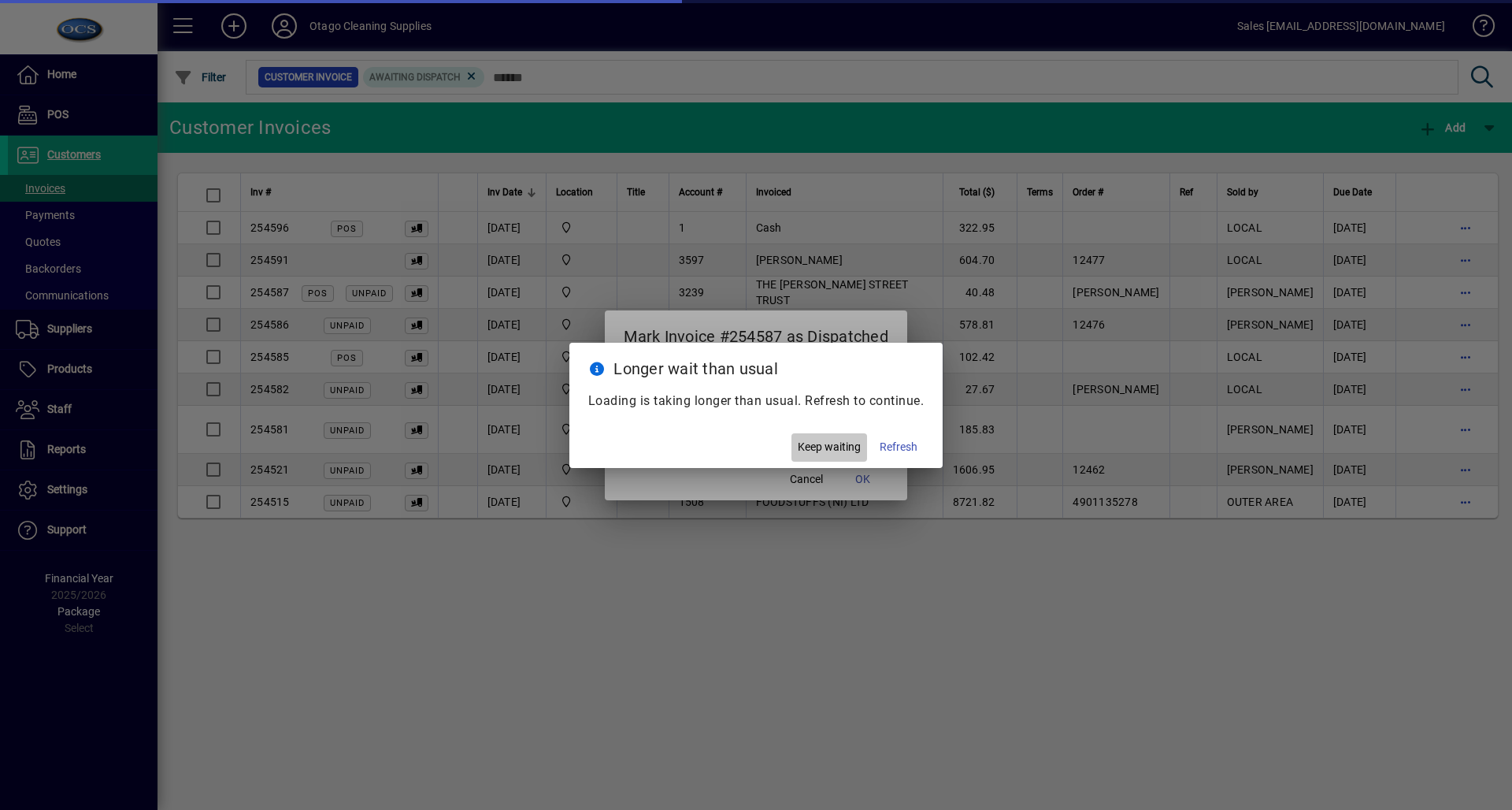
click at [839, 452] on span "Keep waiting" at bounding box center [830, 447] width 63 height 17
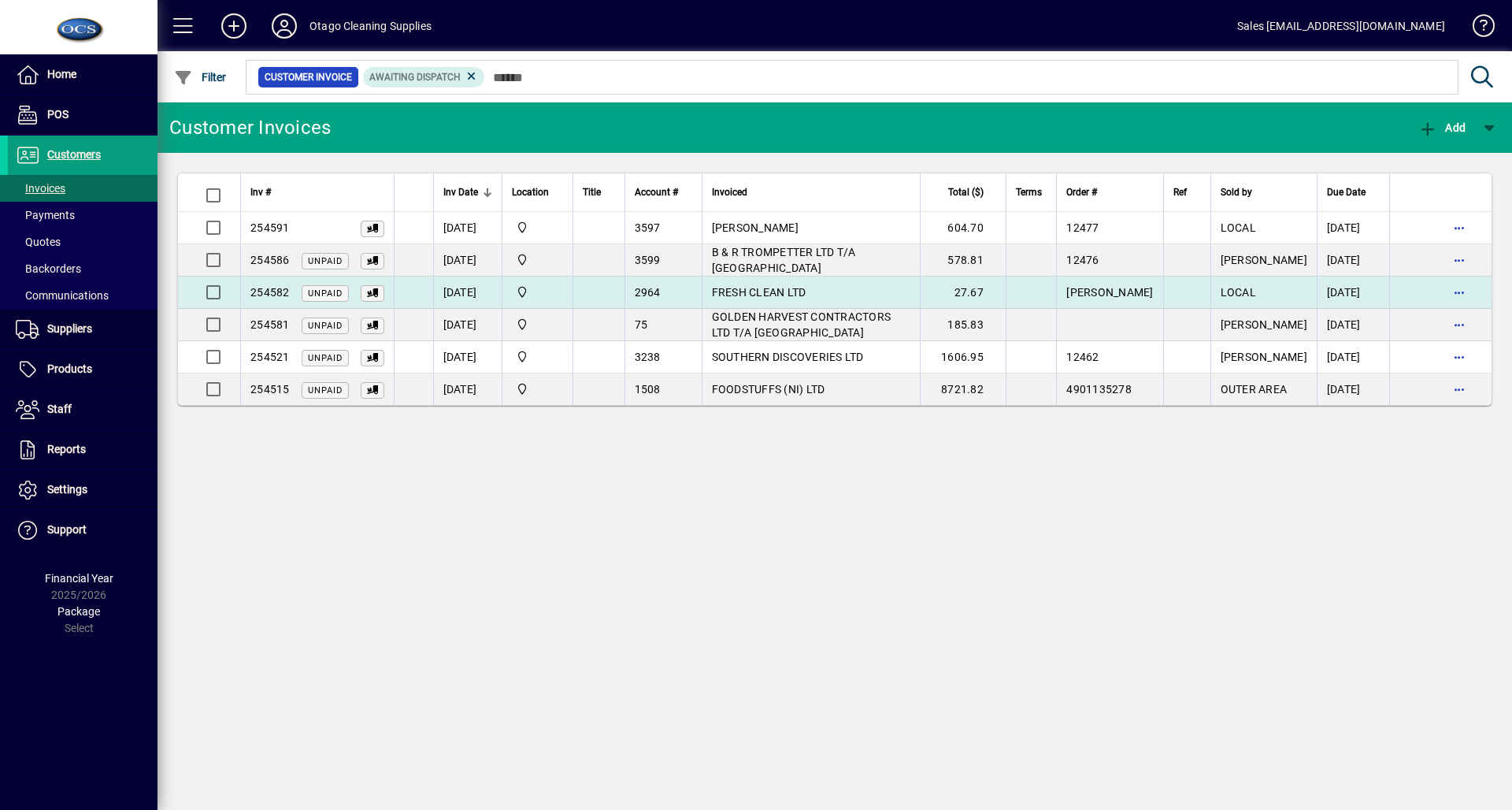
click at [822, 300] on td "FRESH CLEAN LTD" at bounding box center [811, 292] width 219 height 32
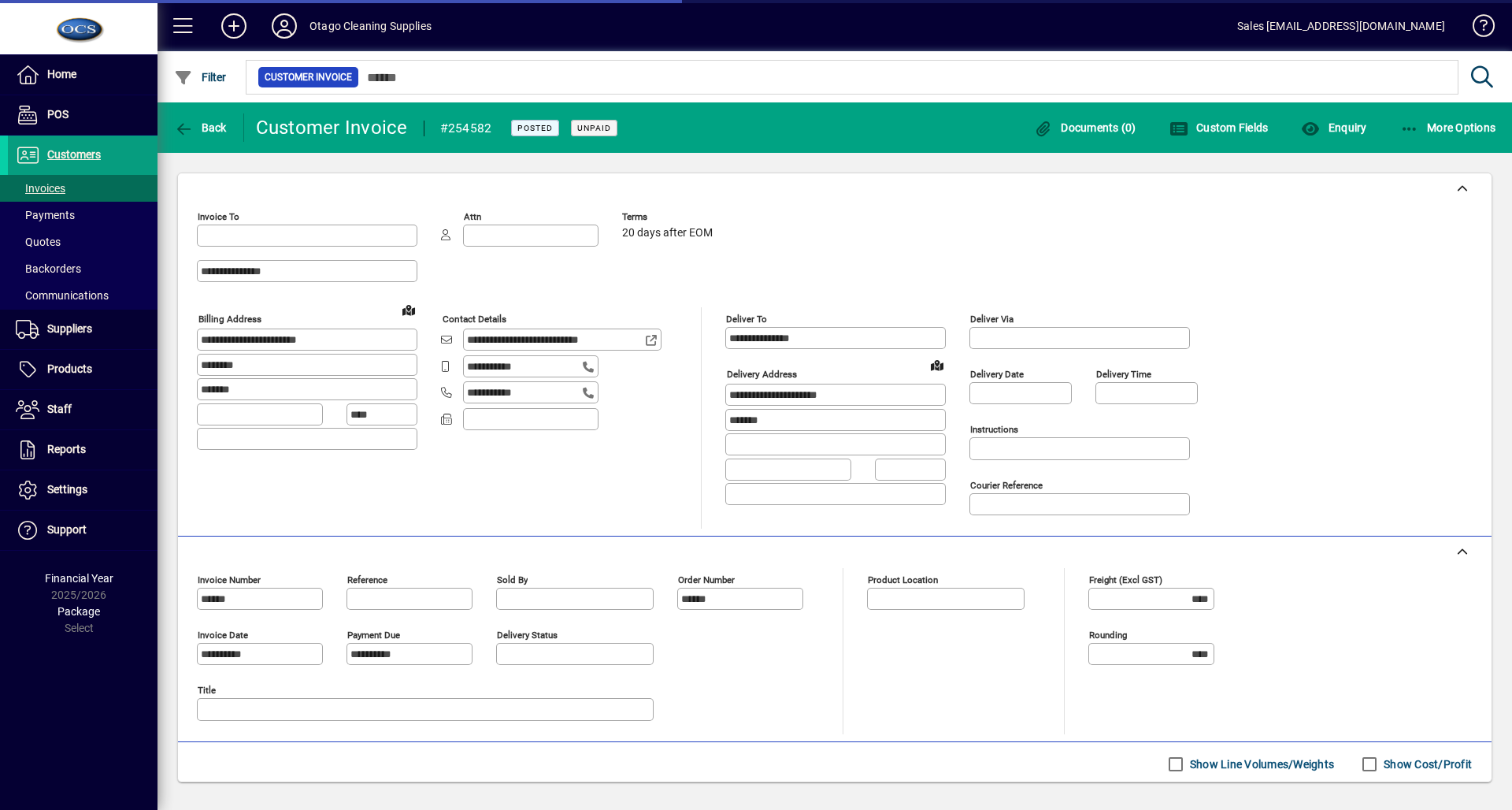
type input "**********"
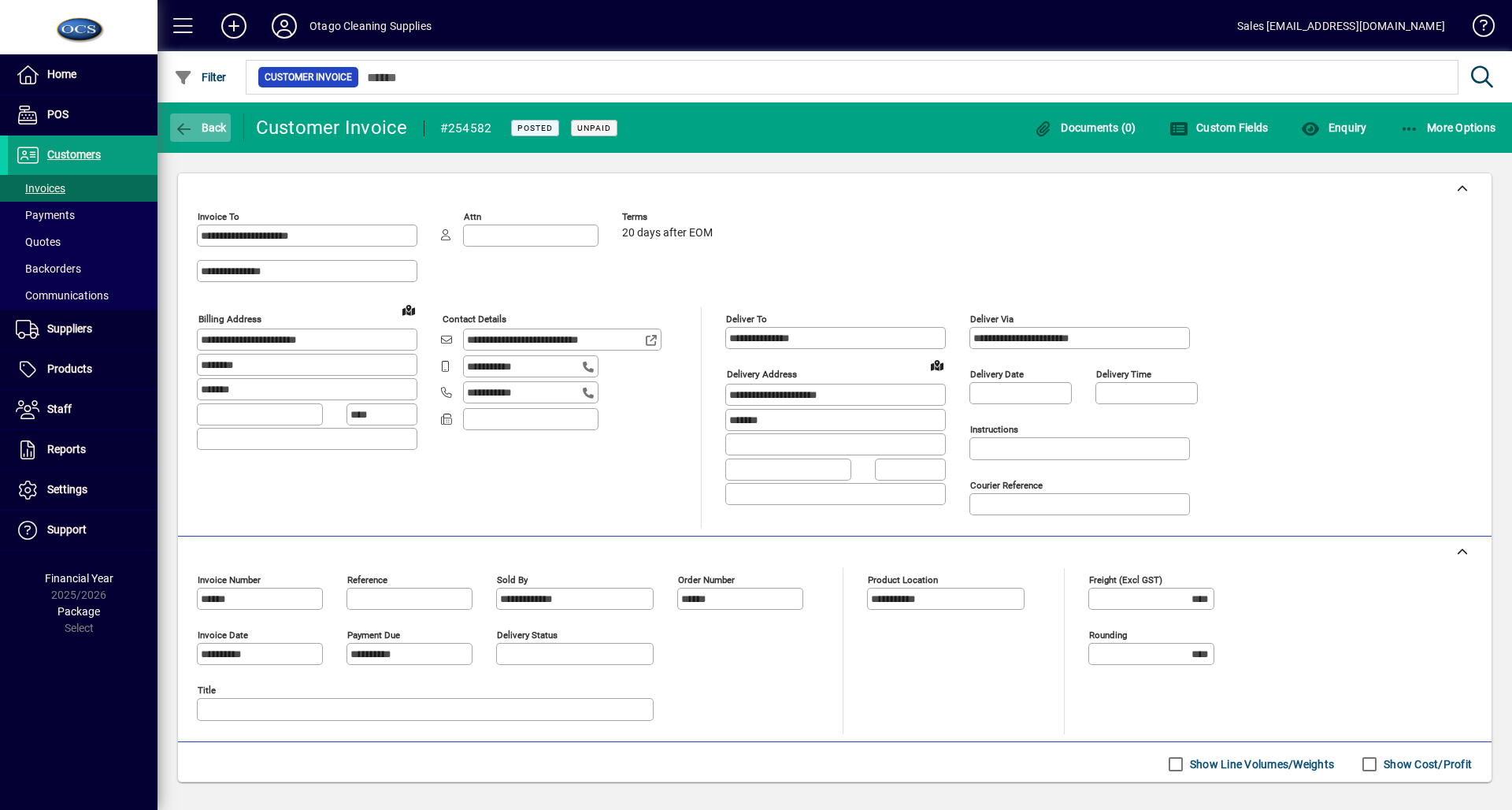
click at [203, 136] on span "button" at bounding box center [200, 127] width 60 height 38
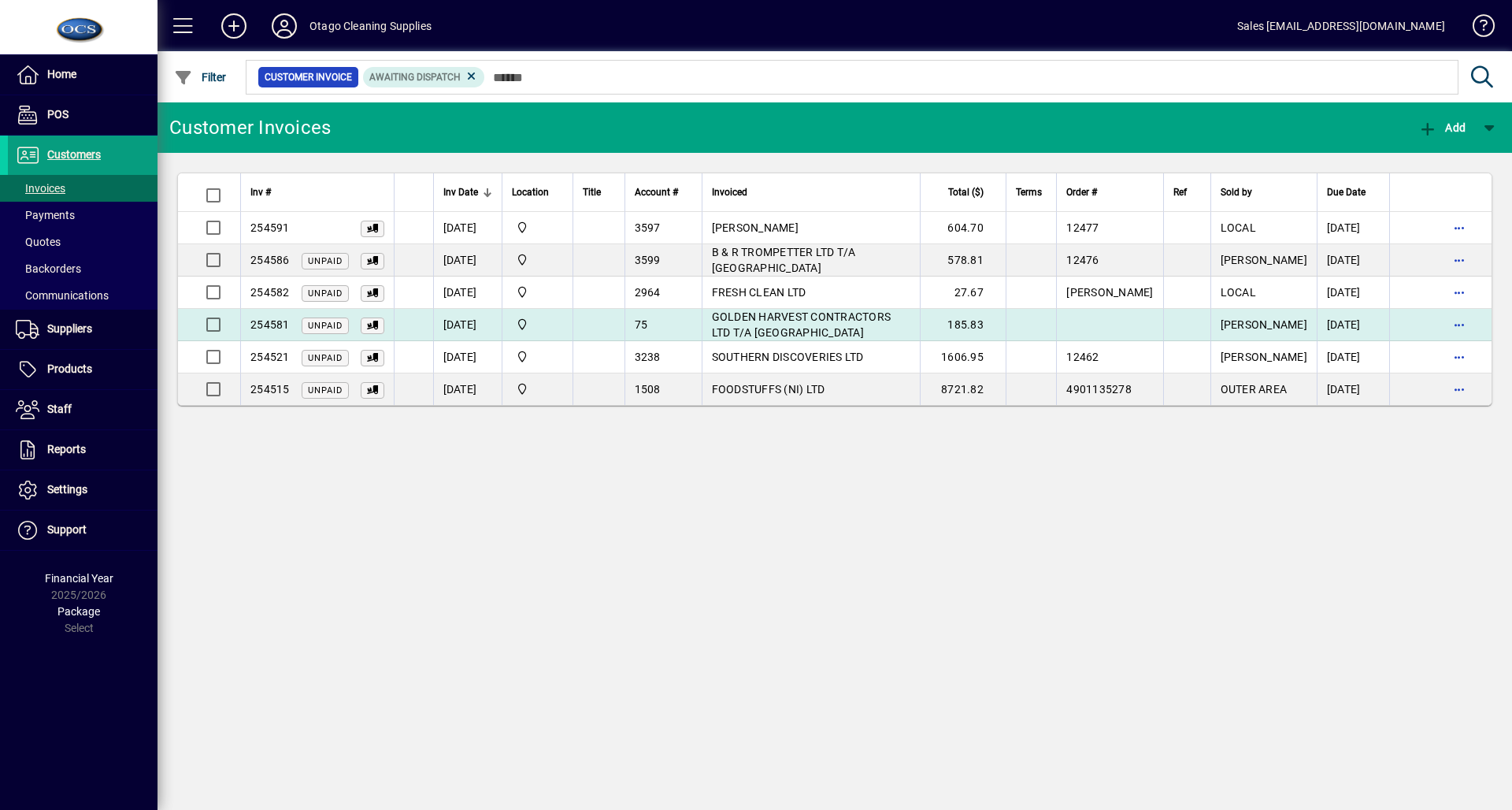
click at [473, 333] on td "[DATE]" at bounding box center [467, 324] width 69 height 32
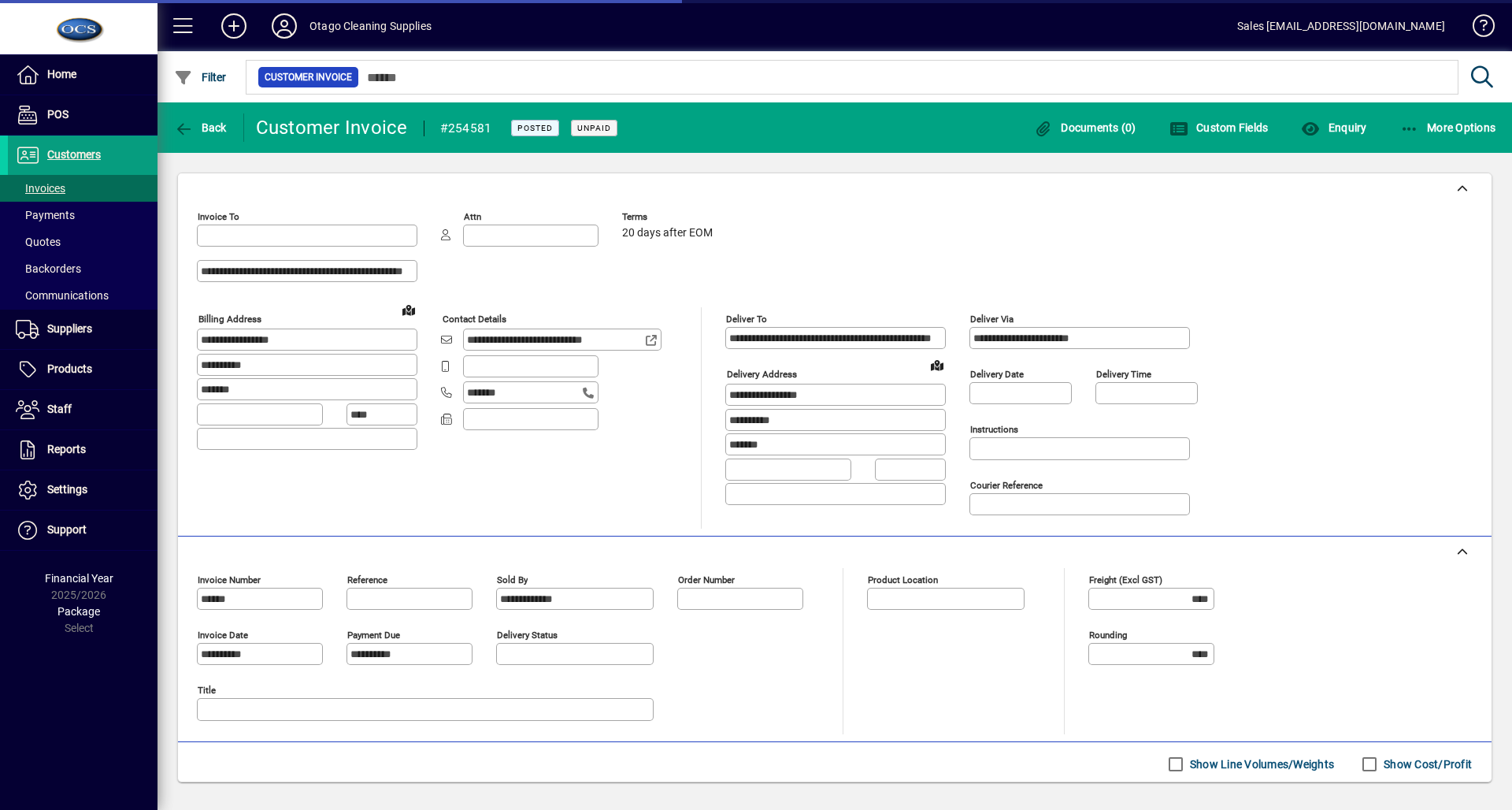
type input "**********"
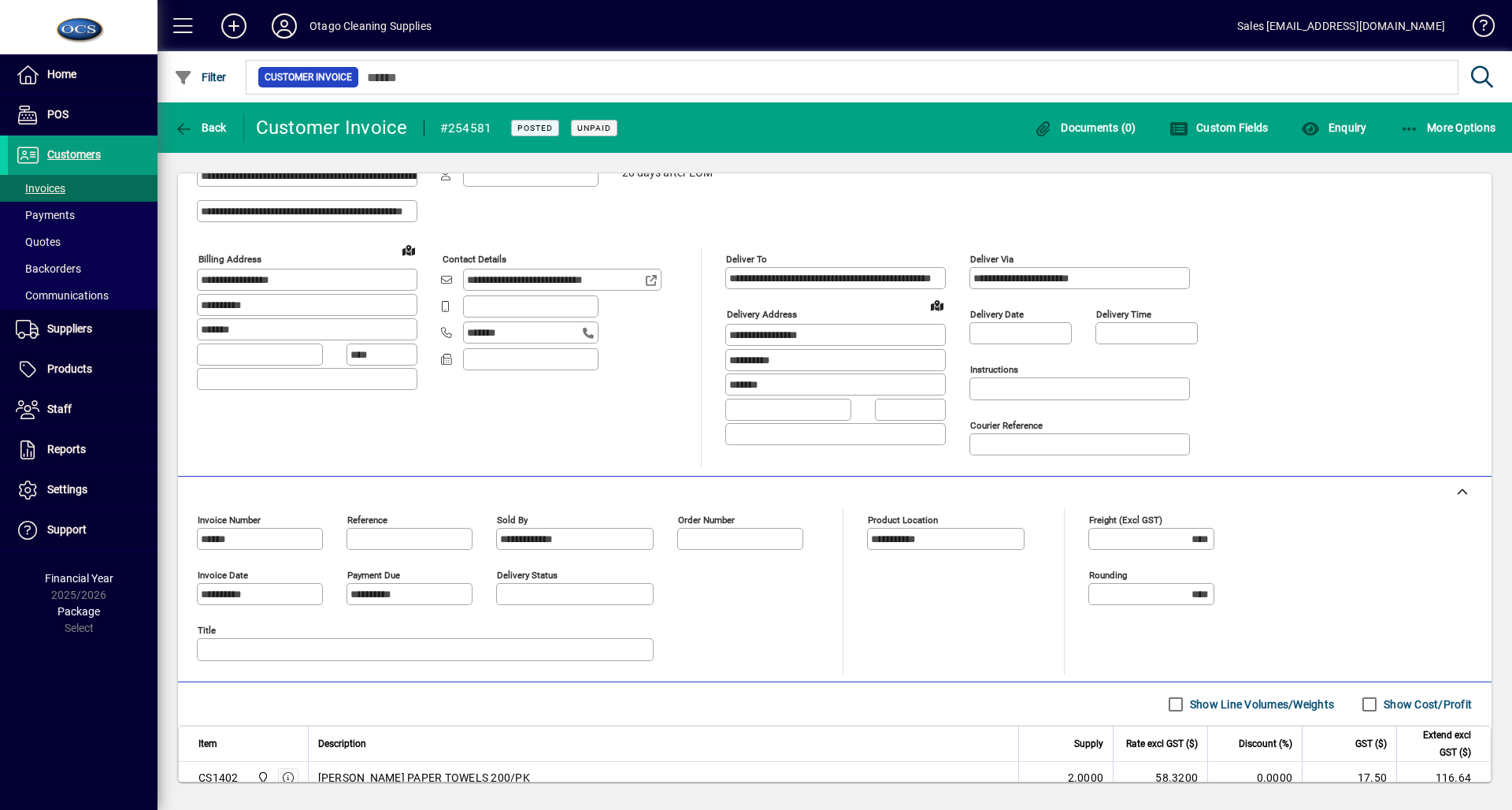
scroll to position [94, 0]
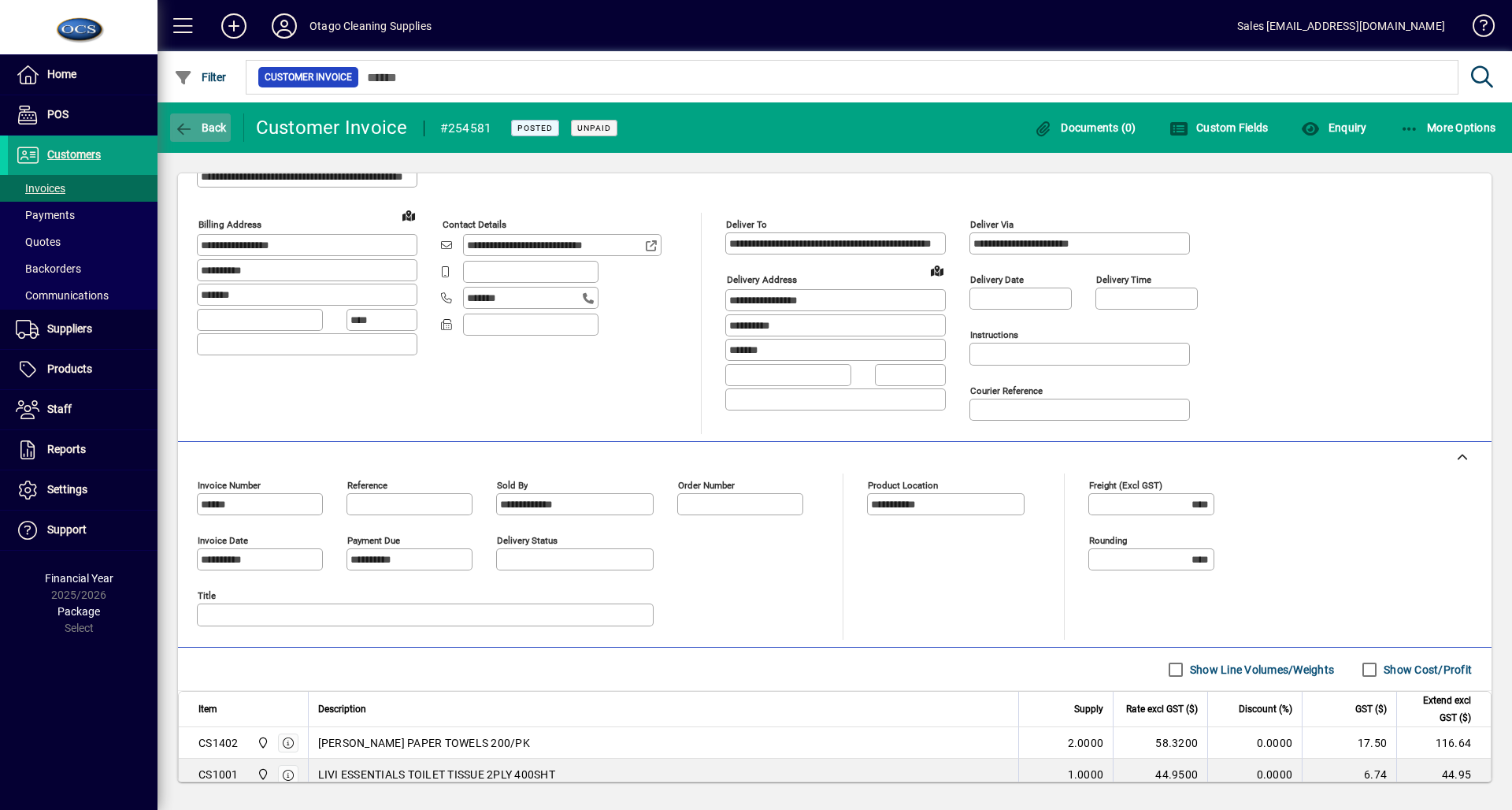
click at [203, 125] on span "Back" at bounding box center [200, 127] width 53 height 12
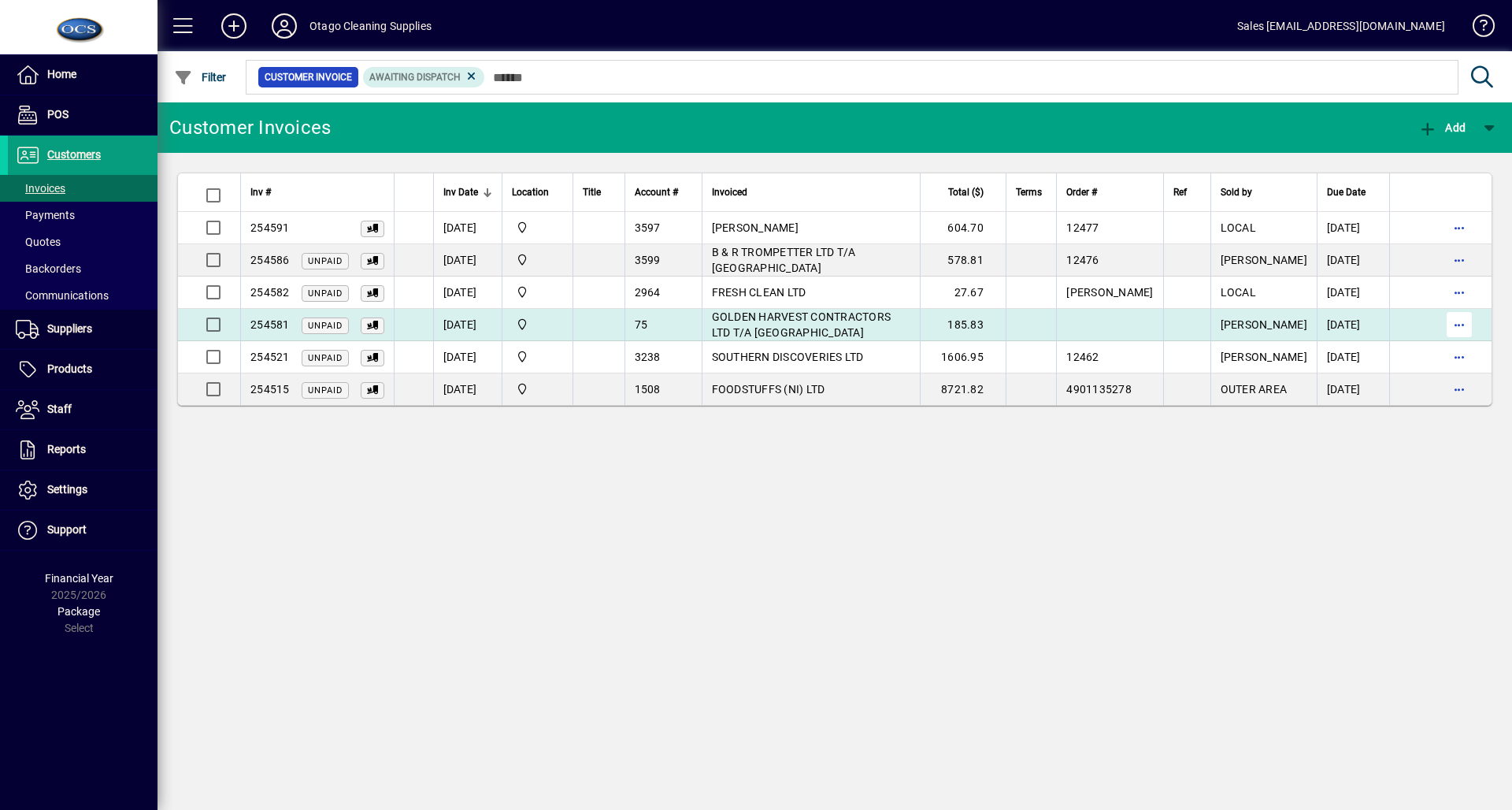
click at [1460, 329] on span "button" at bounding box center [1460, 324] width 38 height 38
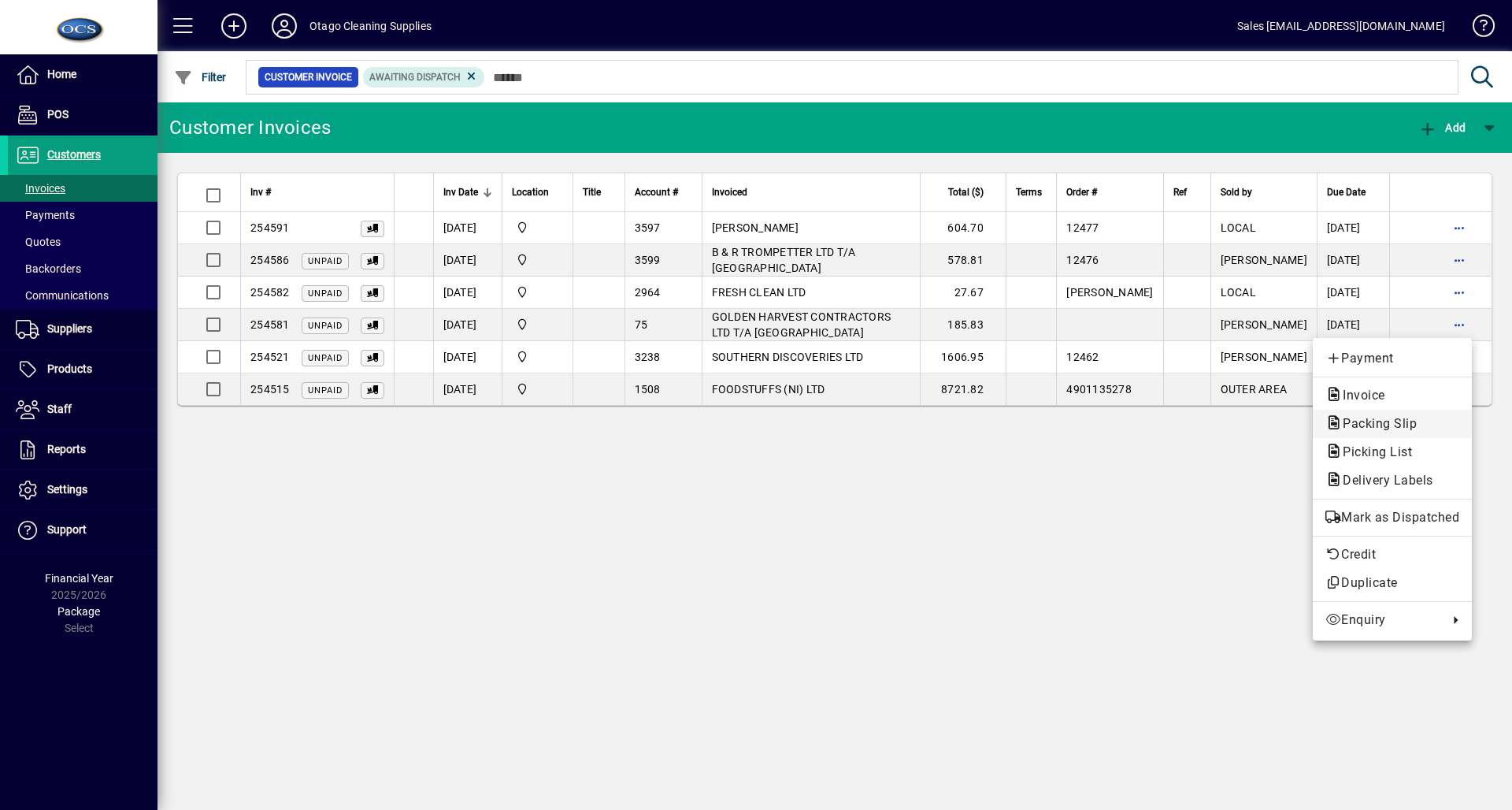
click at [1405, 416] on span "Packing Slip" at bounding box center [1376, 424] width 99 height 15
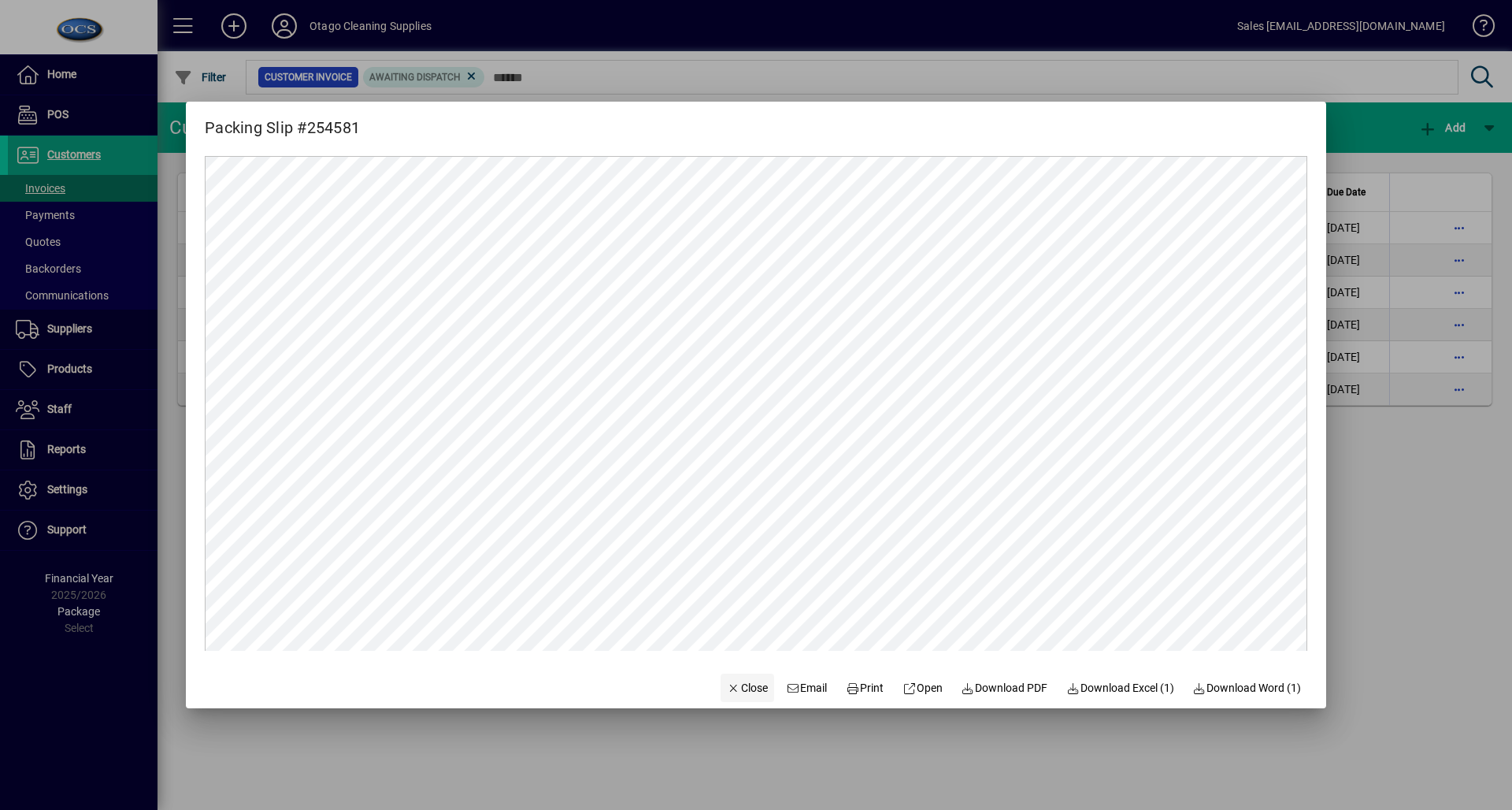
click at [727, 693] on span "Close" at bounding box center [748, 688] width 41 height 17
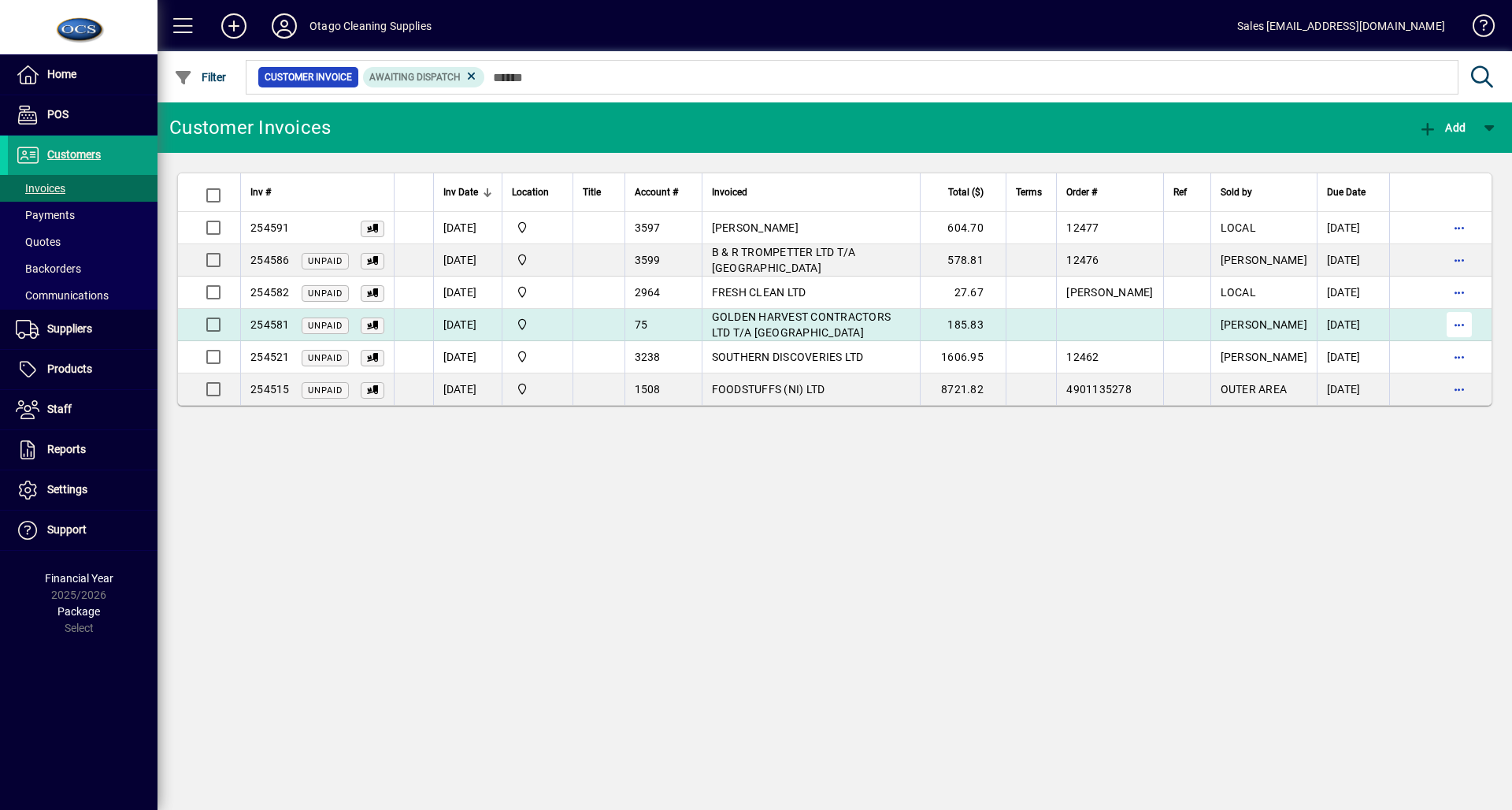
click at [1453, 331] on span "button" at bounding box center [1460, 324] width 38 height 38
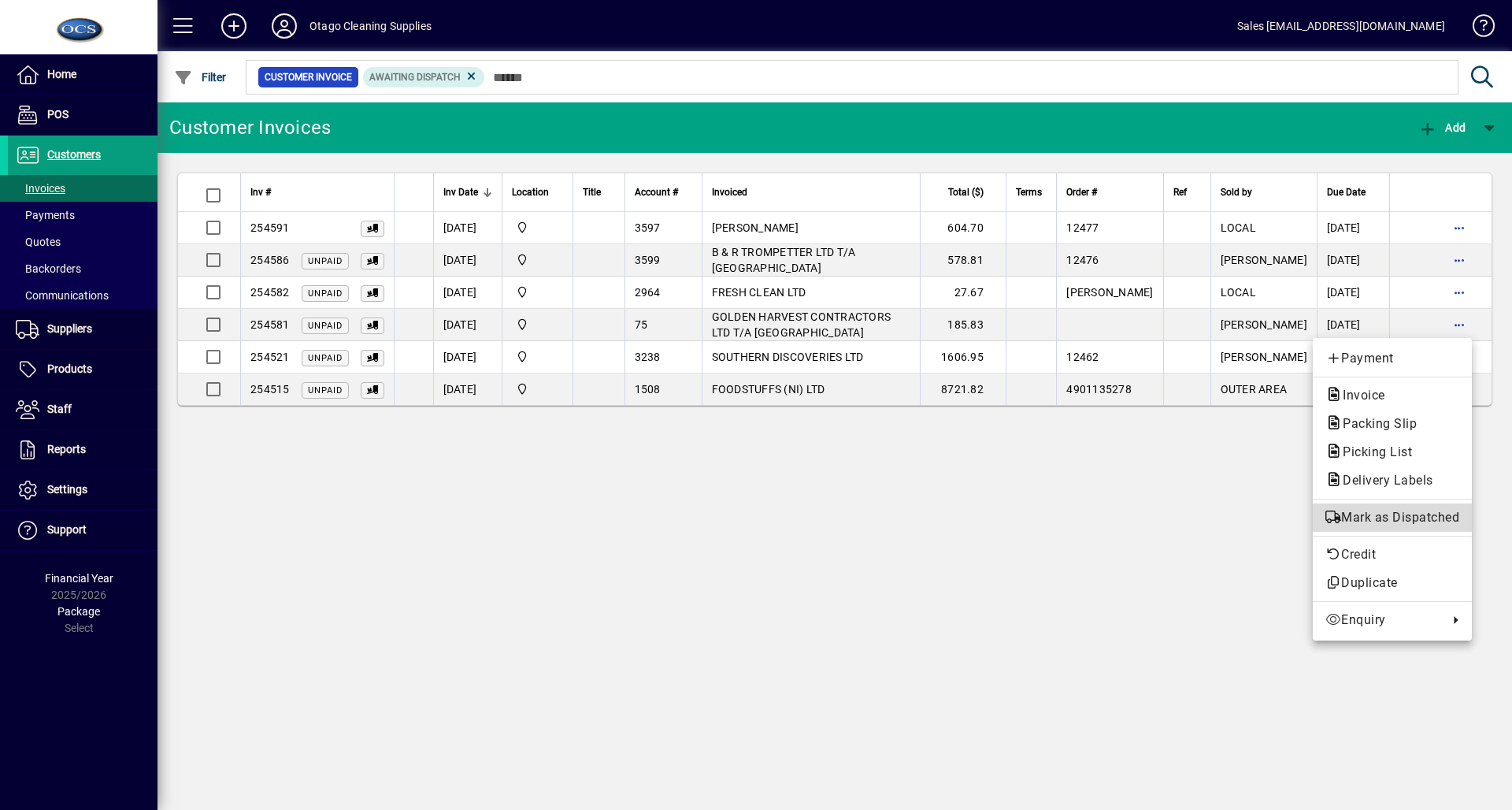
click at [1419, 517] on span "Mark as Dispatched" at bounding box center [1393, 517] width 134 height 19
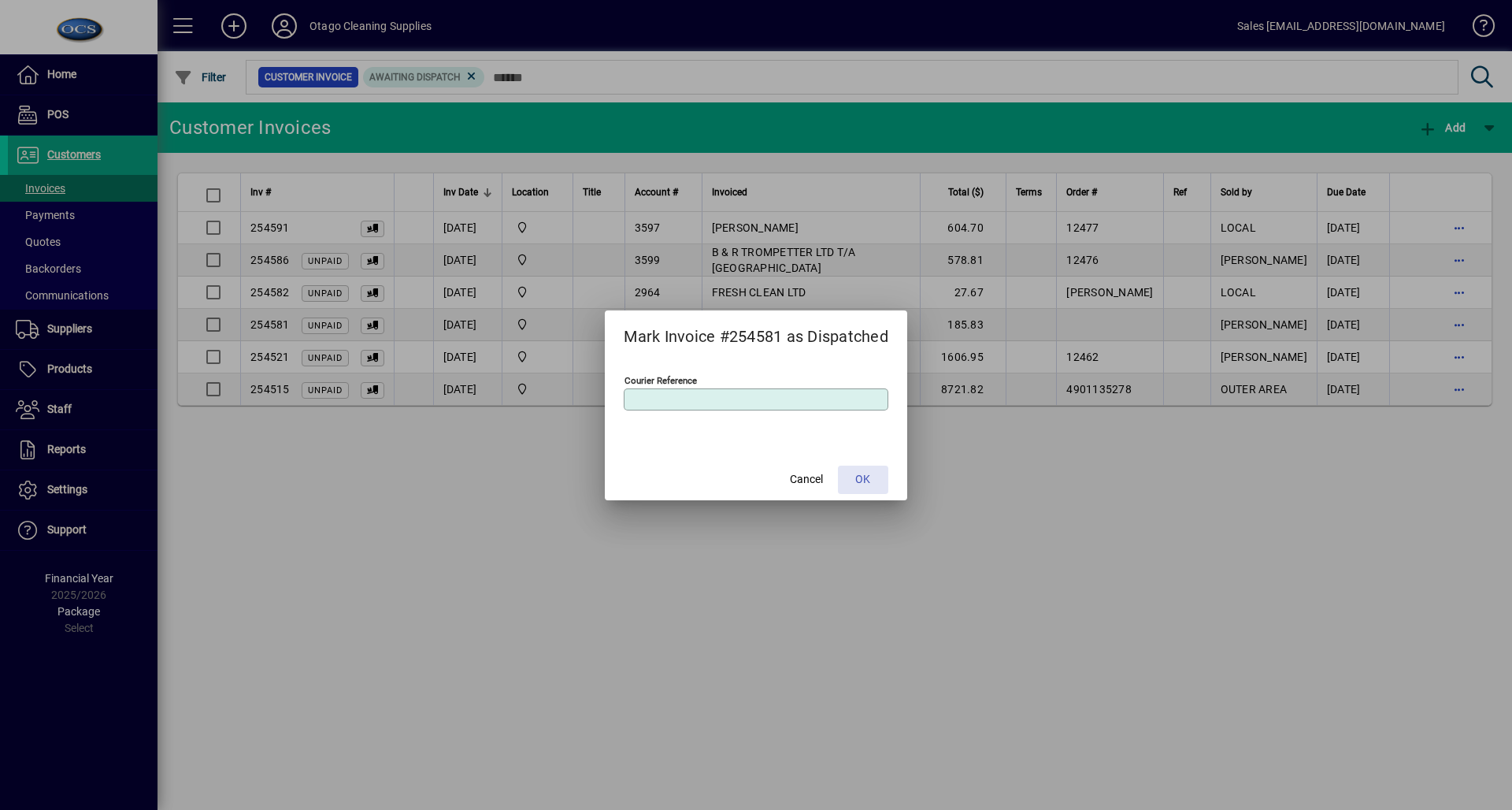
click at [874, 467] on span at bounding box center [863, 480] width 50 height 38
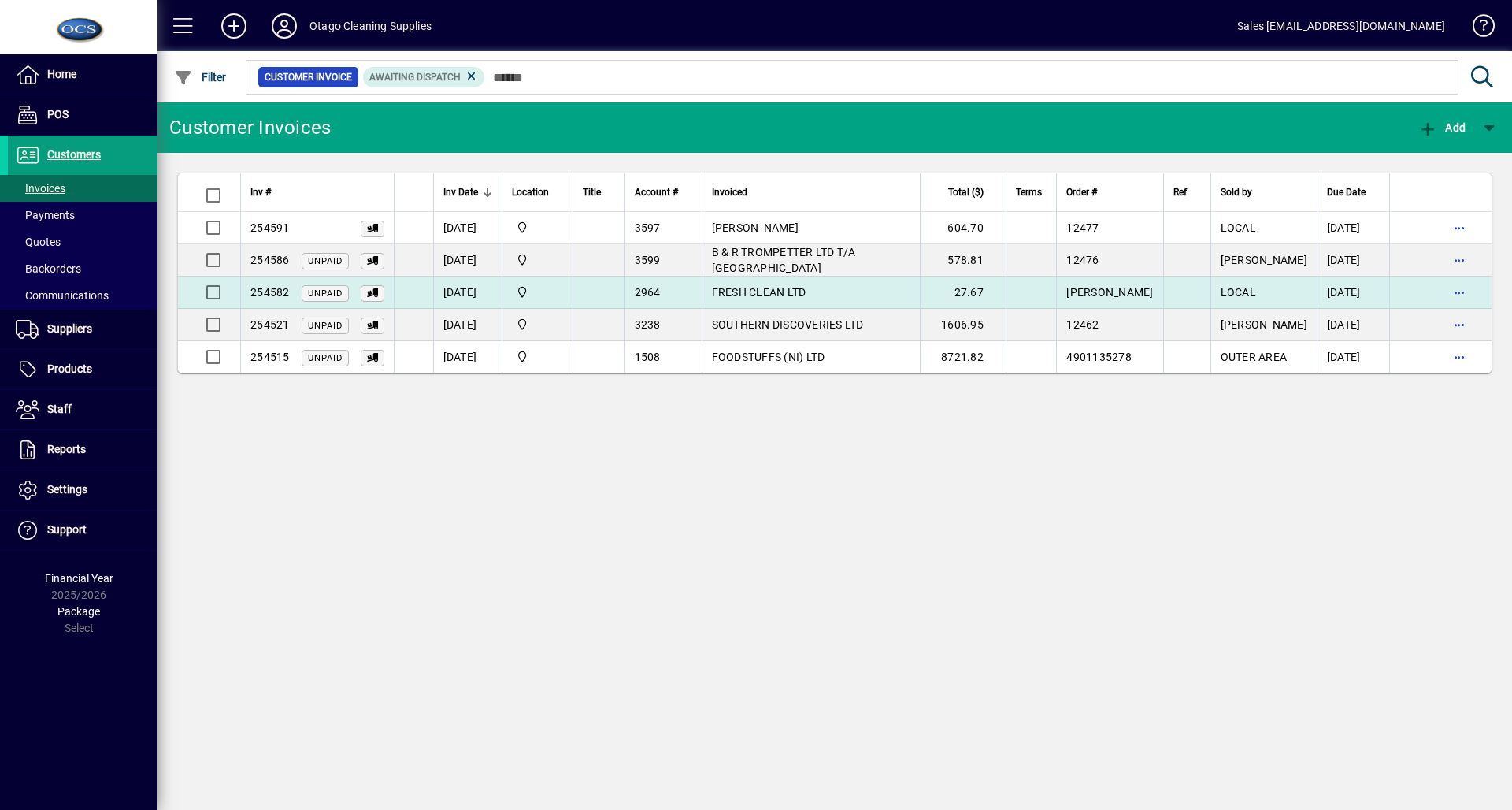
click at [777, 295] on span "FRESH CLEAN LTD" at bounding box center [759, 292] width 94 height 12
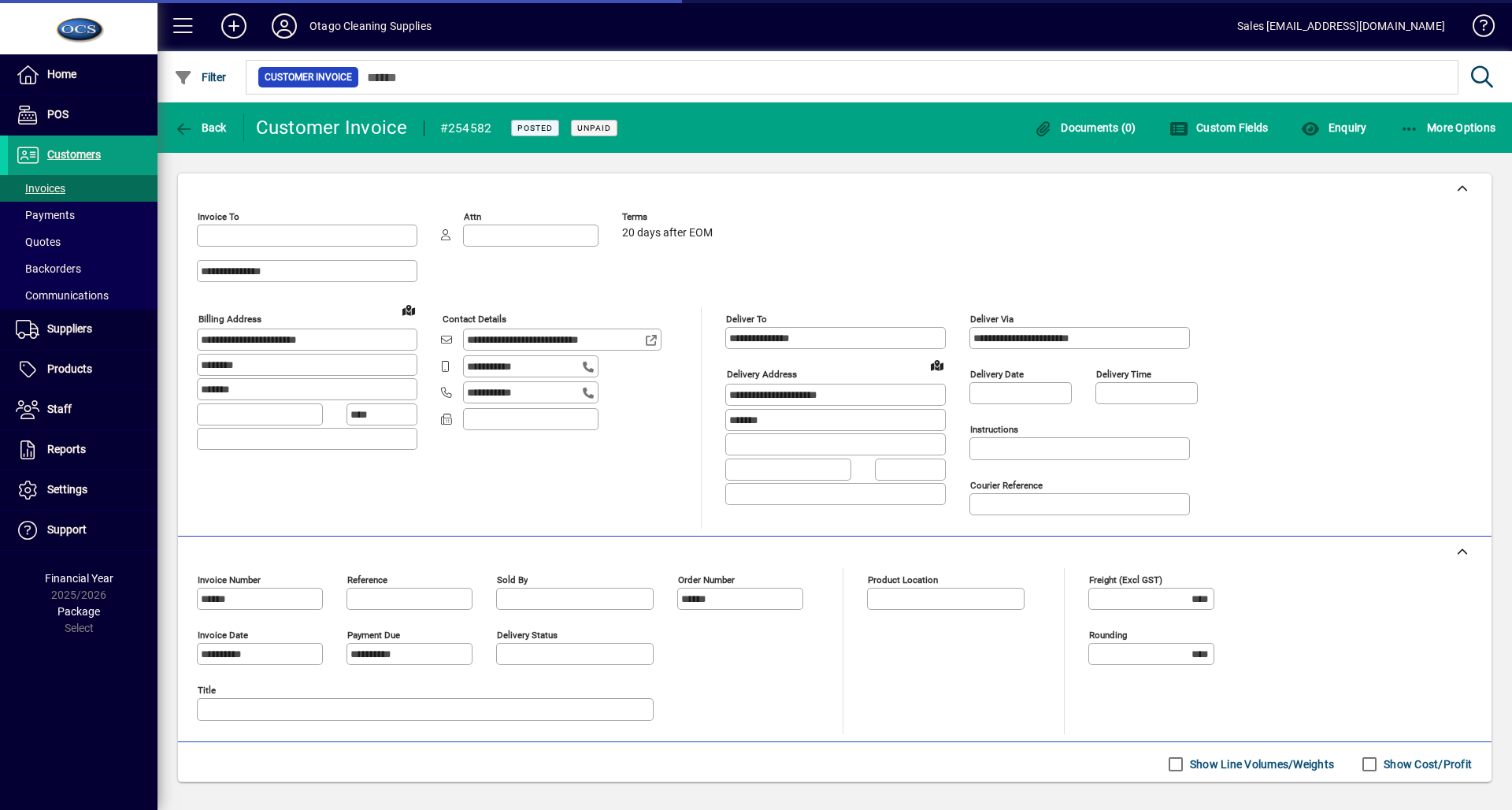
type input "**********"
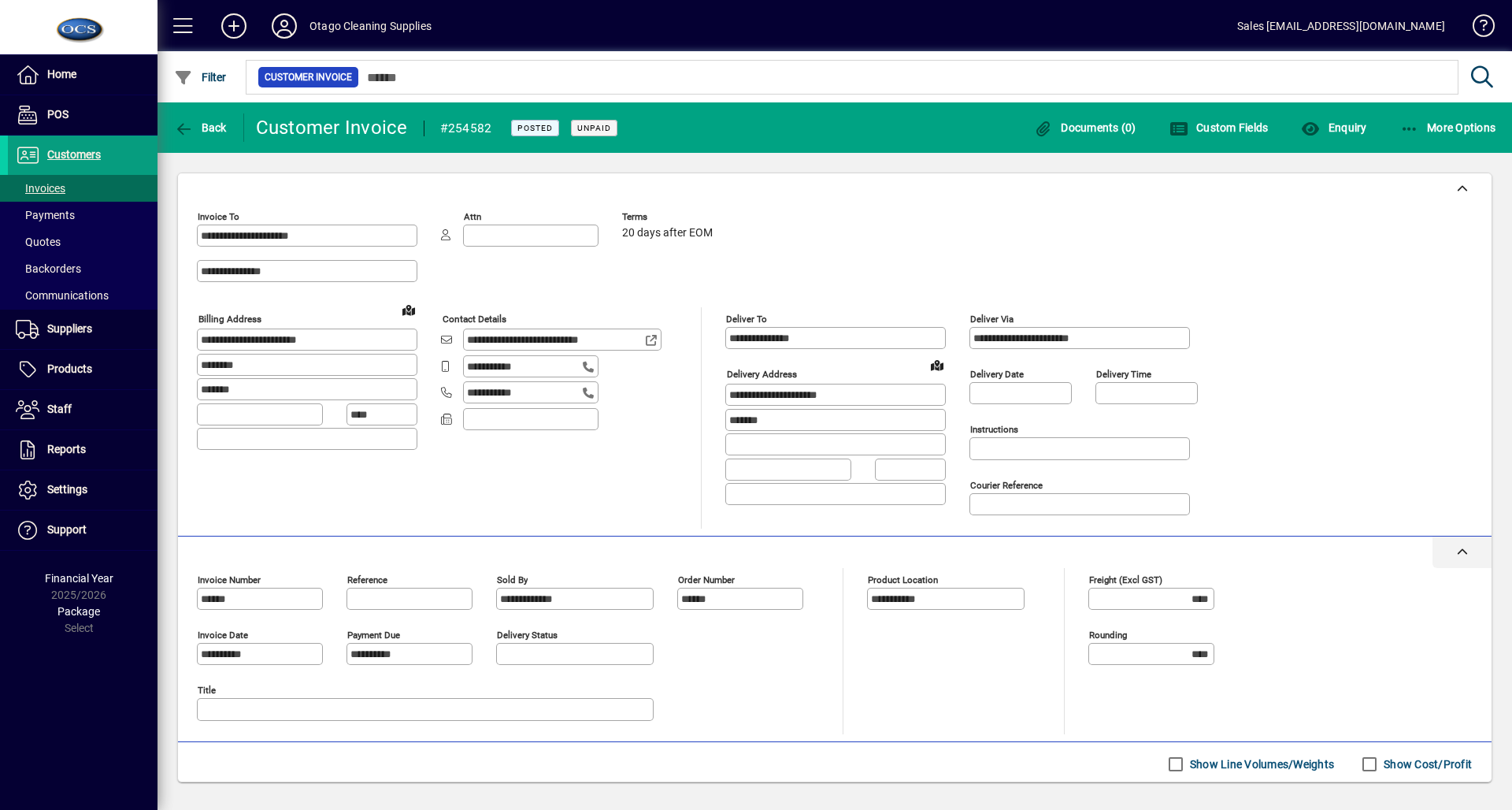
scroll to position [171, 0]
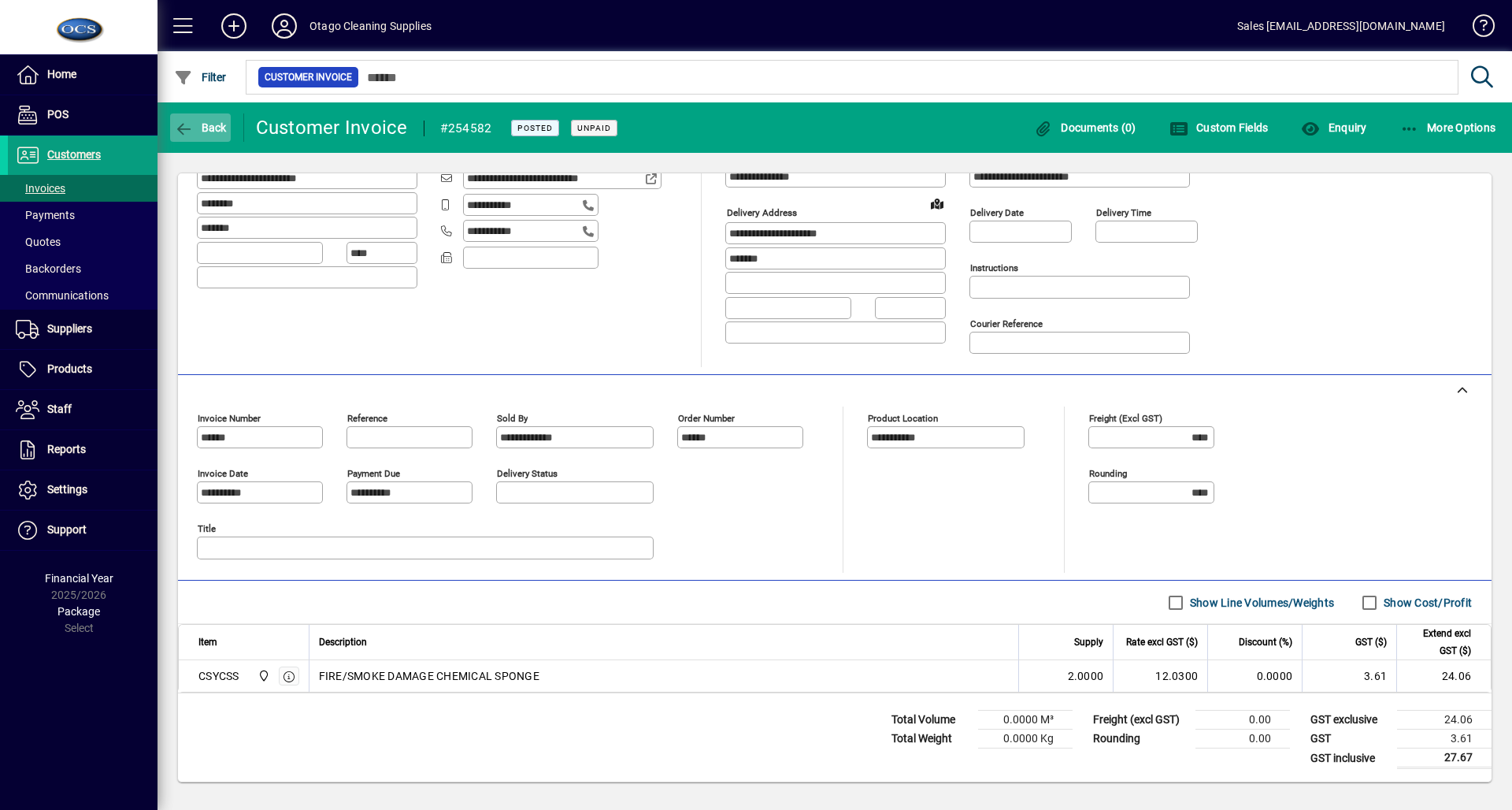
click at [213, 133] on span "Back" at bounding box center [200, 127] width 53 height 12
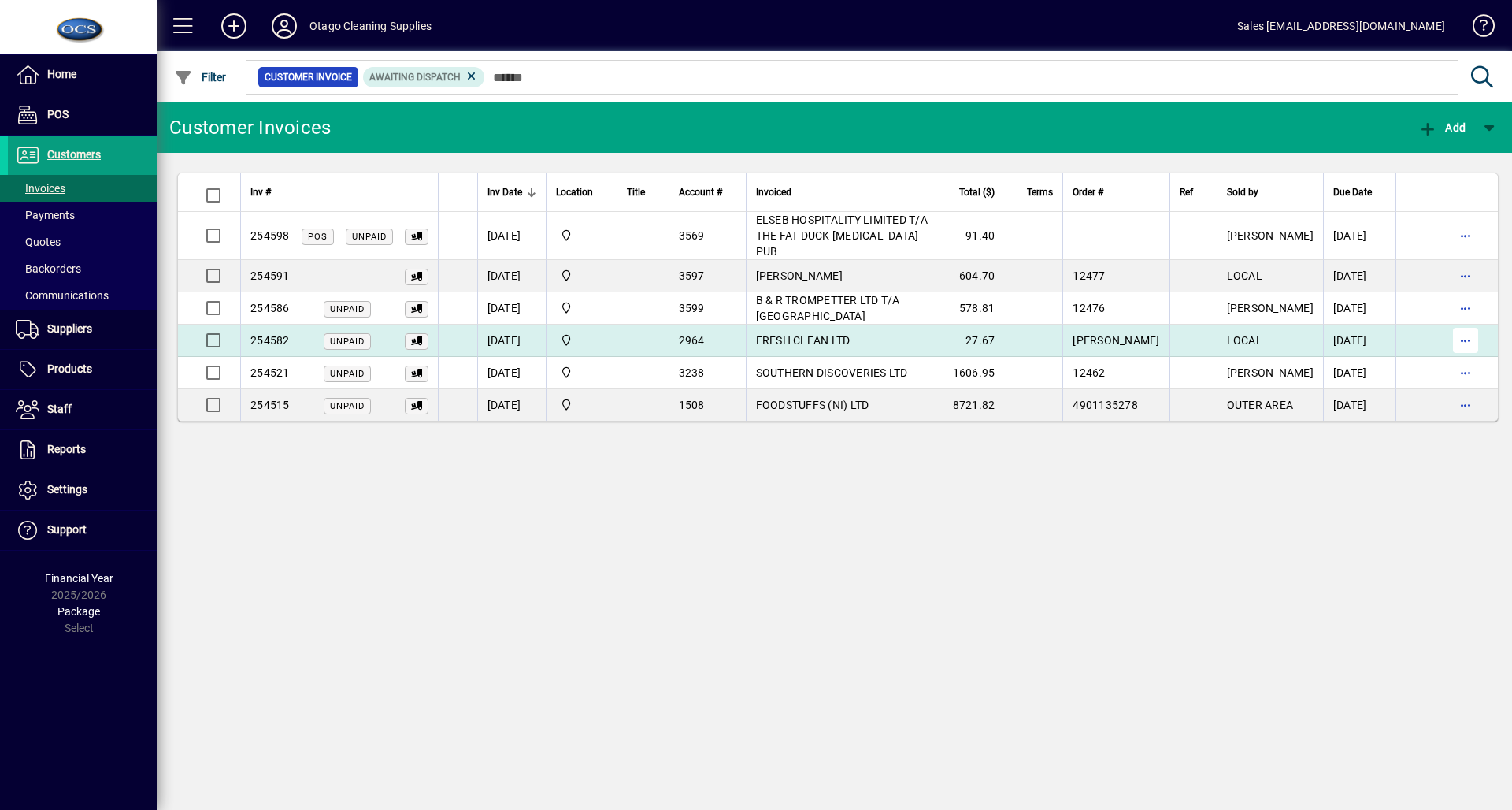
click at [1453, 323] on span "button" at bounding box center [1466, 341] width 38 height 38
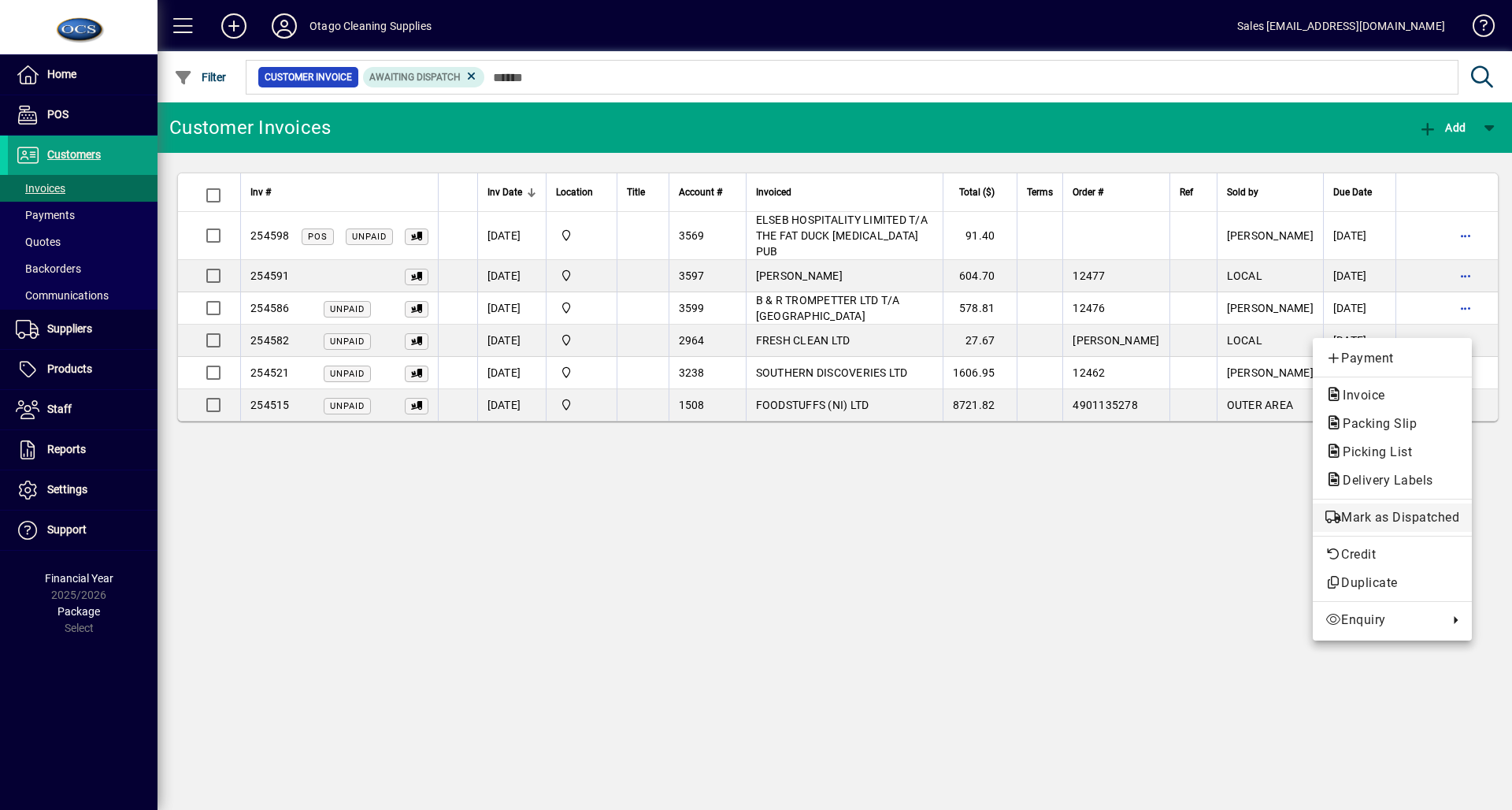
click at [1380, 514] on span "Mark as Dispatched" at bounding box center [1393, 517] width 134 height 19
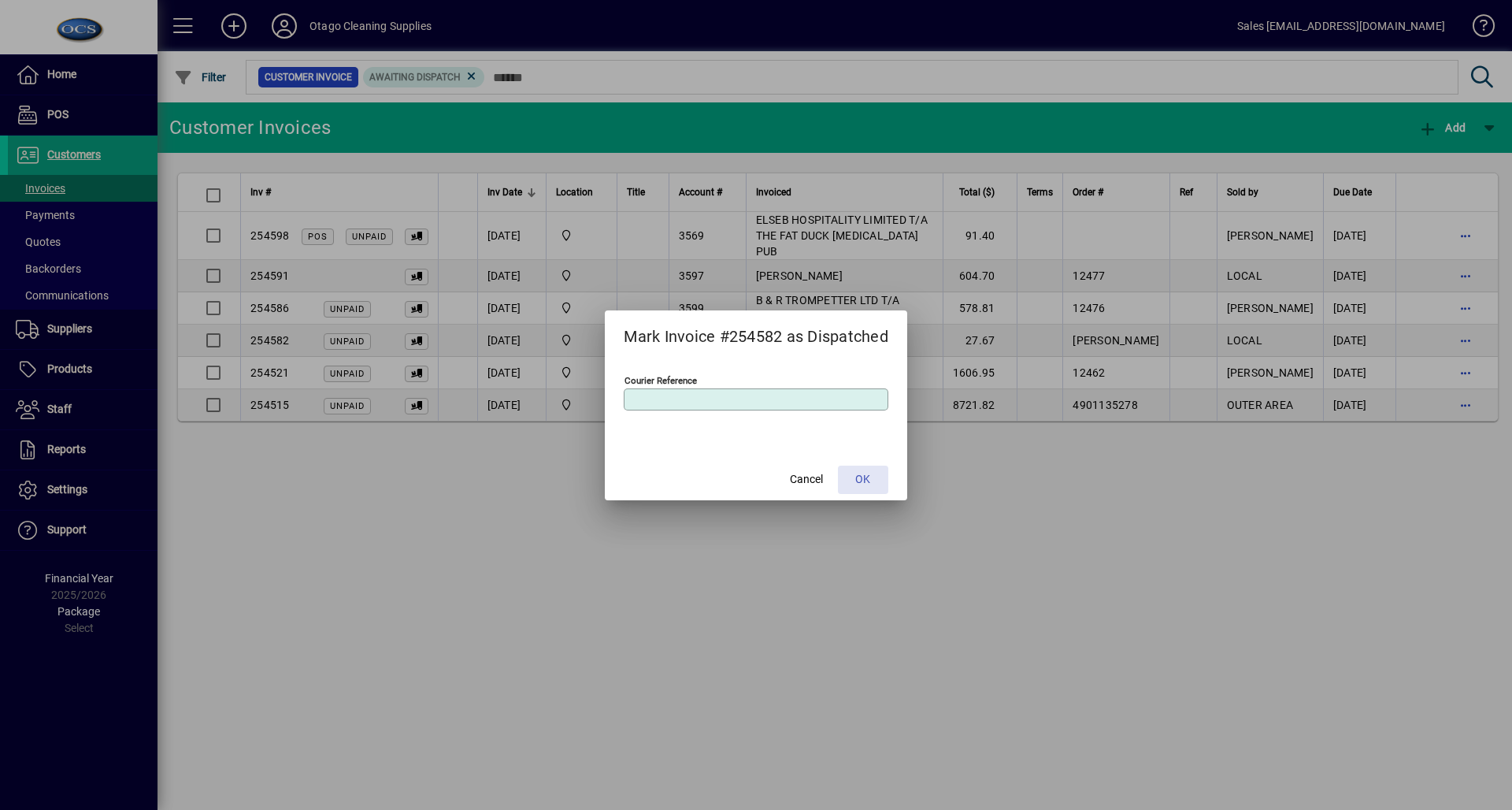
click at [866, 482] on span "OK" at bounding box center [863, 479] width 15 height 17
